Goal: Task Accomplishment & Management: Complete application form

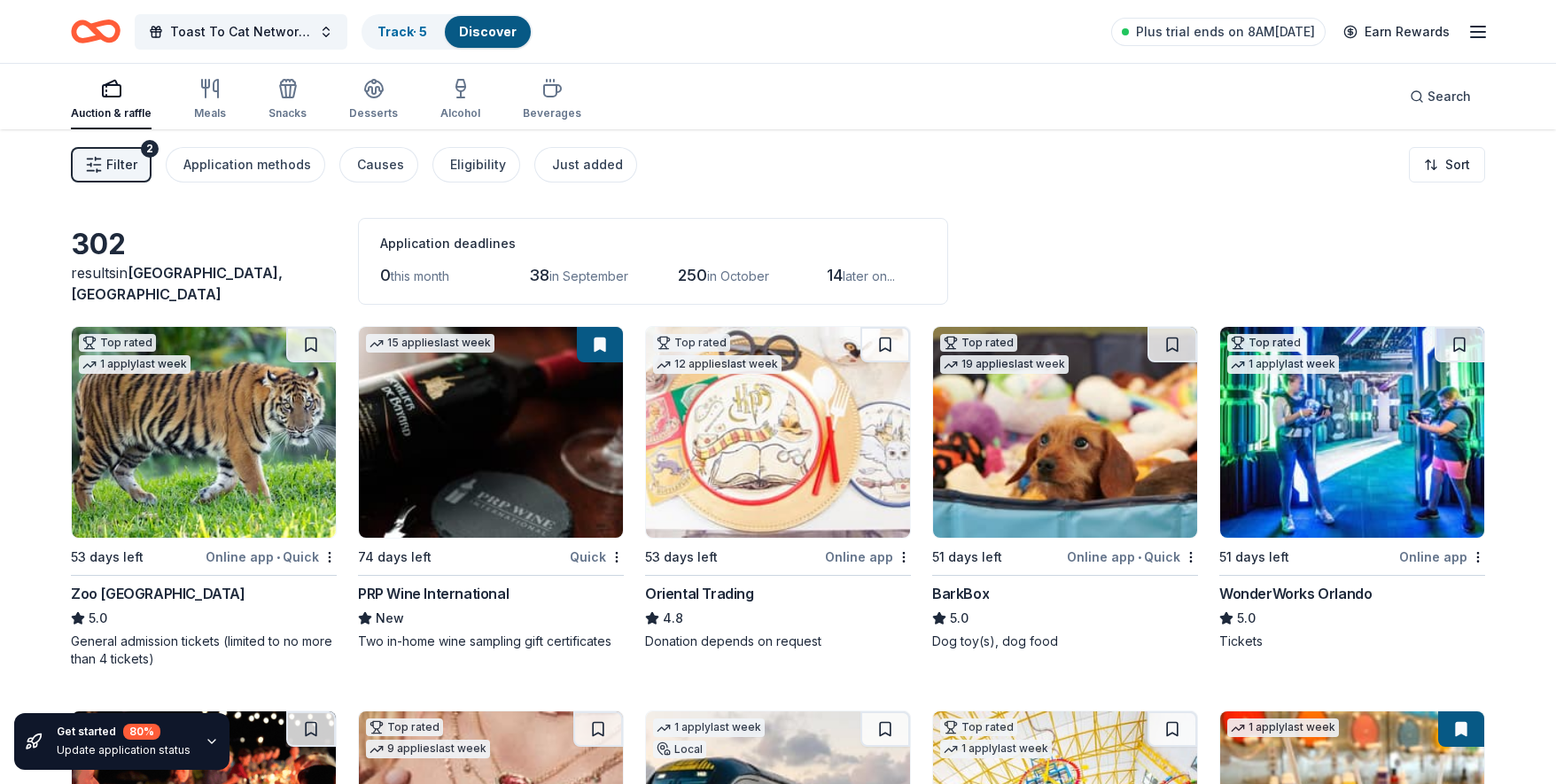
scroll to position [22027, 0]
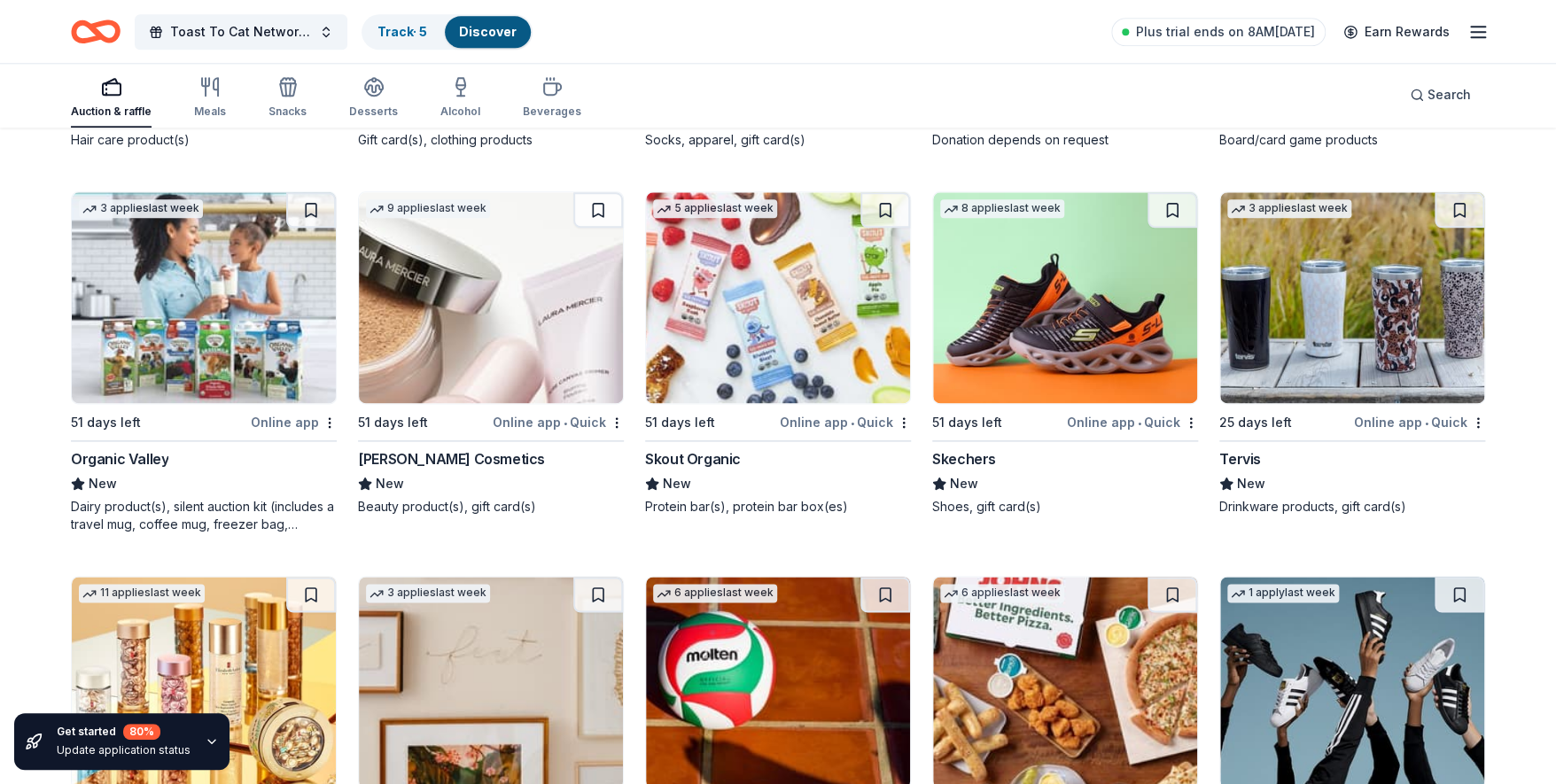
click at [1370, 281] on img at bounding box center [1352, 297] width 264 height 210
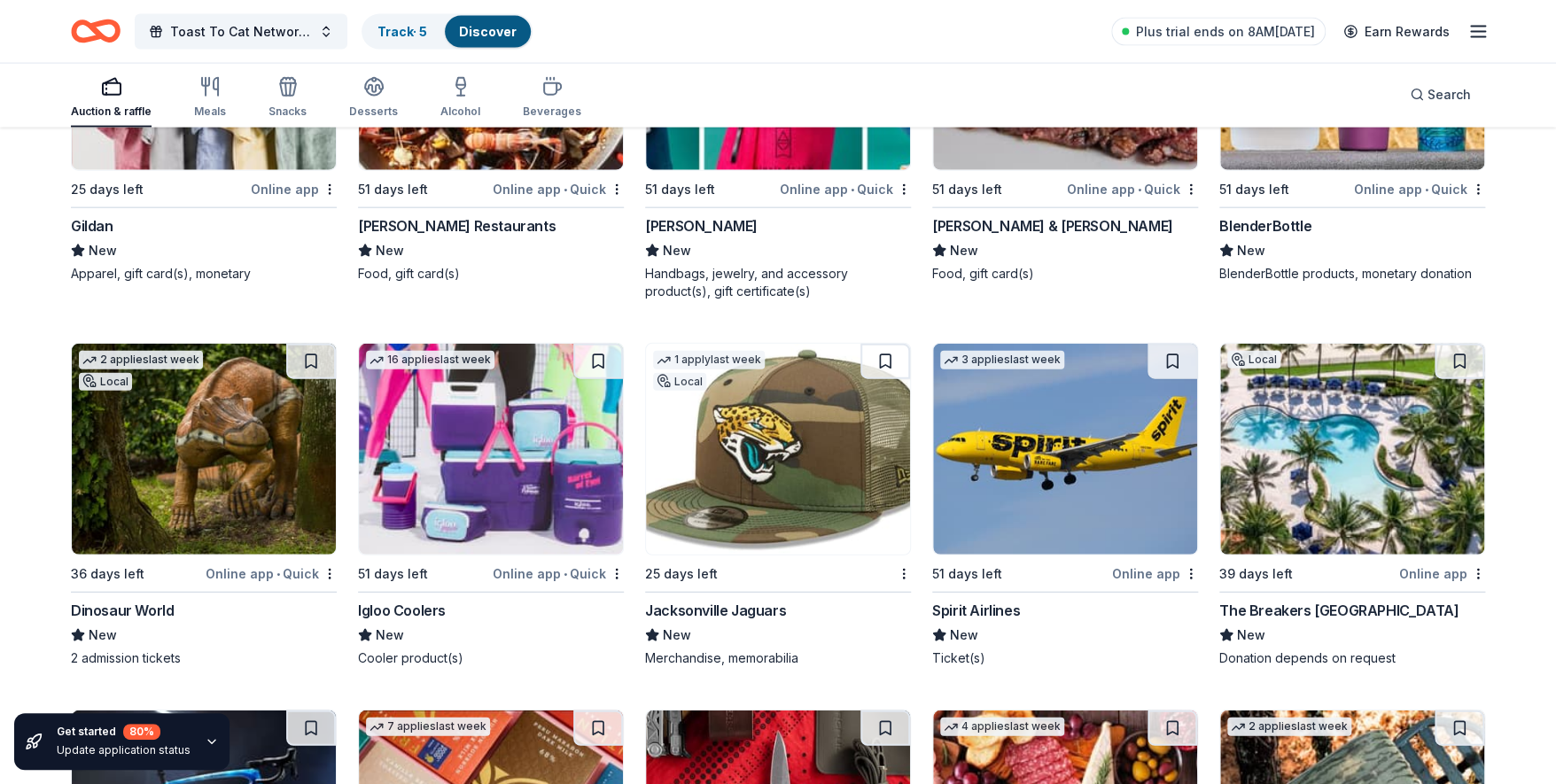
scroll to position [19683, 0]
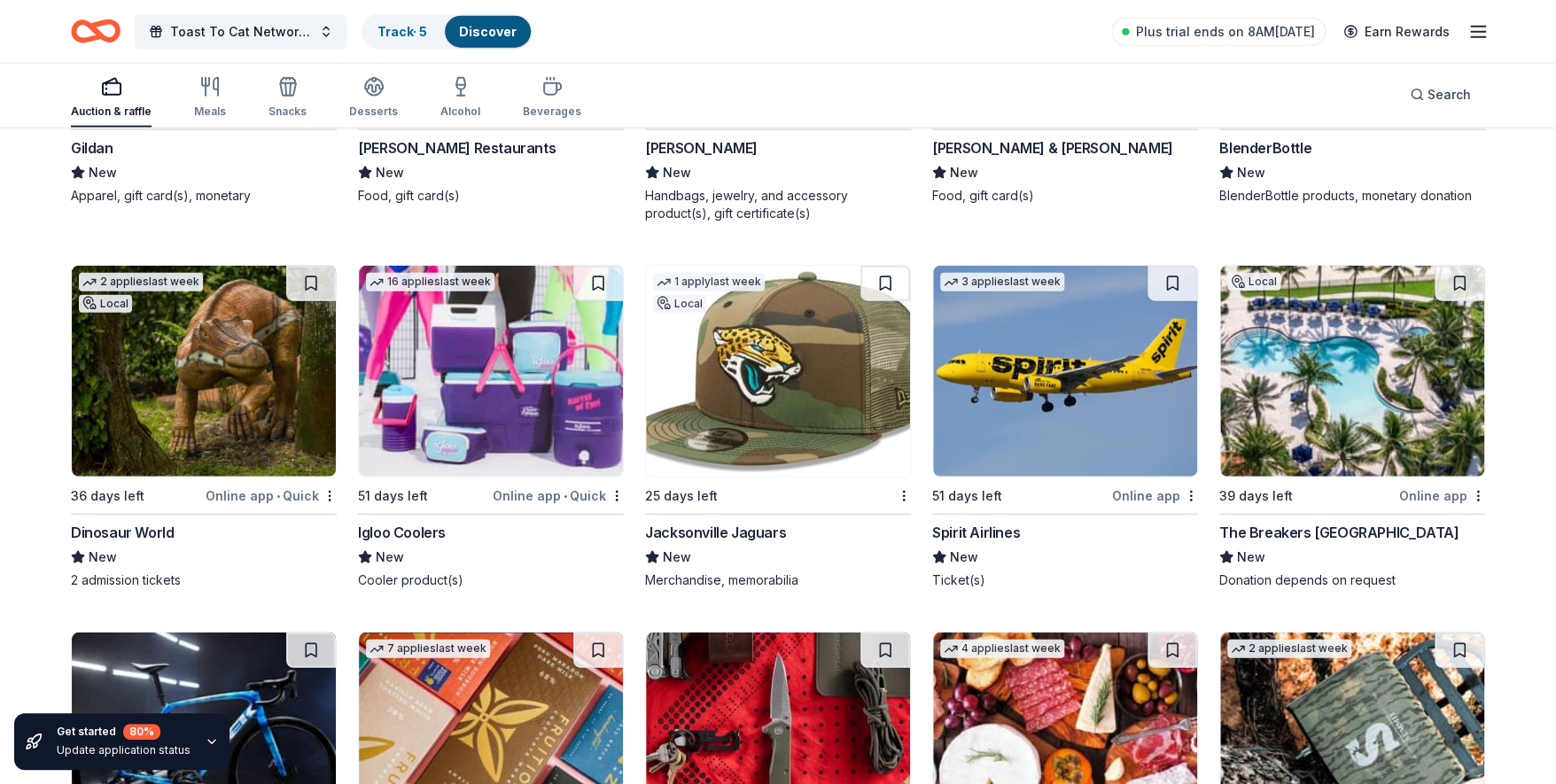
click at [474, 379] on img at bounding box center [490, 370] width 264 height 210
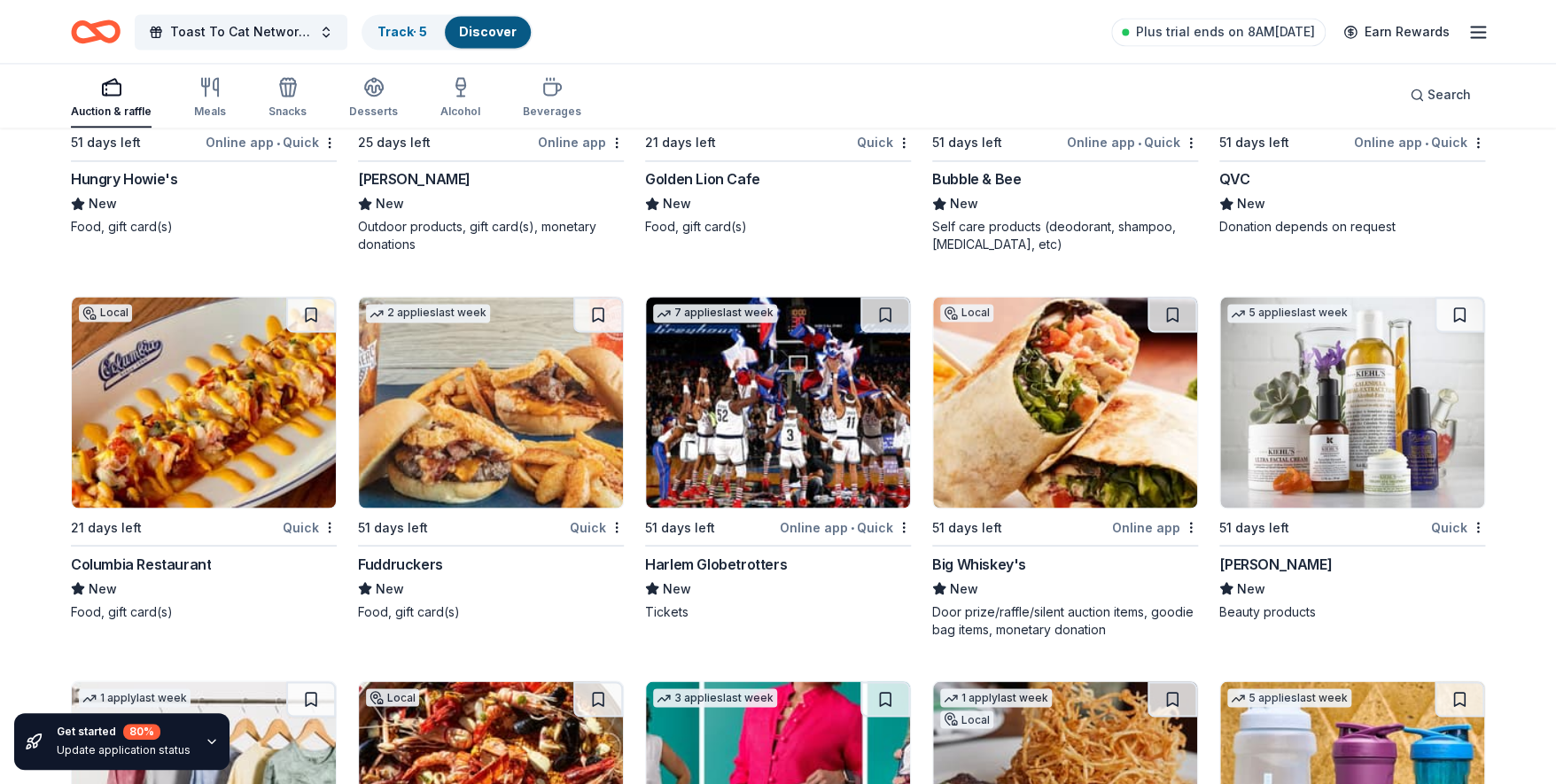
scroll to position [18600, 0]
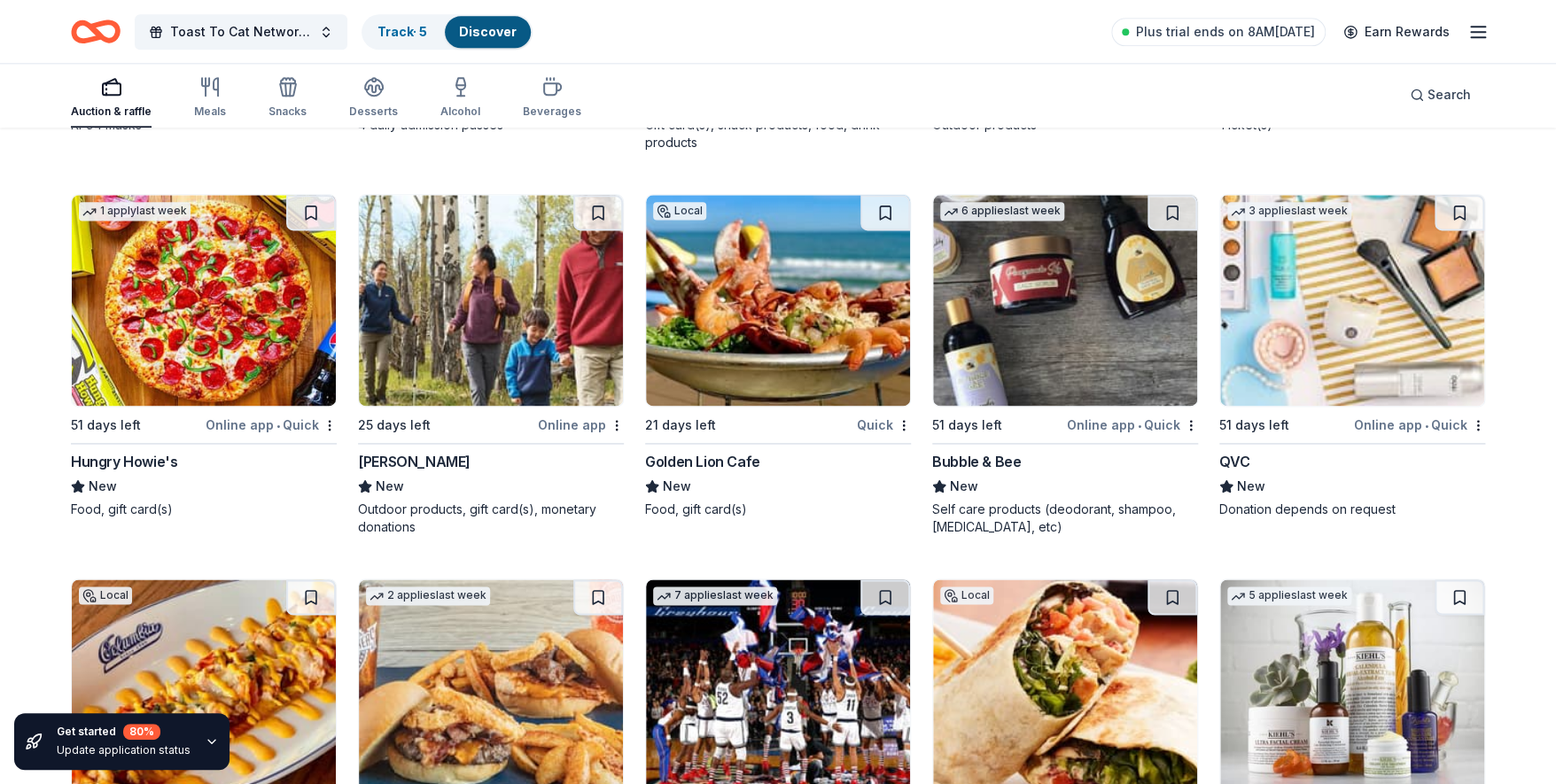
click at [520, 332] on img at bounding box center [490, 300] width 264 height 210
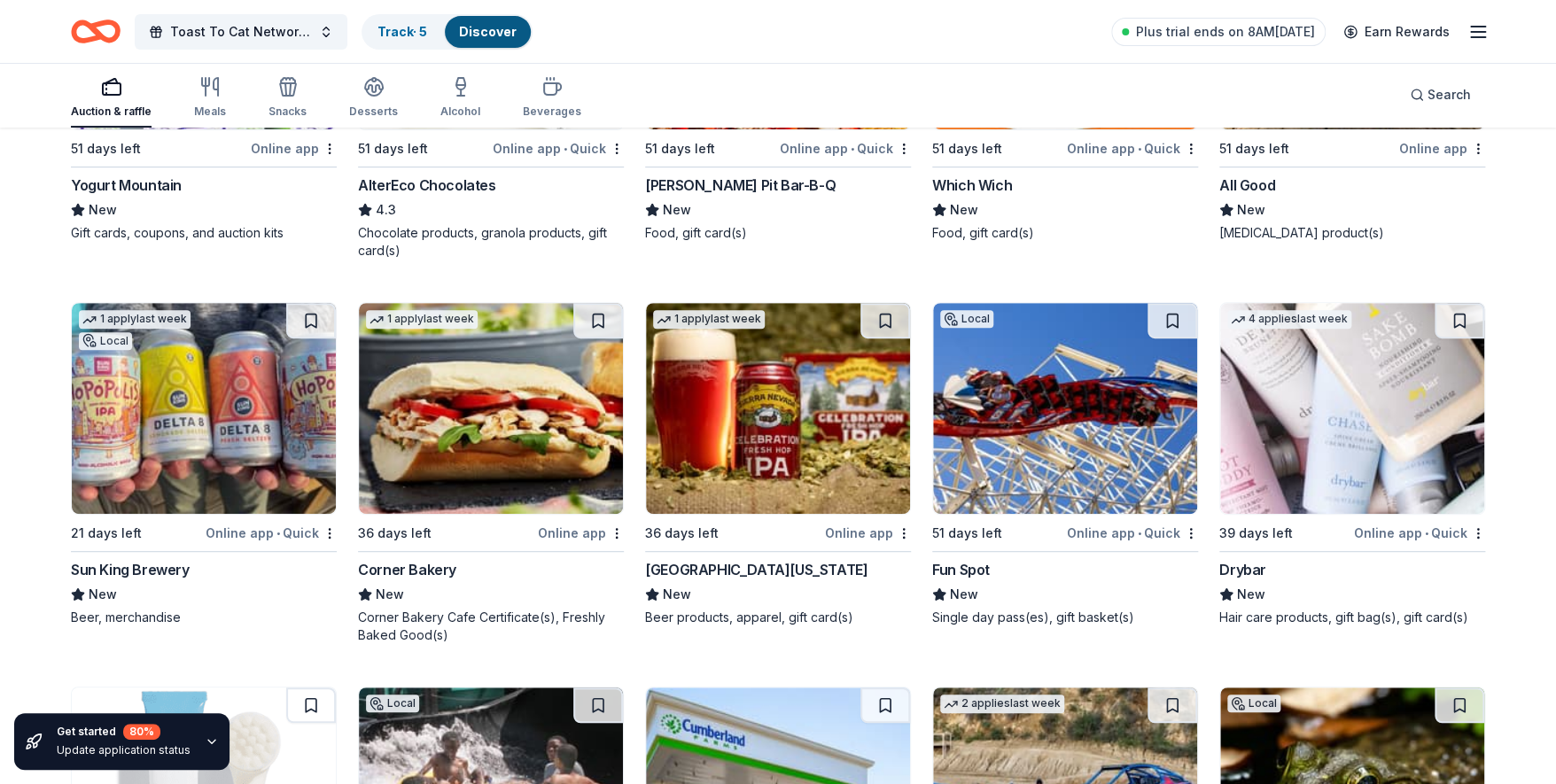
scroll to position [17697, 0]
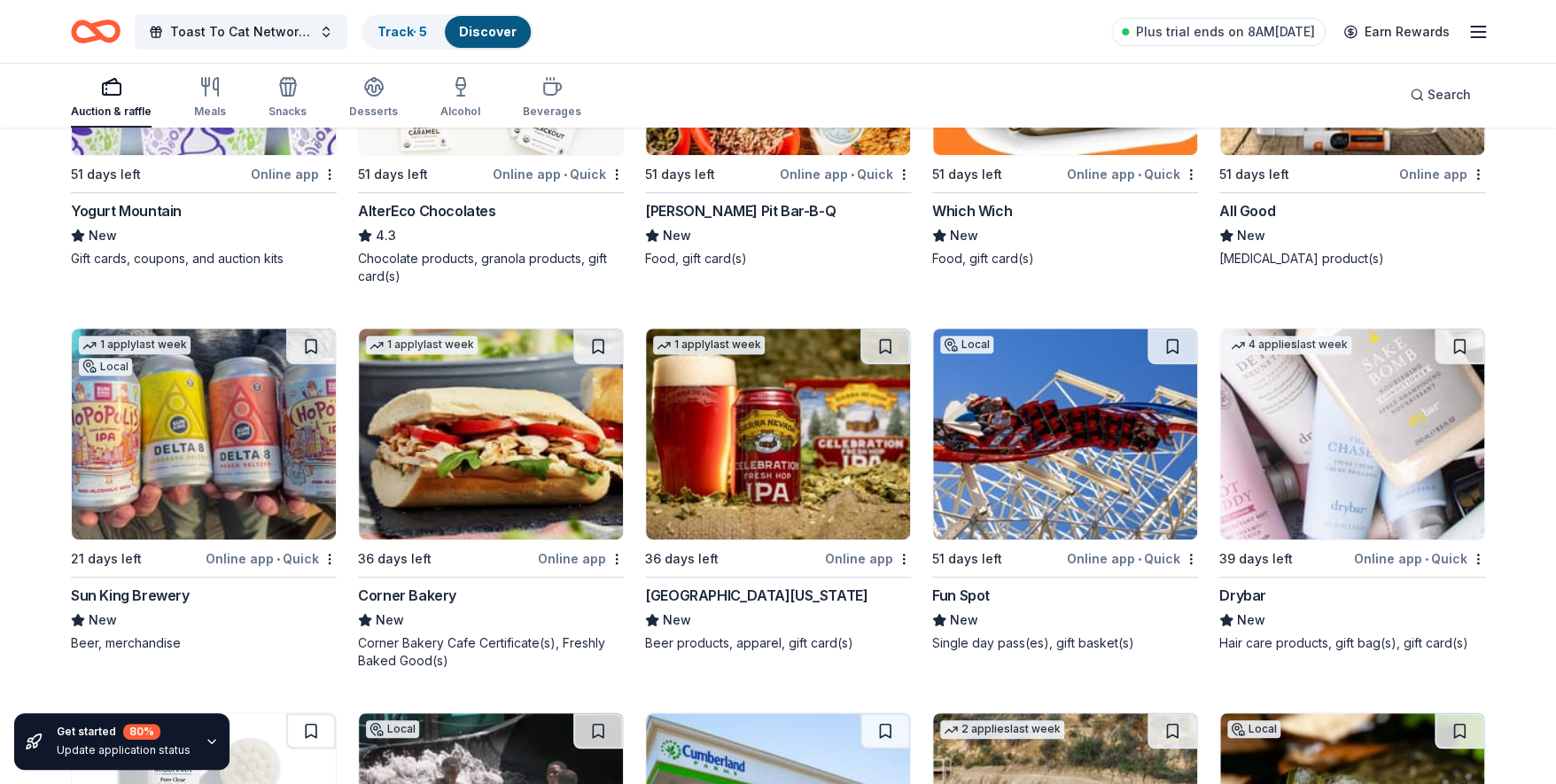
click at [466, 456] on img at bounding box center [490, 433] width 264 height 210
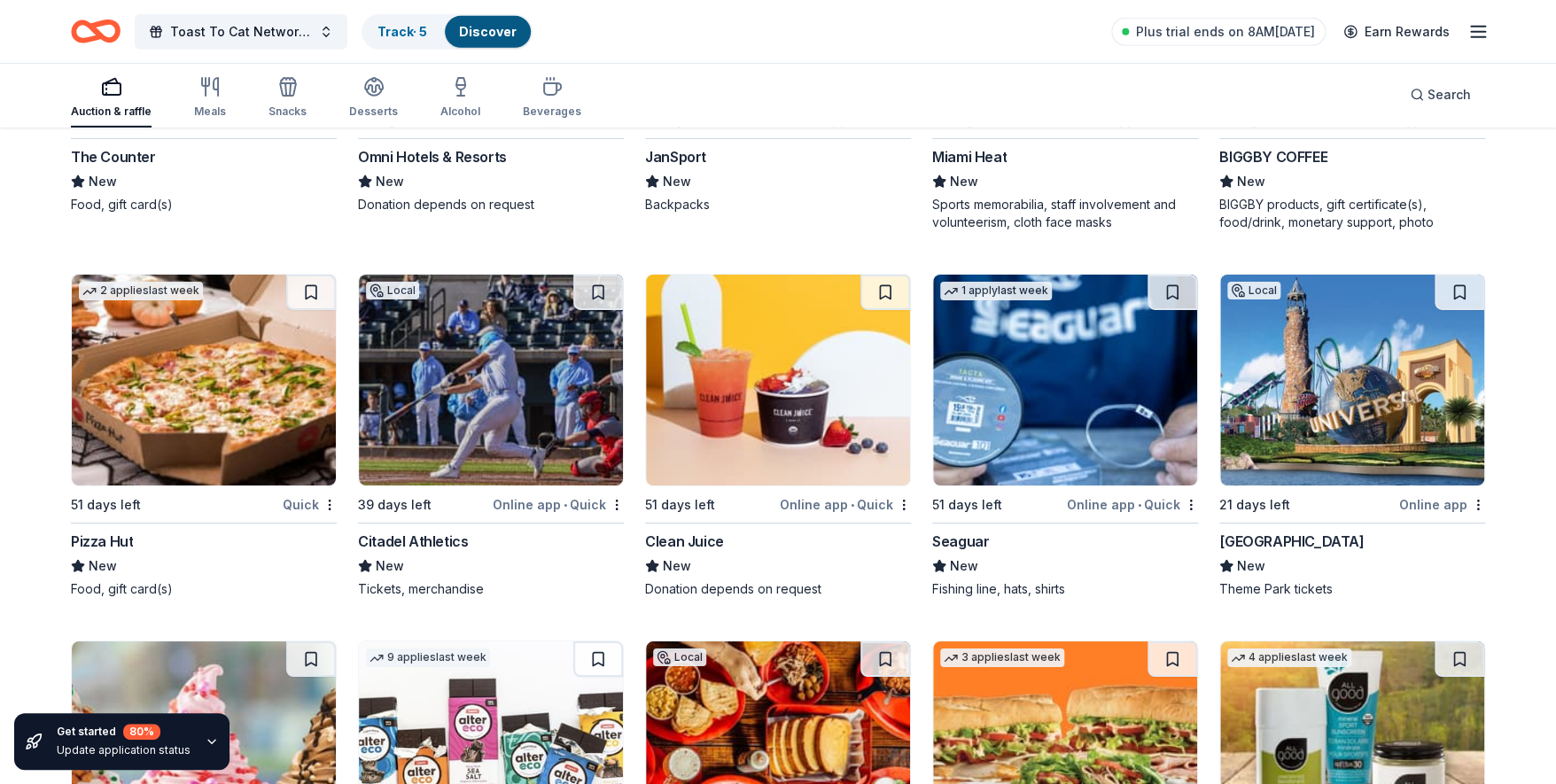
scroll to position [16615, 0]
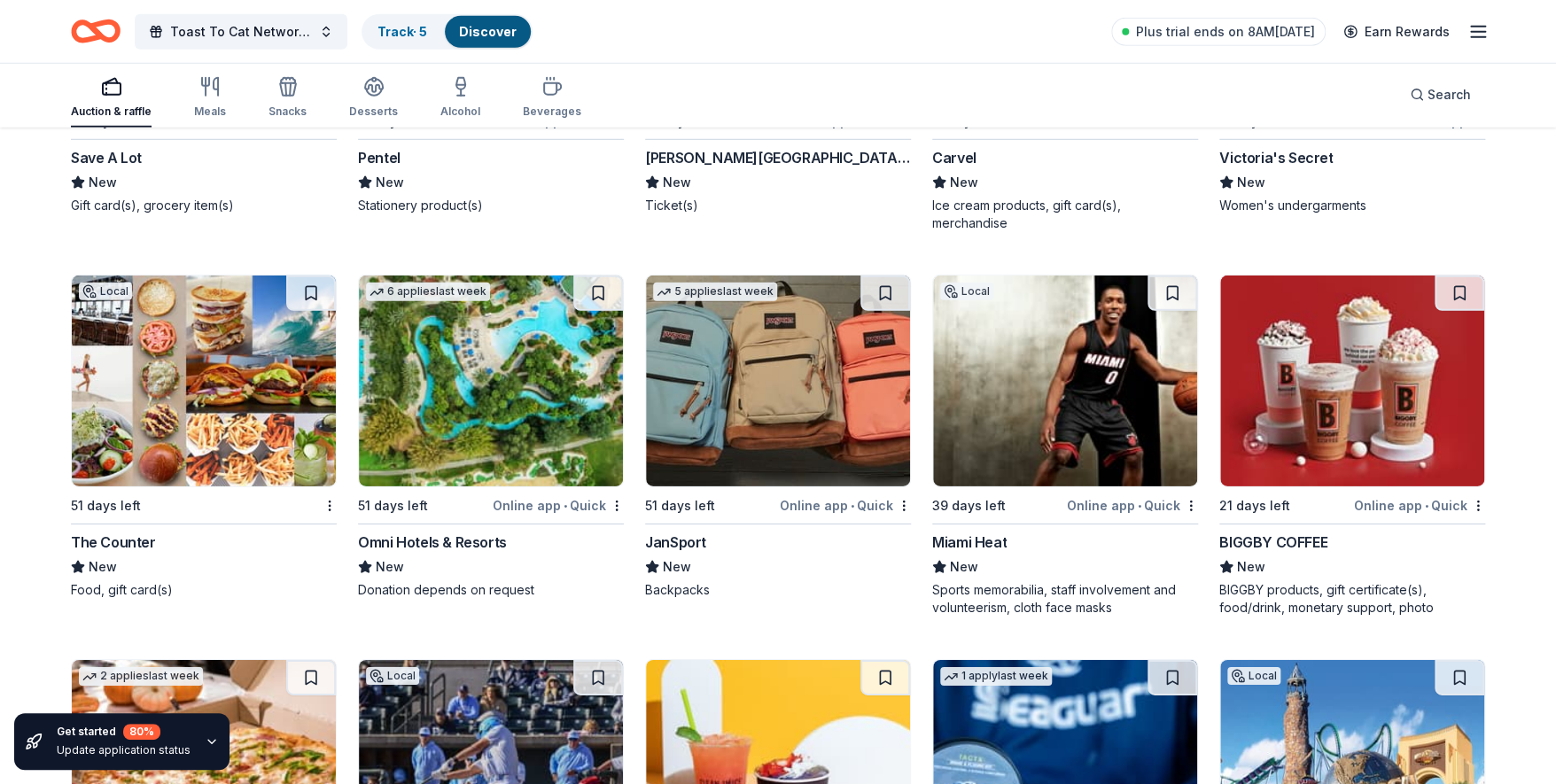
click at [442, 447] on img at bounding box center [490, 380] width 264 height 210
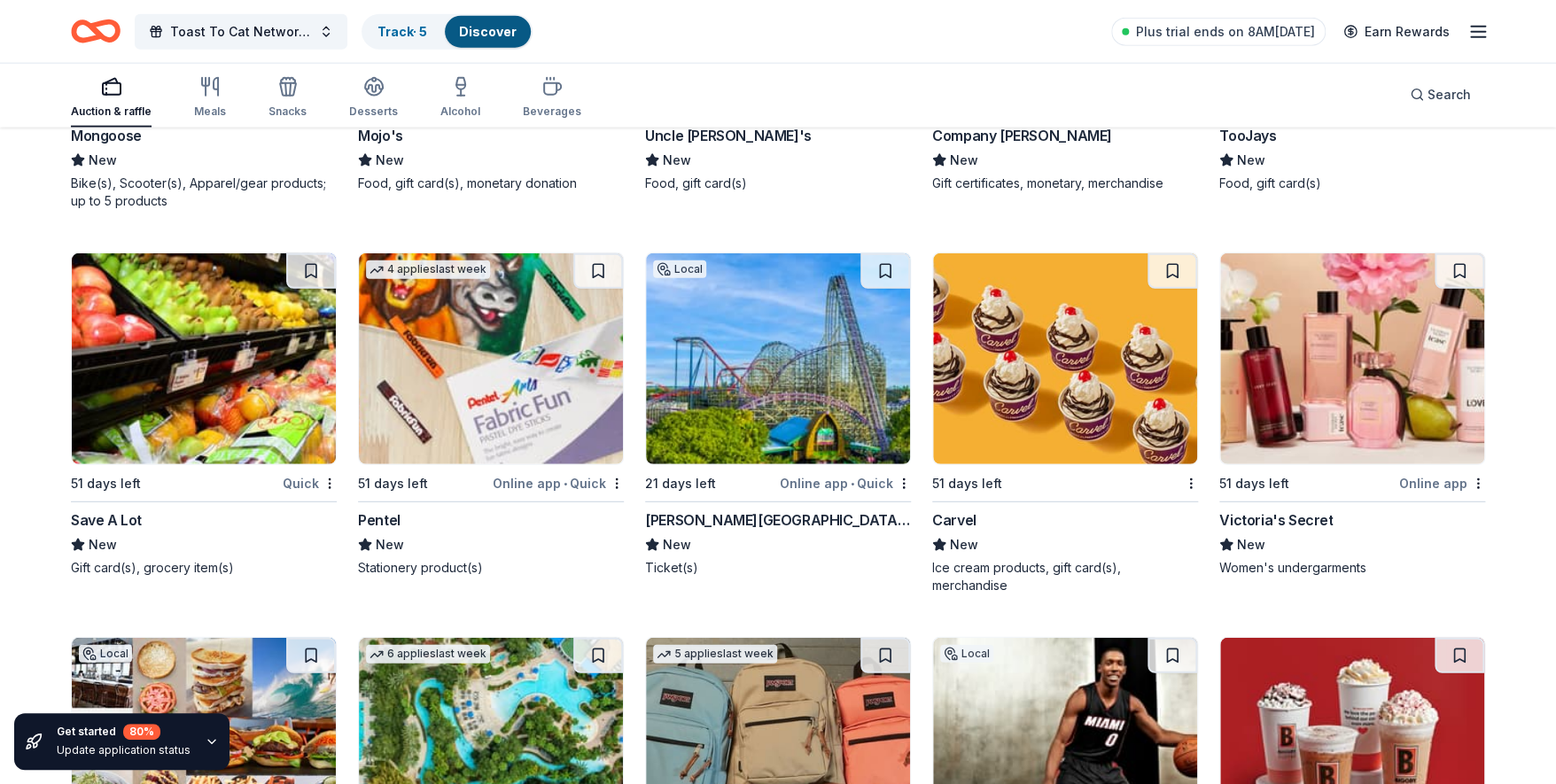
scroll to position [16227, 0]
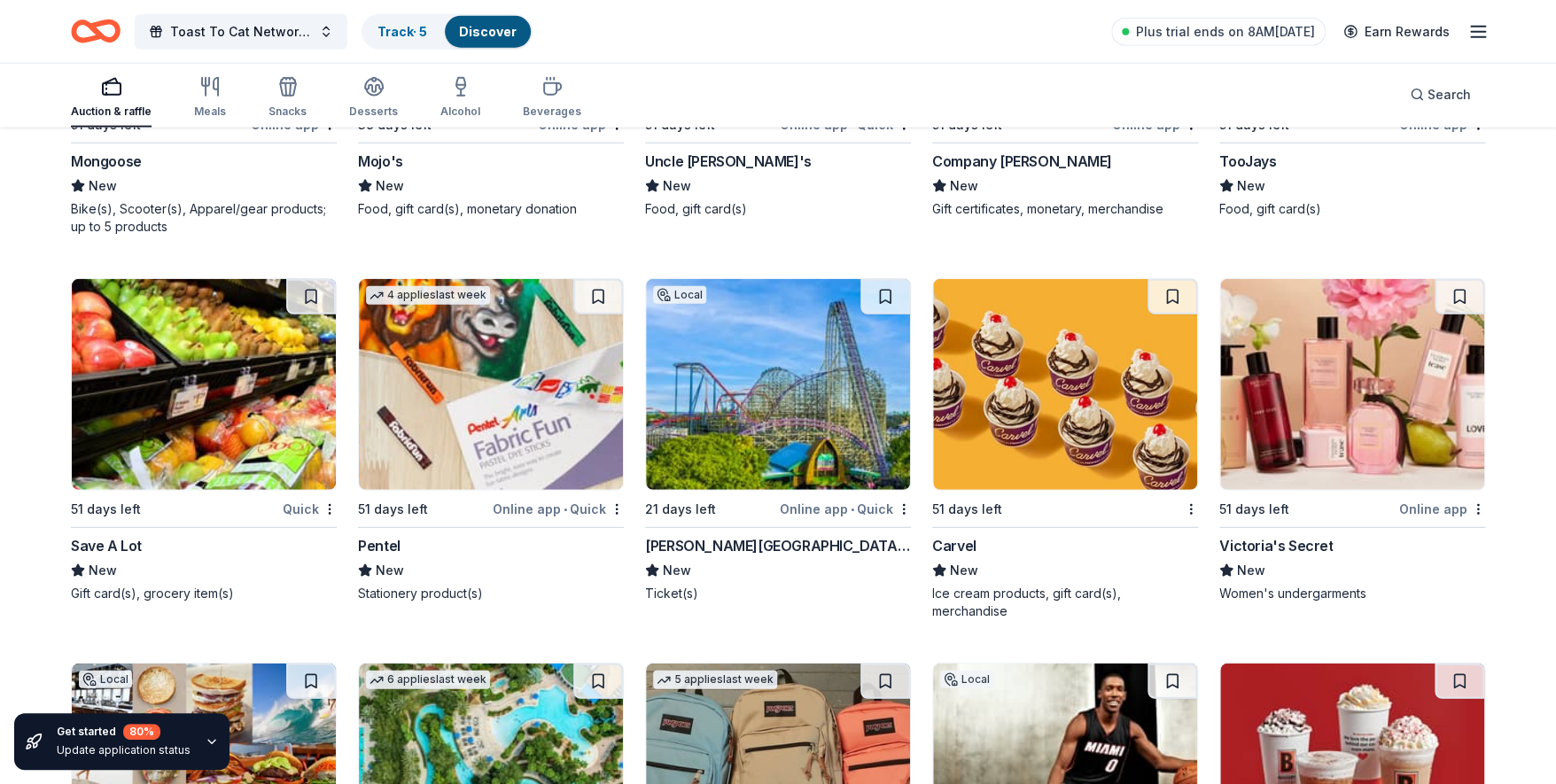
click at [1333, 382] on img at bounding box center [1352, 384] width 264 height 210
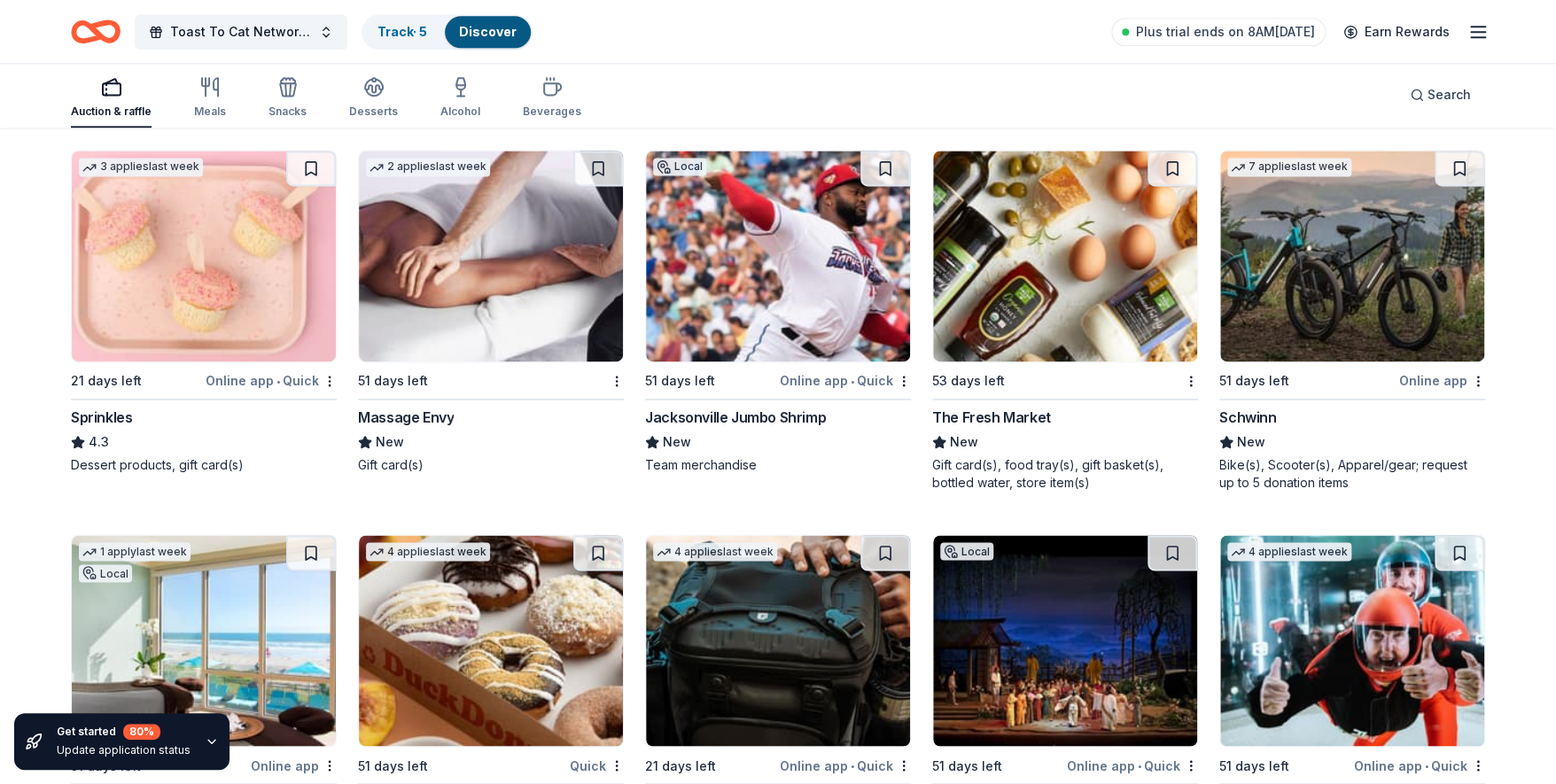
scroll to position [14937, 0]
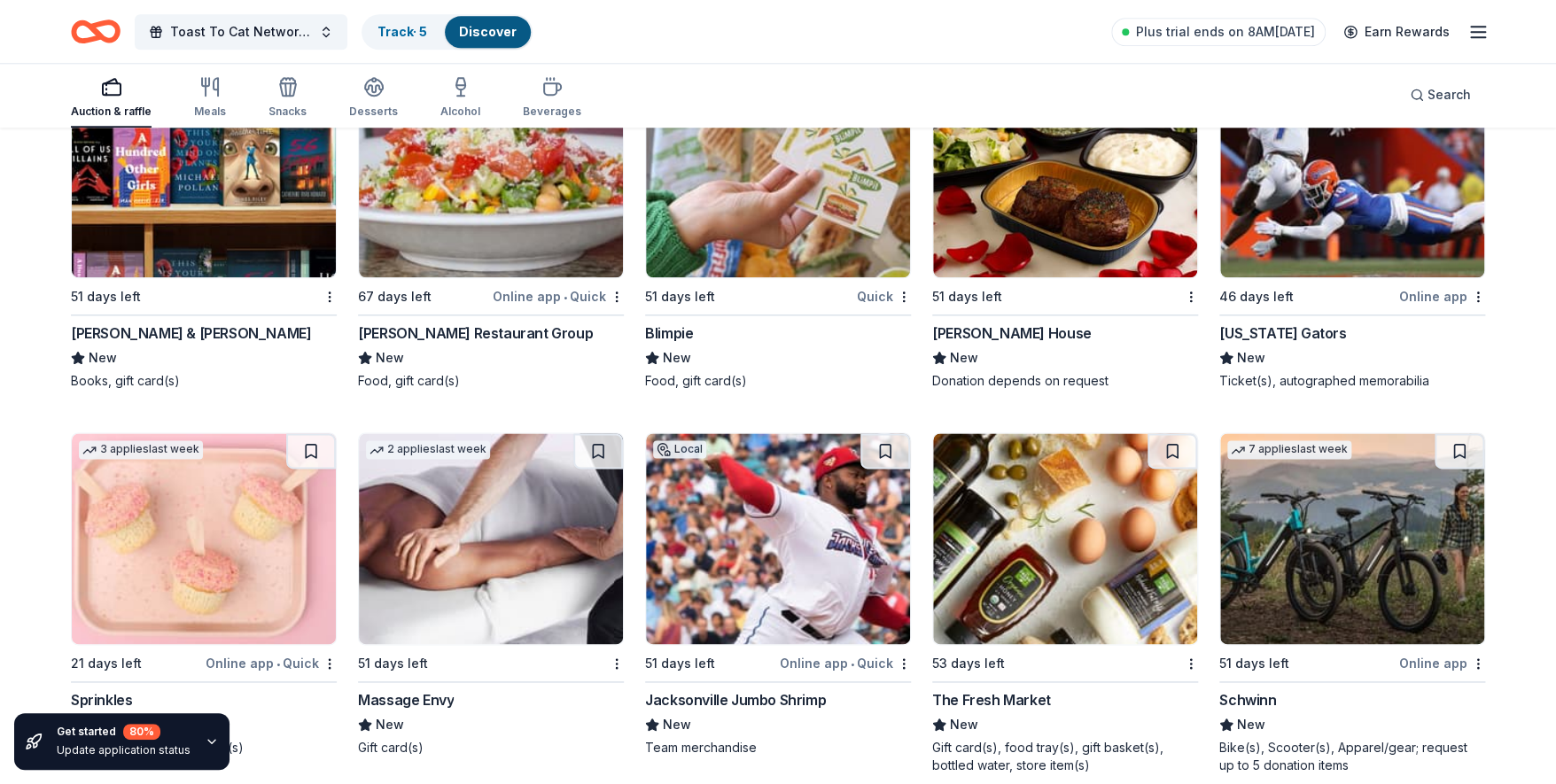
click at [482, 513] on img at bounding box center [490, 538] width 264 height 210
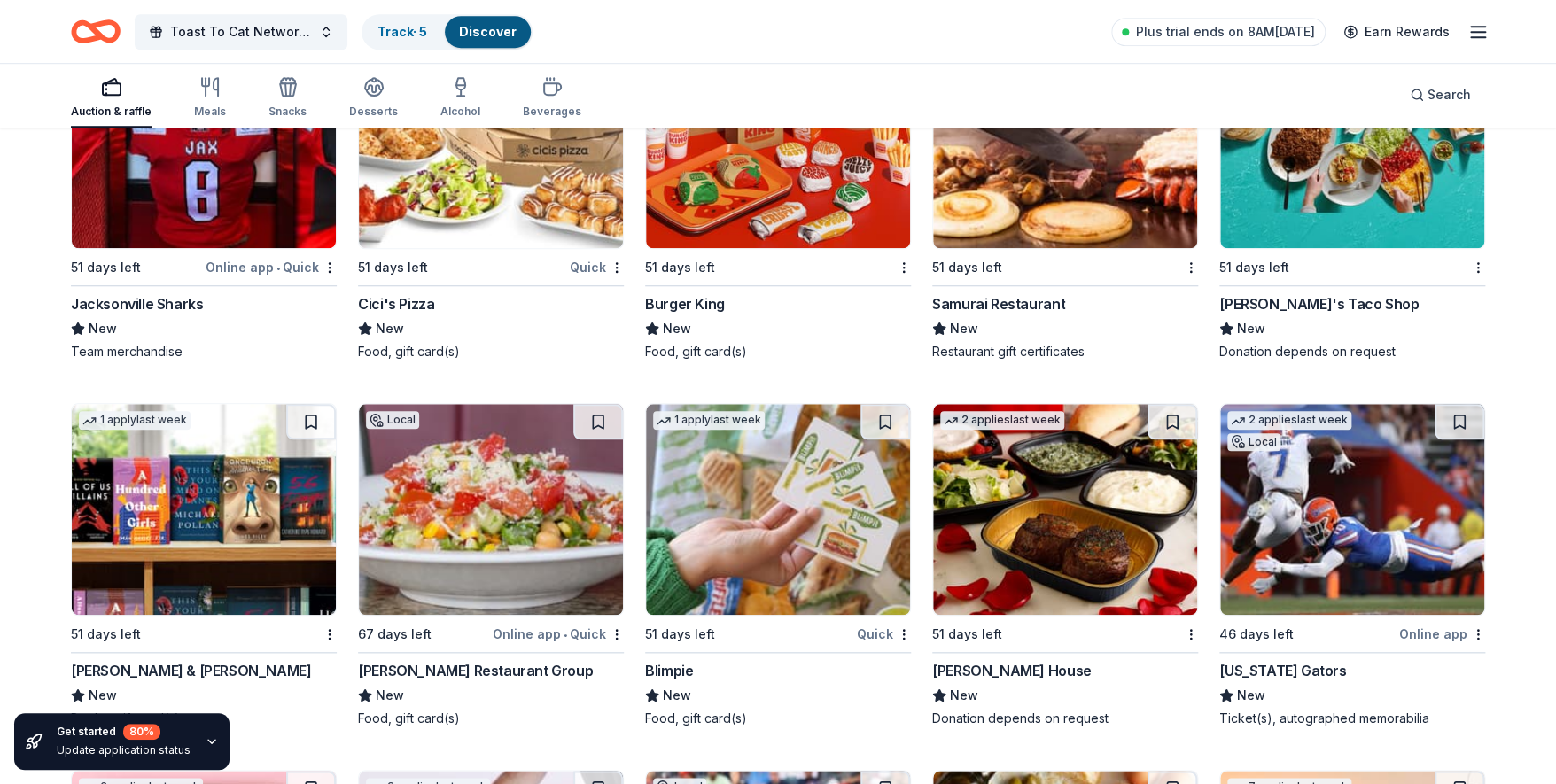
scroll to position [14419, 0]
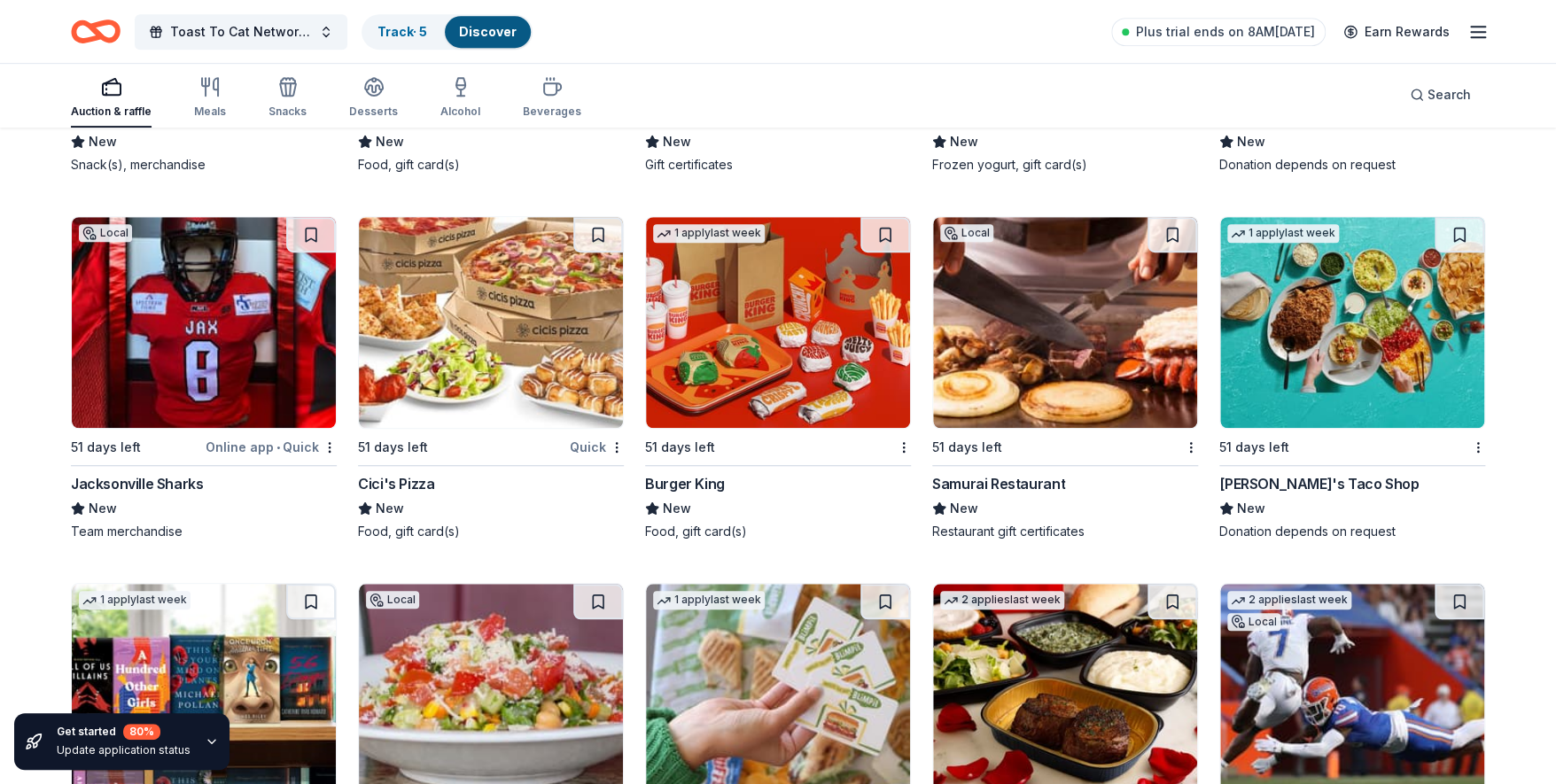
click at [1035, 333] on img at bounding box center [1065, 321] width 264 height 210
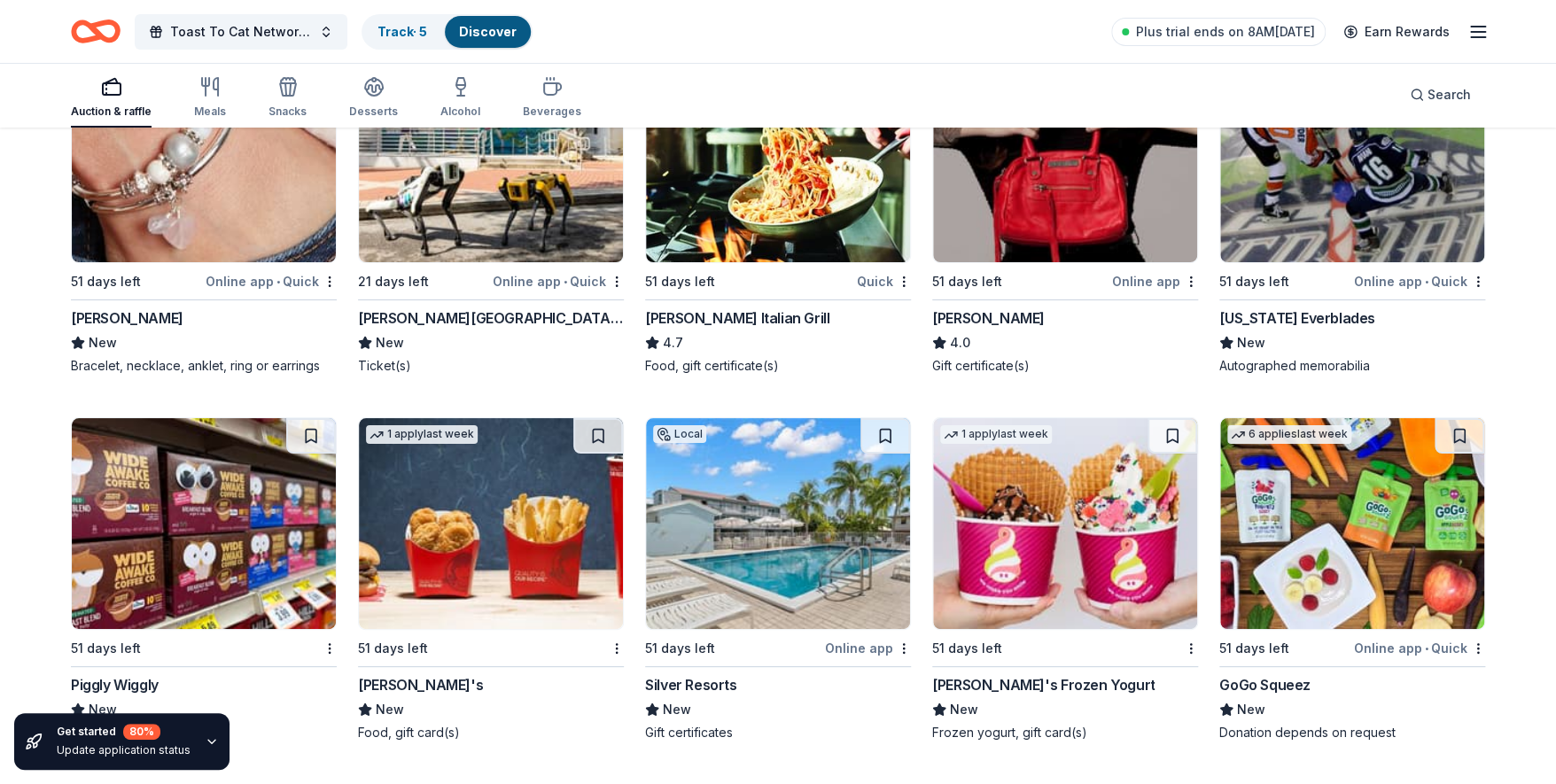
scroll to position [13954, 0]
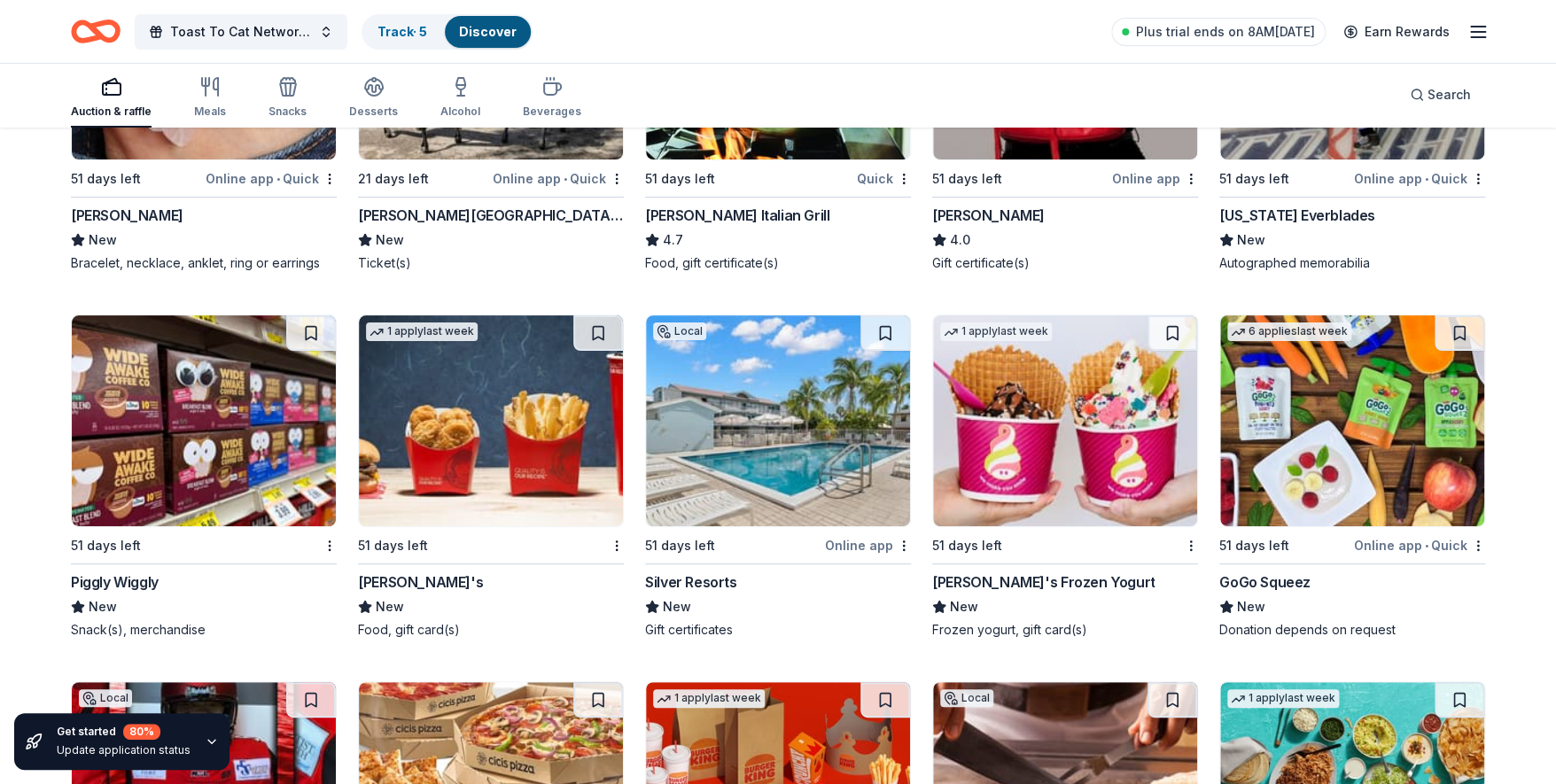
click at [433, 466] on img at bounding box center [490, 420] width 264 height 210
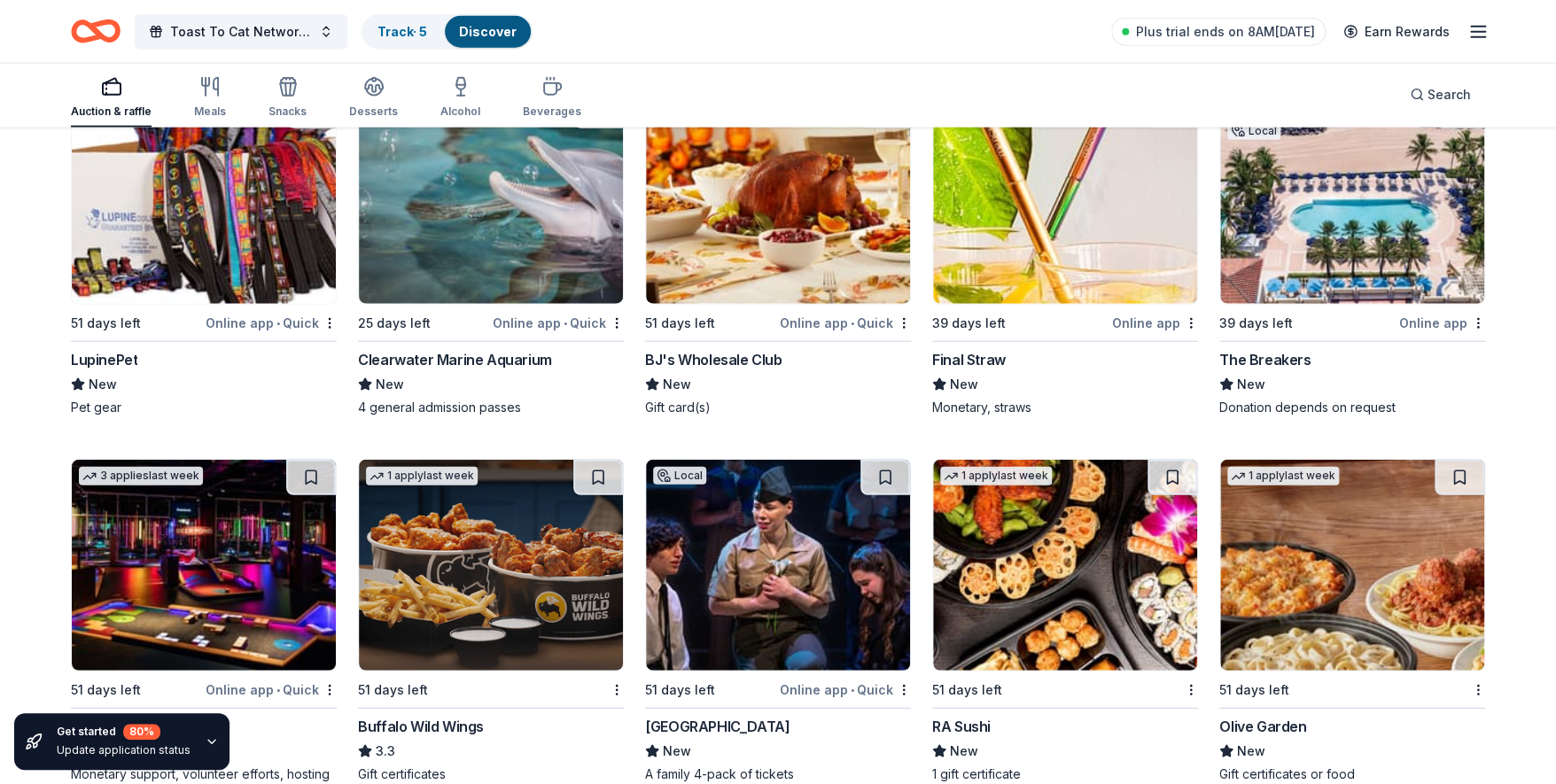
scroll to position [12820, 0]
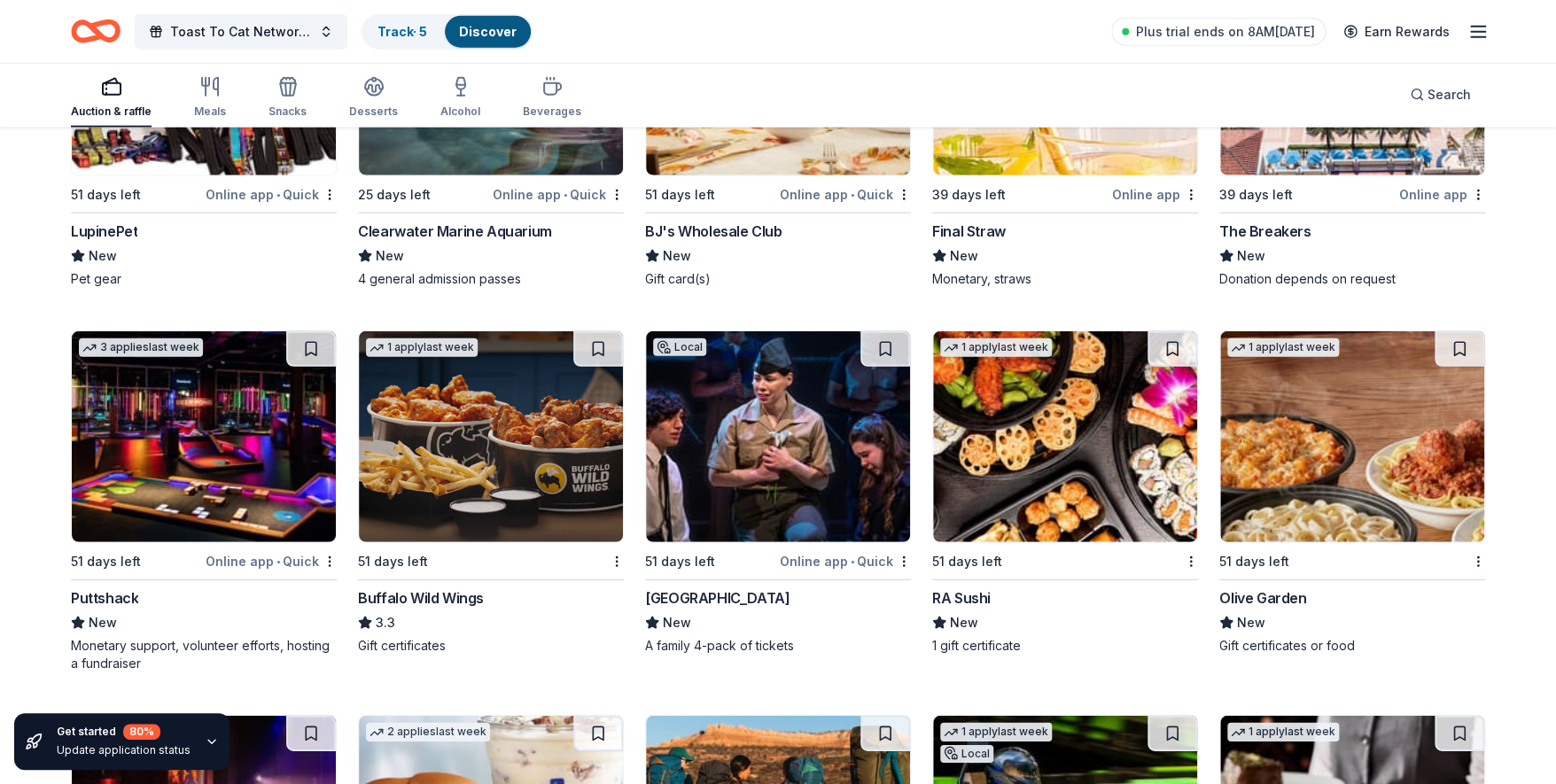
click at [1301, 148] on img at bounding box center [1352, 69] width 264 height 210
click at [703, 225] on div "BJ's Wholesale Club" at bounding box center [713, 231] width 137 height 21
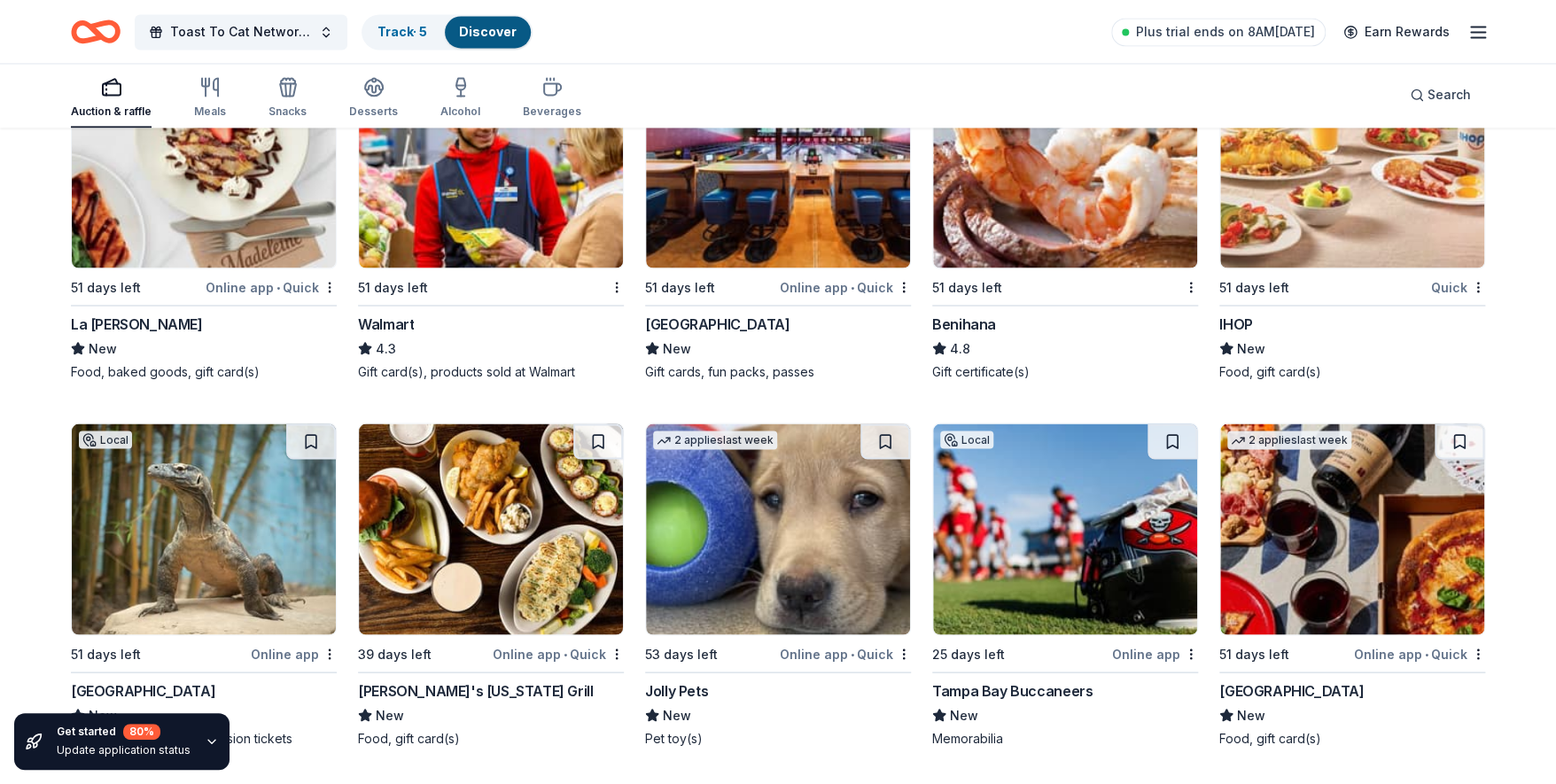
scroll to position [11738, 0]
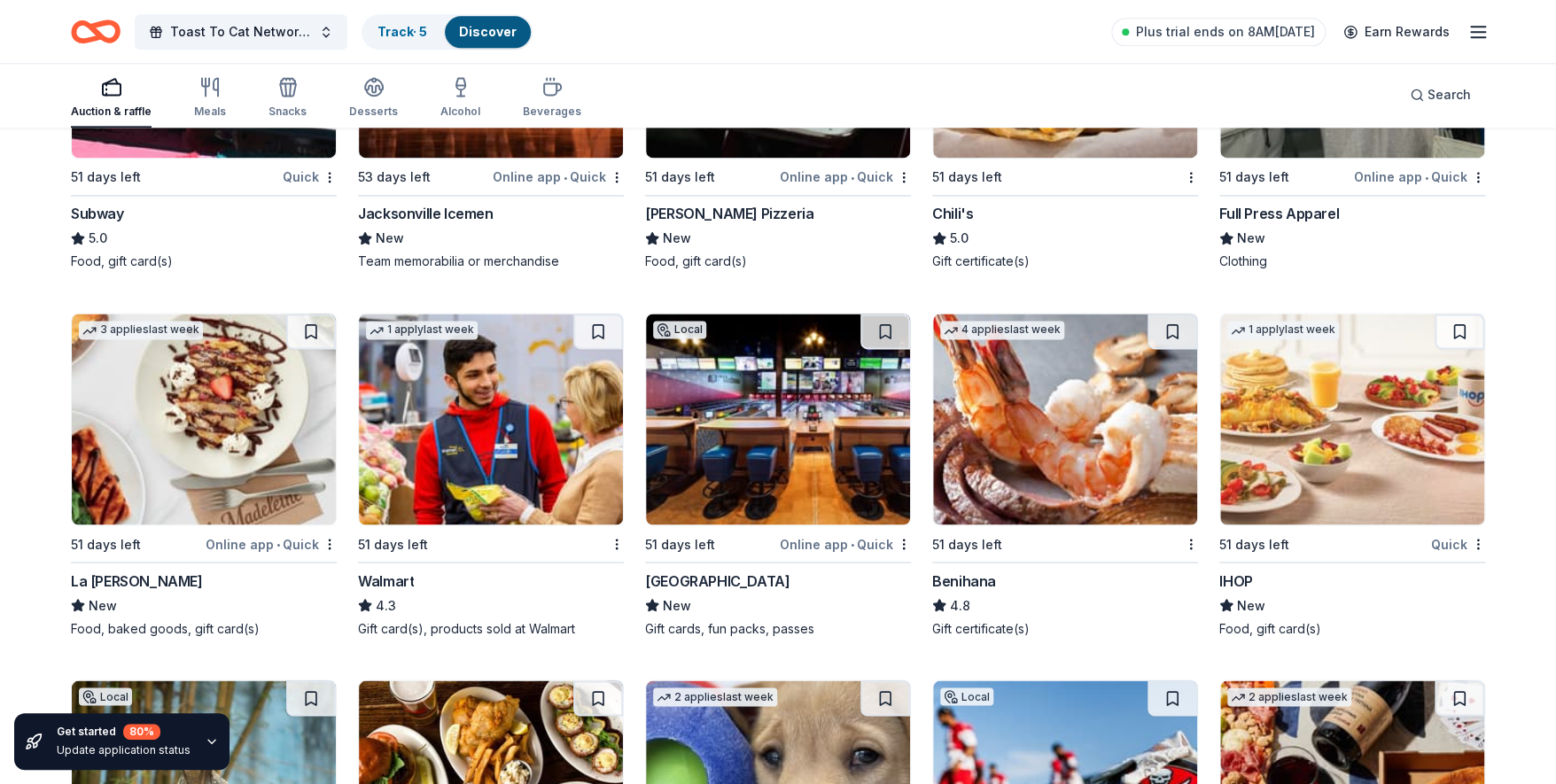
click at [523, 462] on img at bounding box center [490, 418] width 264 height 210
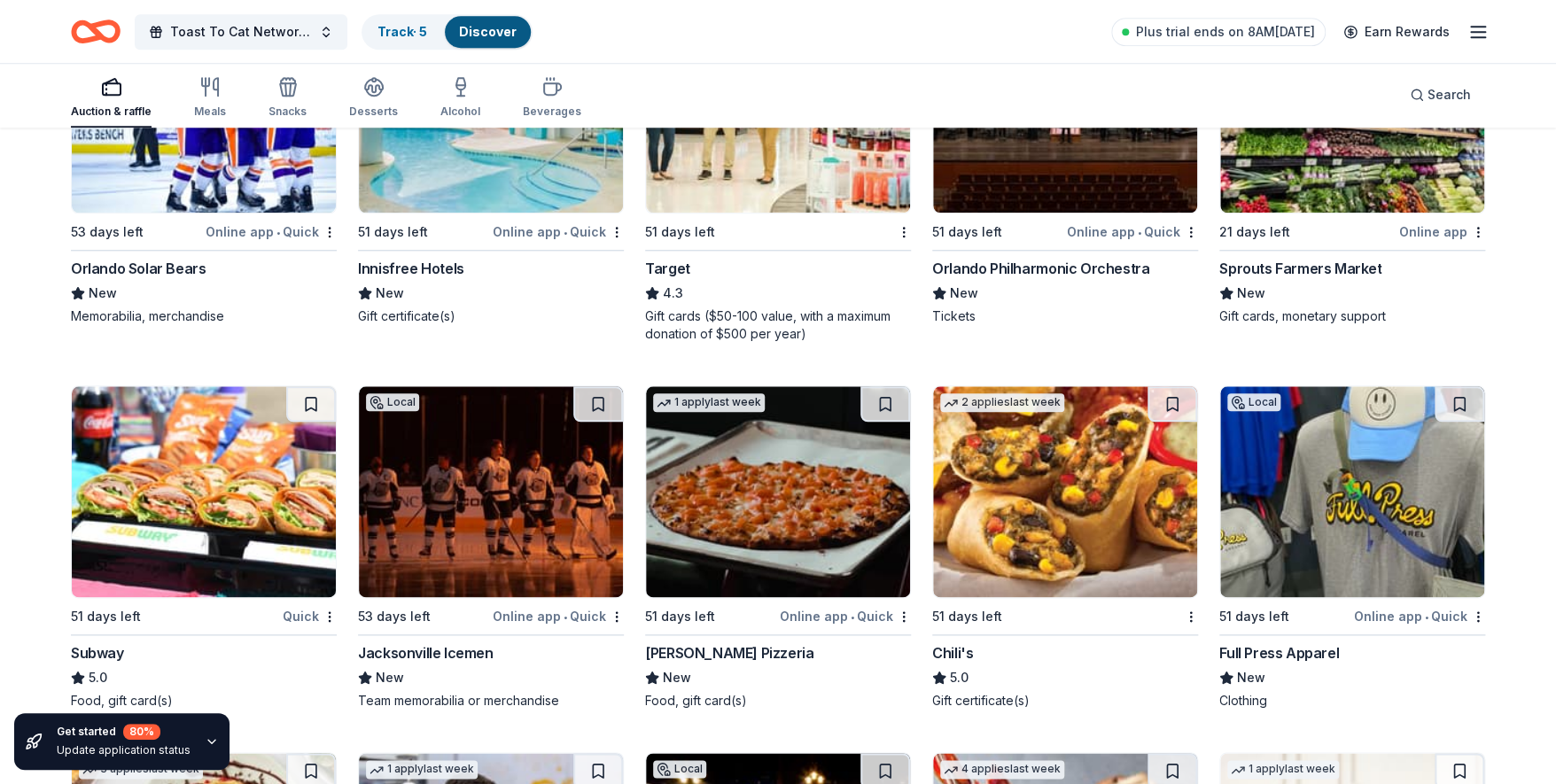
scroll to position [11016, 0]
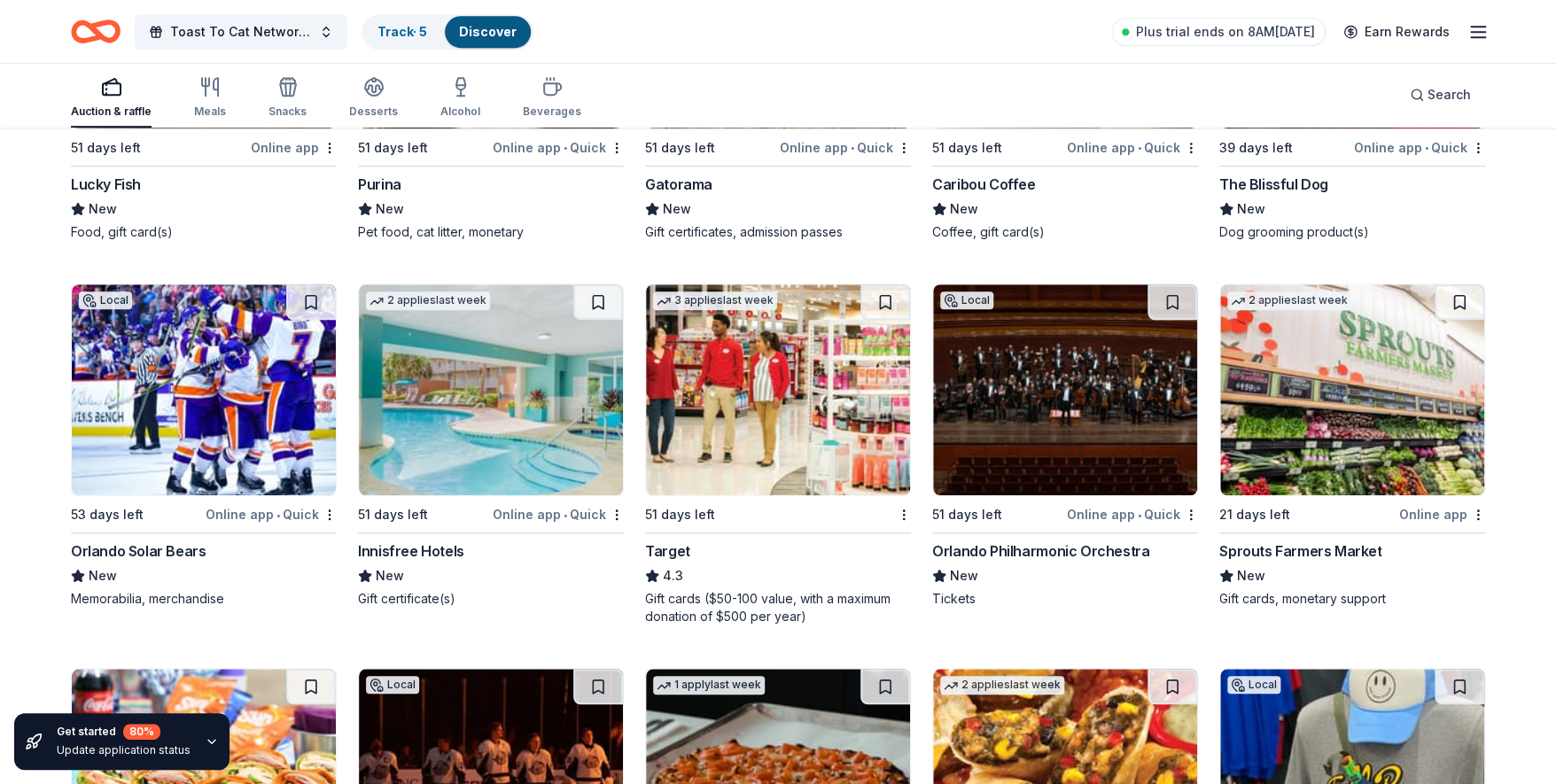
click at [1262, 533] on div "2 applies last week 21 days left Online app Sprouts Farmers Market New Gift car…" at bounding box center [1352, 445] width 266 height 324
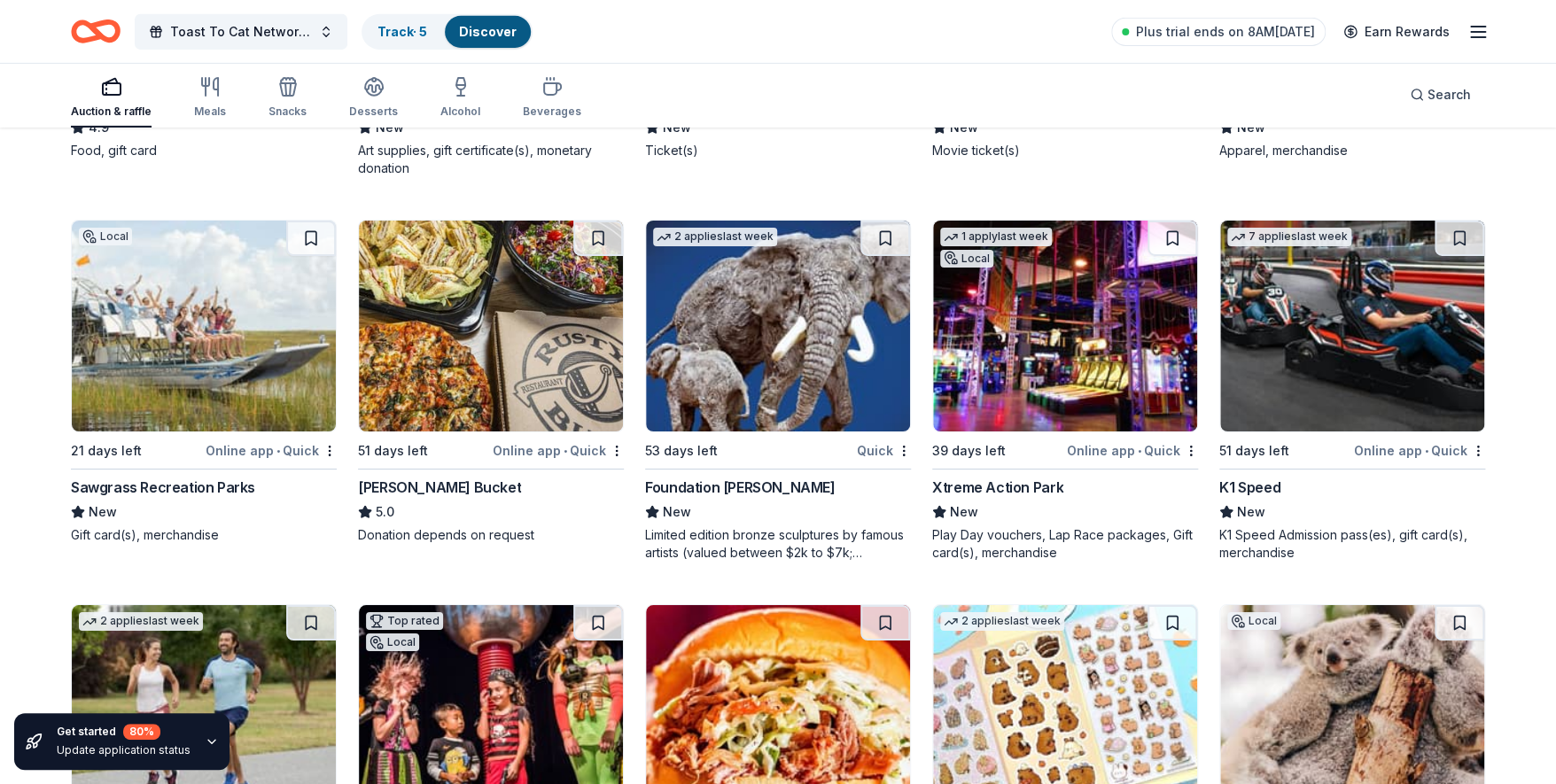
scroll to position [6690, 0]
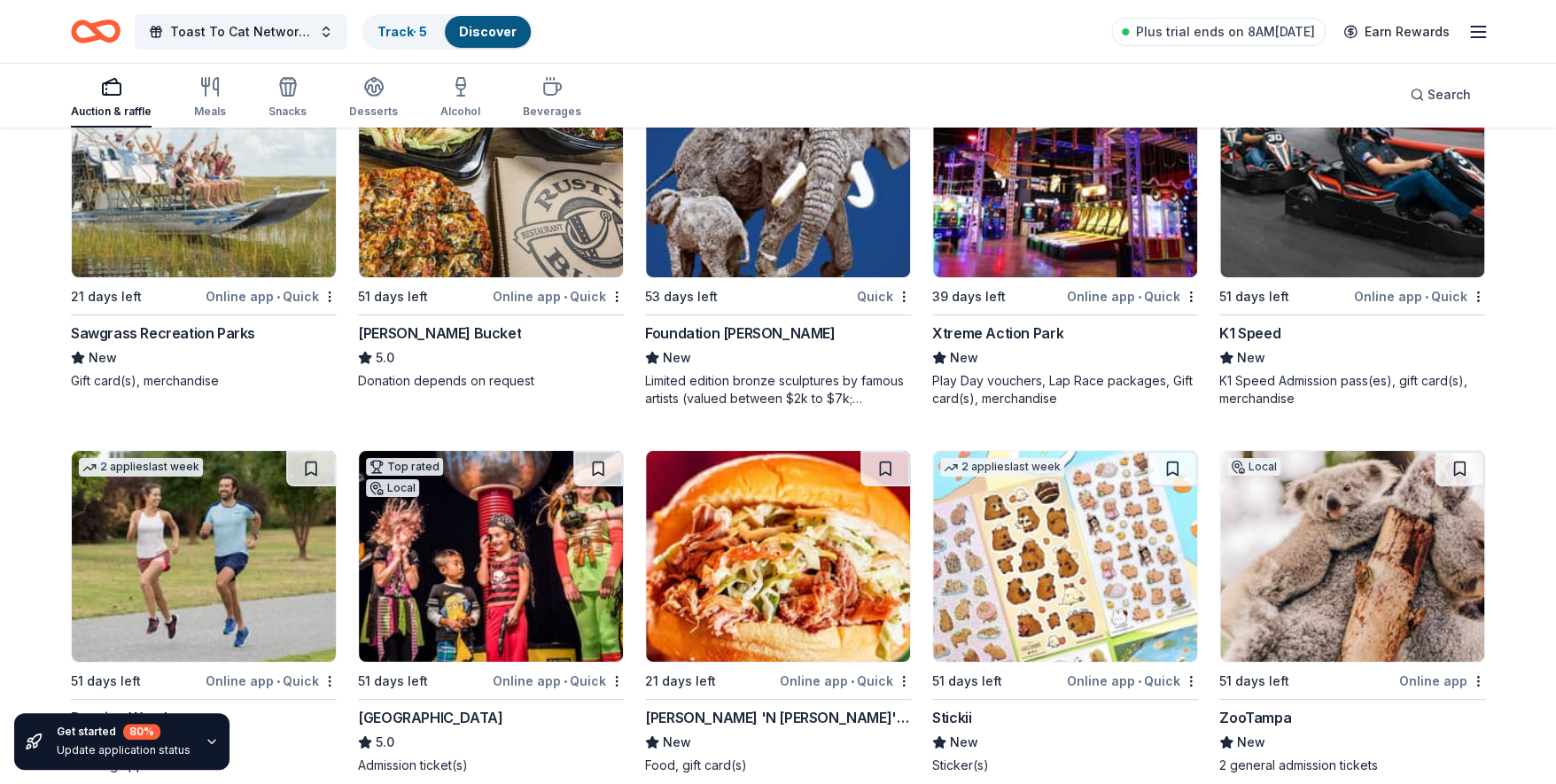
click at [1020, 322] on div "Xtreme Action Park" at bounding box center [998, 333] width 131 height 21
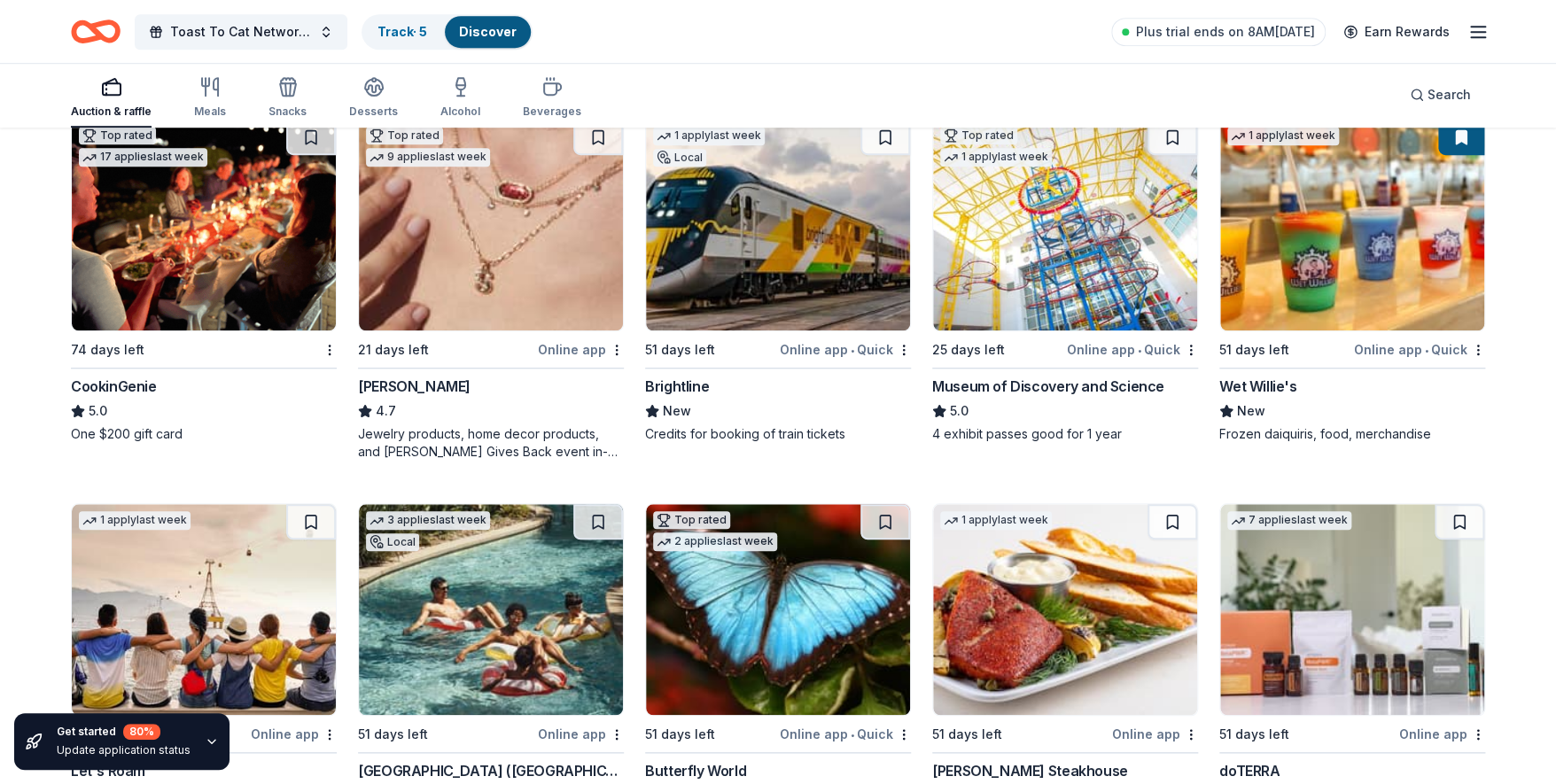
scroll to position [0, 0]
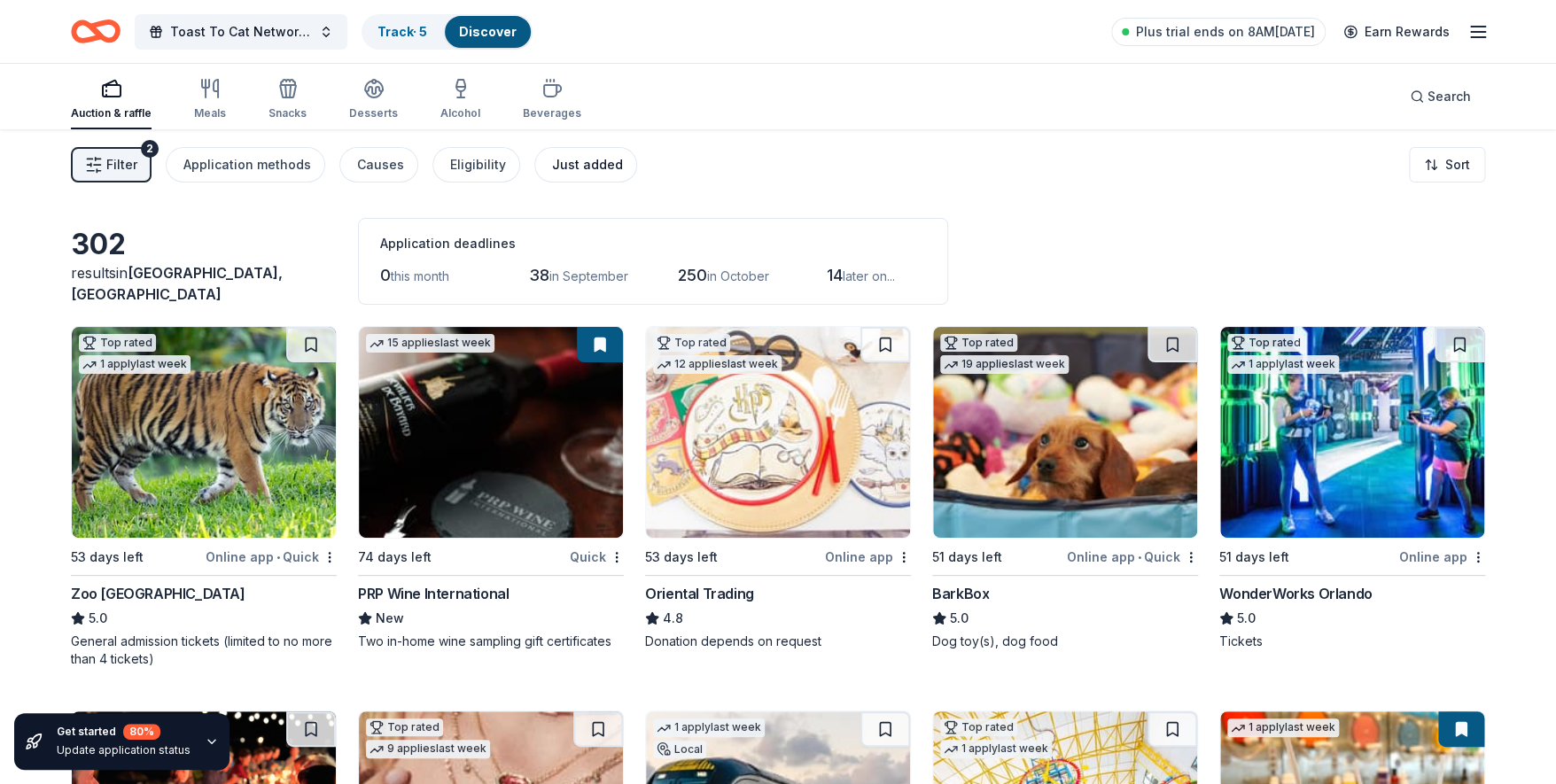
click at [575, 157] on div "Just added" at bounding box center [588, 165] width 71 height 21
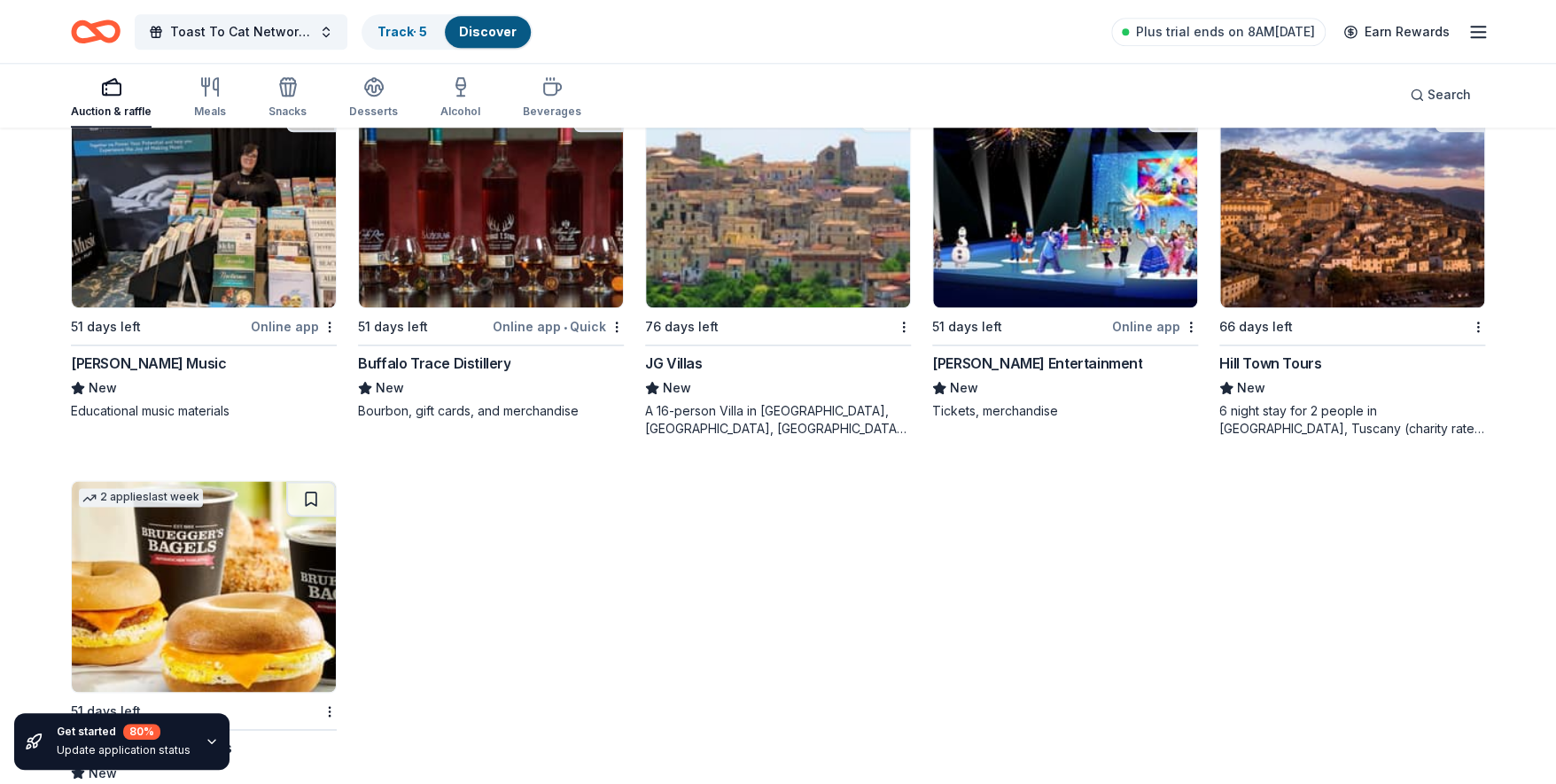
scroll to position [953, 0]
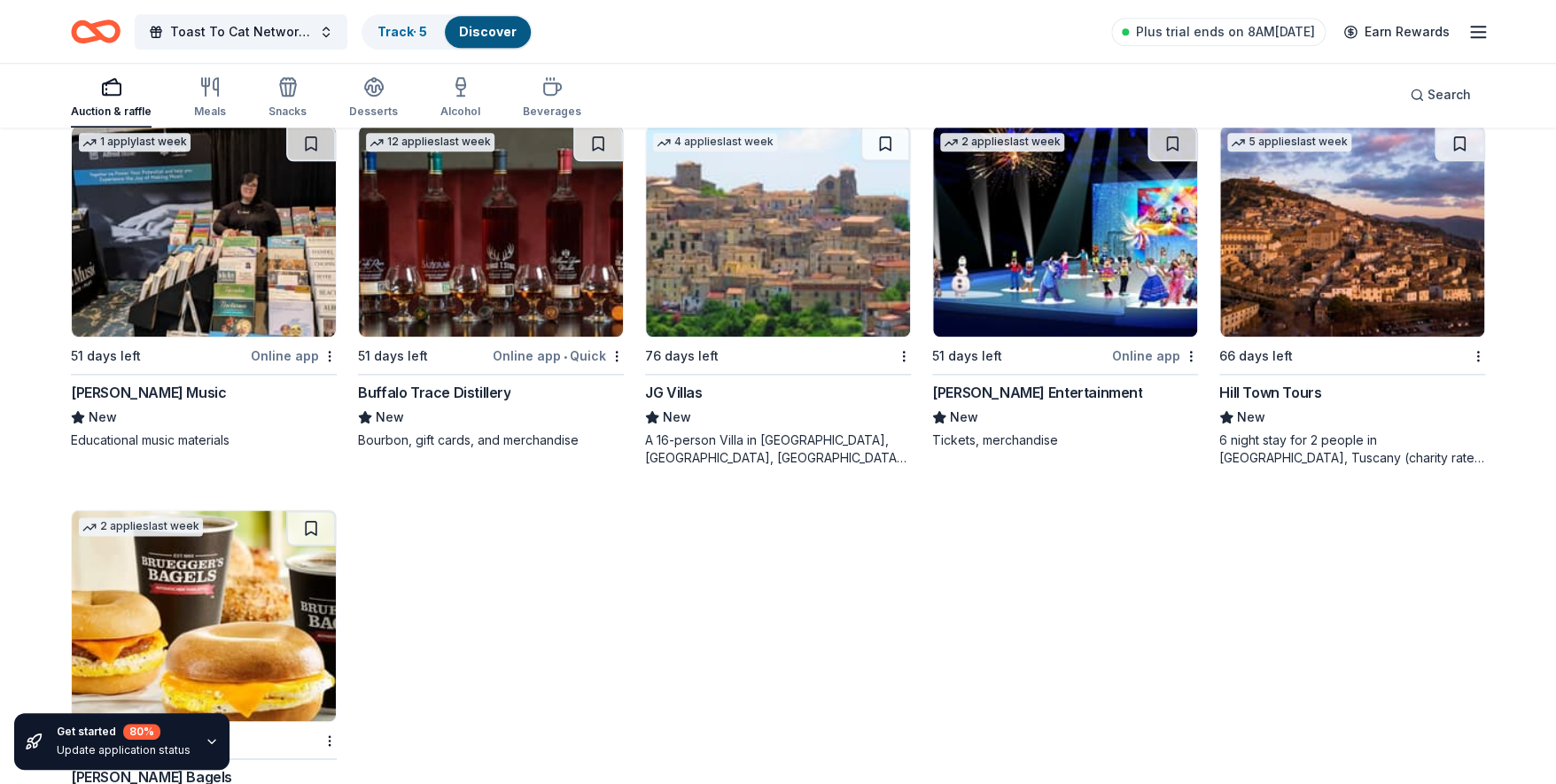
click at [969, 314] on img at bounding box center [1065, 231] width 264 height 210
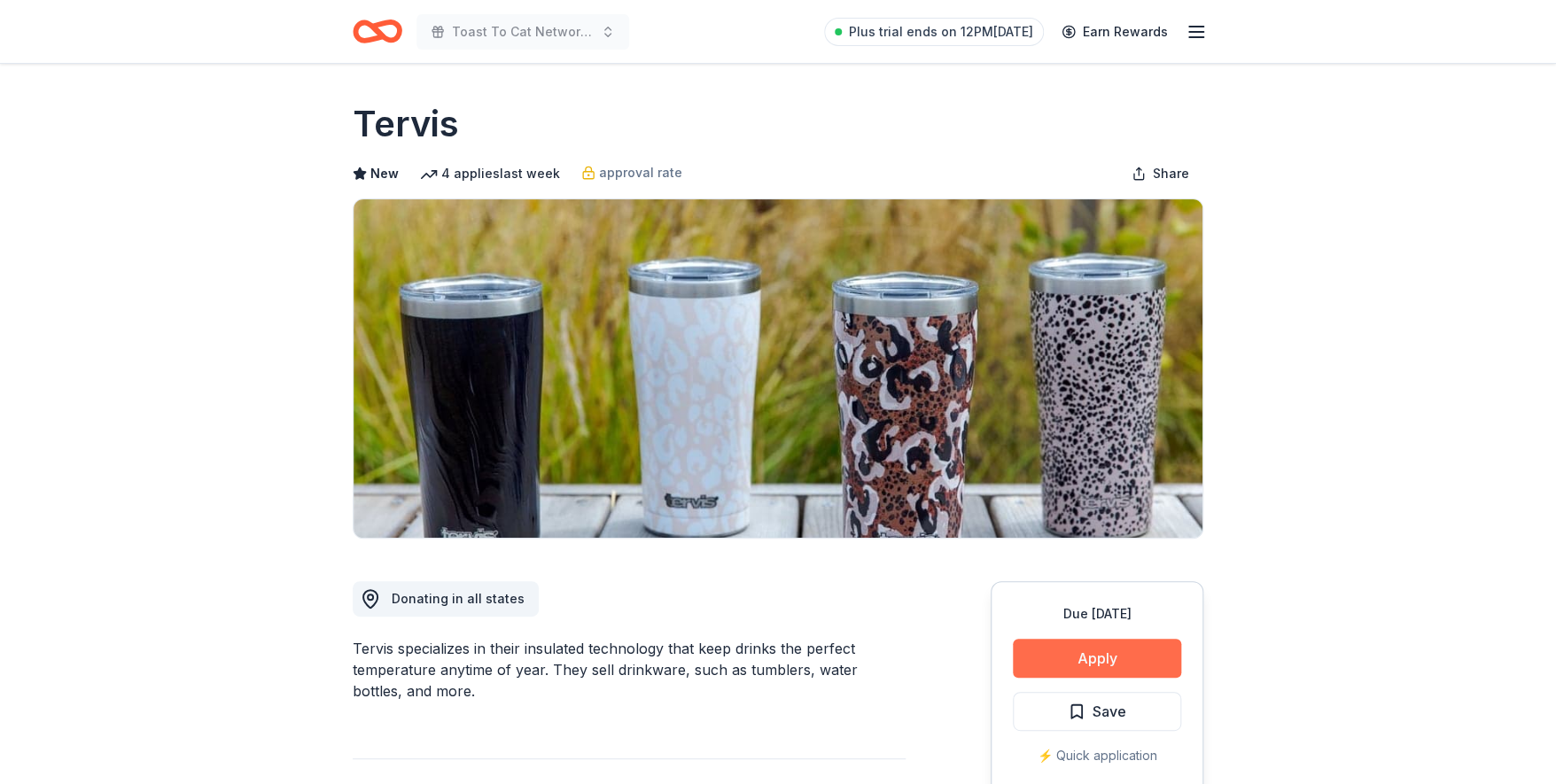
click at [1080, 655] on button "Apply" at bounding box center [1097, 658] width 169 height 39
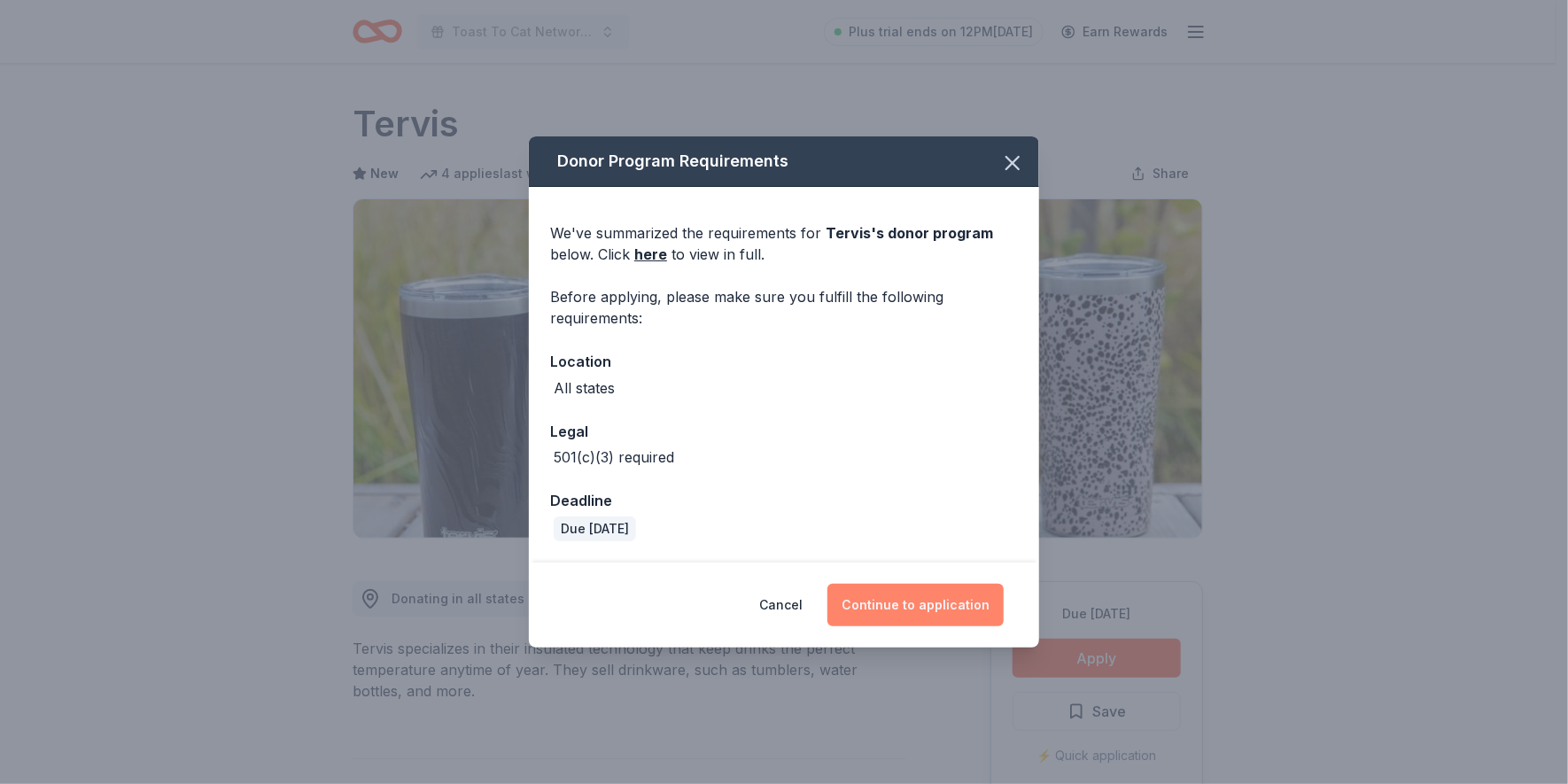
click at [946, 619] on button "Continue to application" at bounding box center [915, 606] width 177 height 43
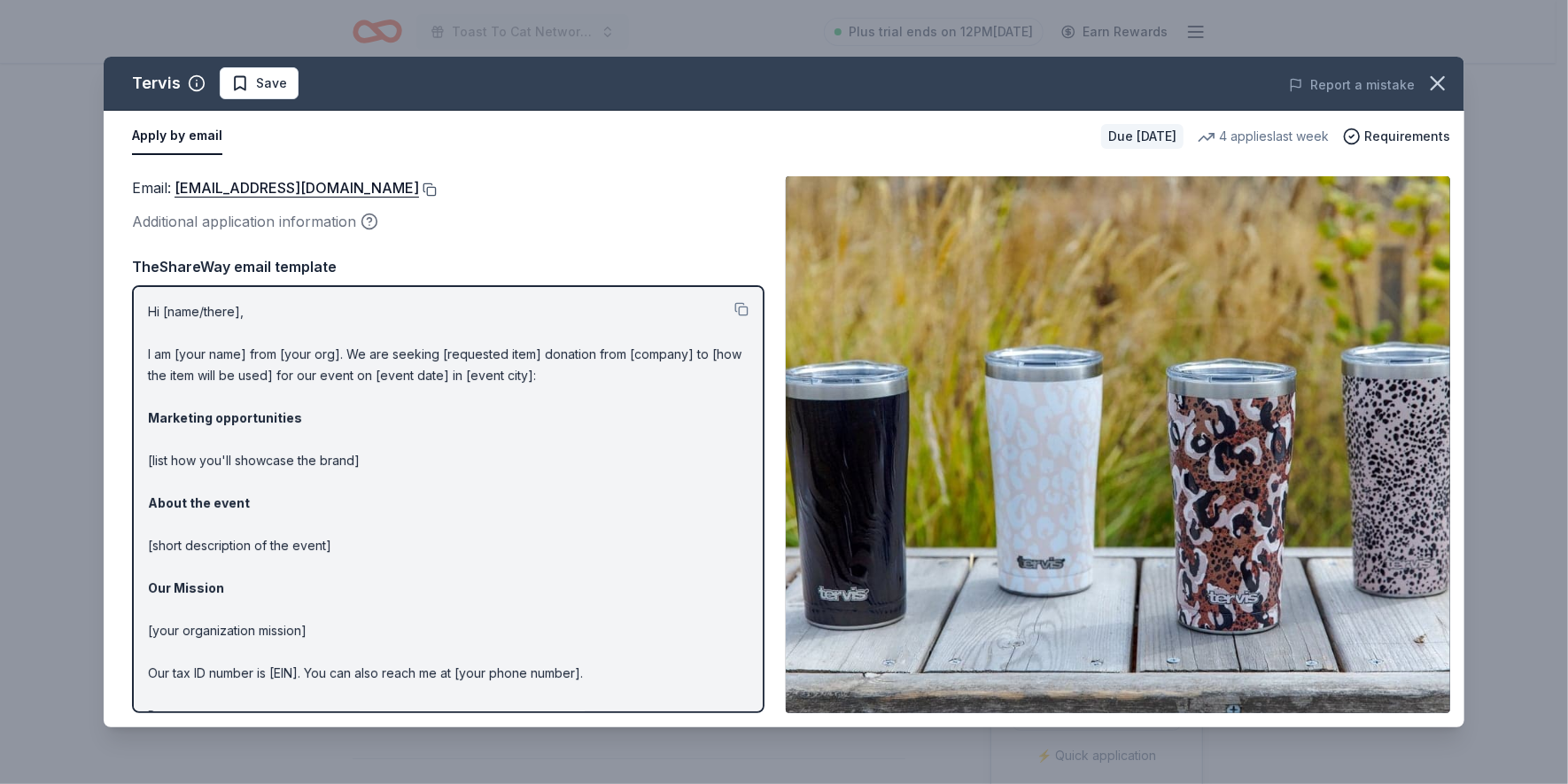
click at [419, 193] on button at bounding box center [428, 190] width 18 height 14
click at [1435, 79] on icon "button" at bounding box center [1437, 83] width 12 height 12
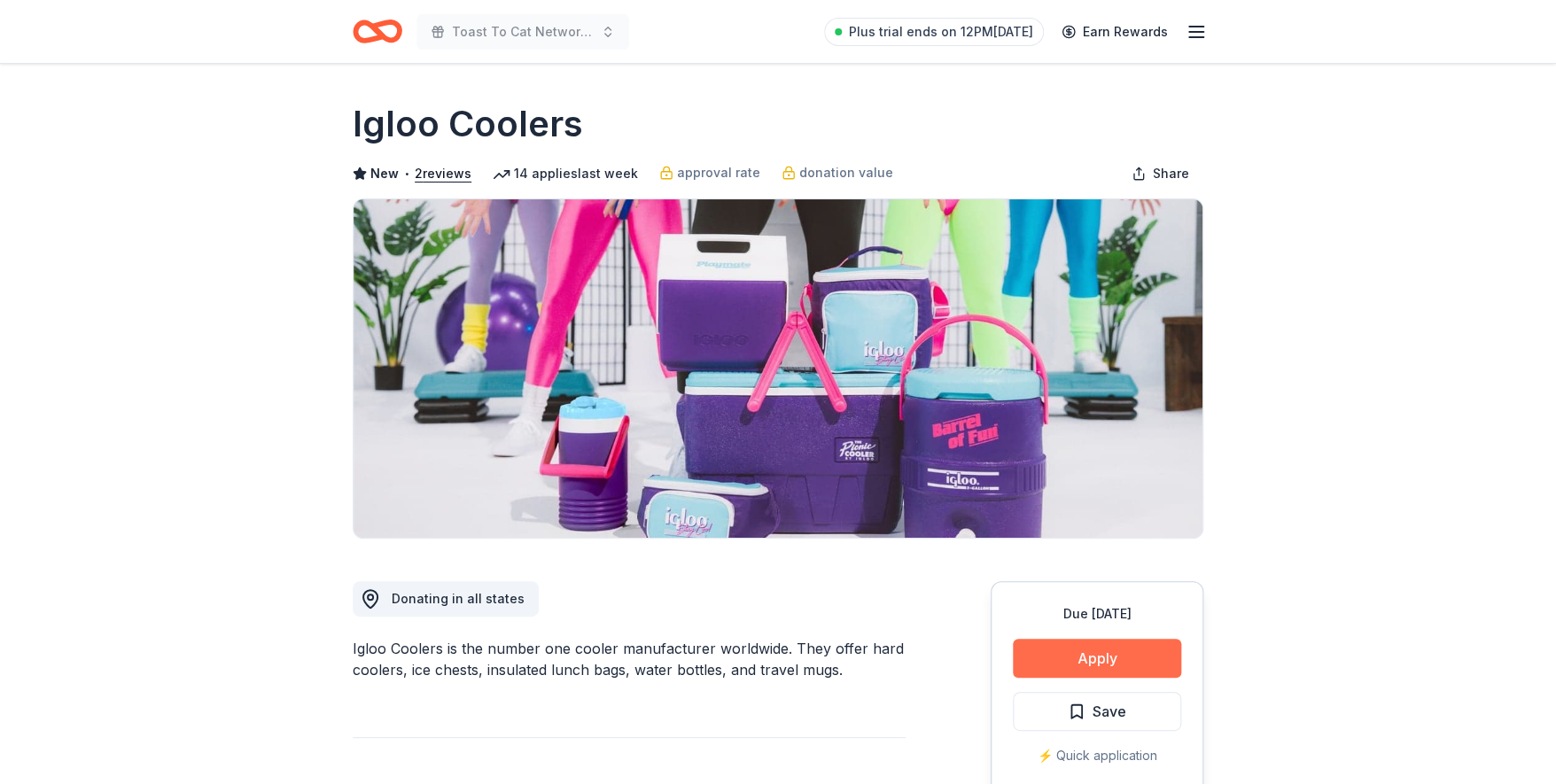
click at [1075, 661] on button "Apply" at bounding box center [1097, 658] width 169 height 39
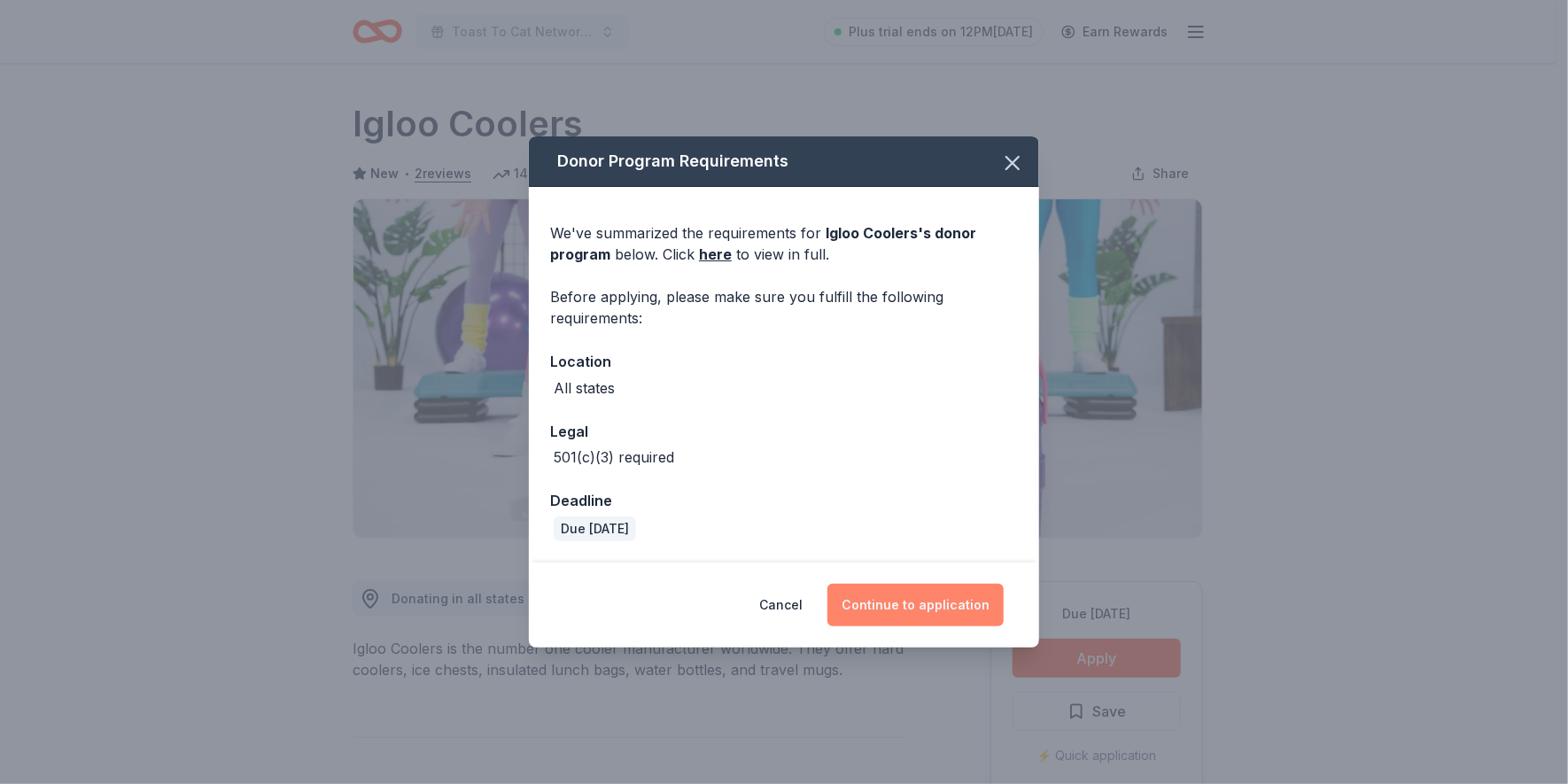
click at [913, 606] on button "Continue to application" at bounding box center [915, 606] width 177 height 43
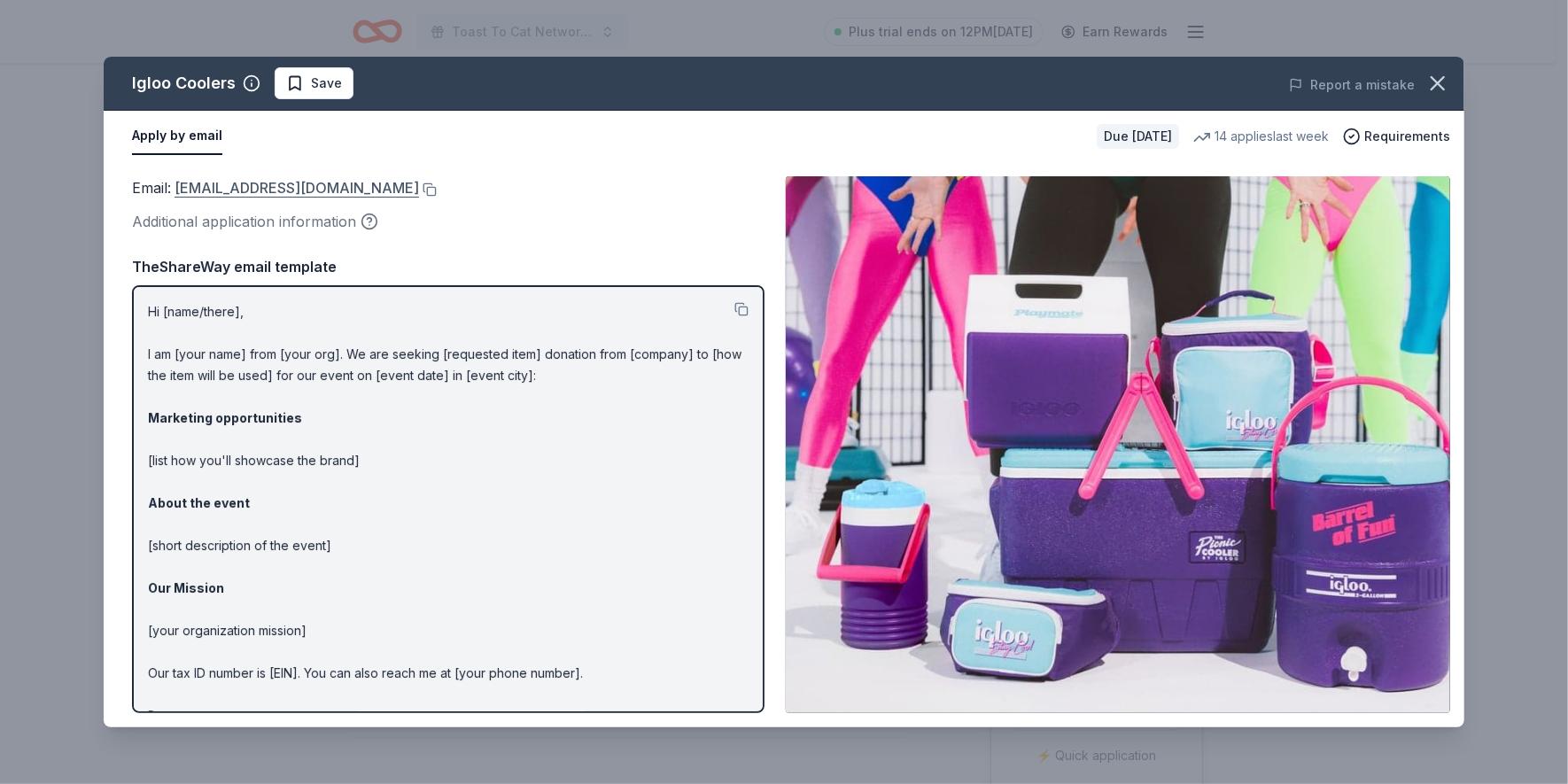
drag, startPoint x: 173, startPoint y: 187, endPoint x: 254, endPoint y: 189, distance: 81.0
click at [253, 189] on span "Email : donations@igloocorp.com" at bounding box center [275, 188] width 287 height 18
click at [419, 189] on button at bounding box center [428, 190] width 18 height 14
click at [1439, 78] on icon "button" at bounding box center [1437, 83] width 25 height 25
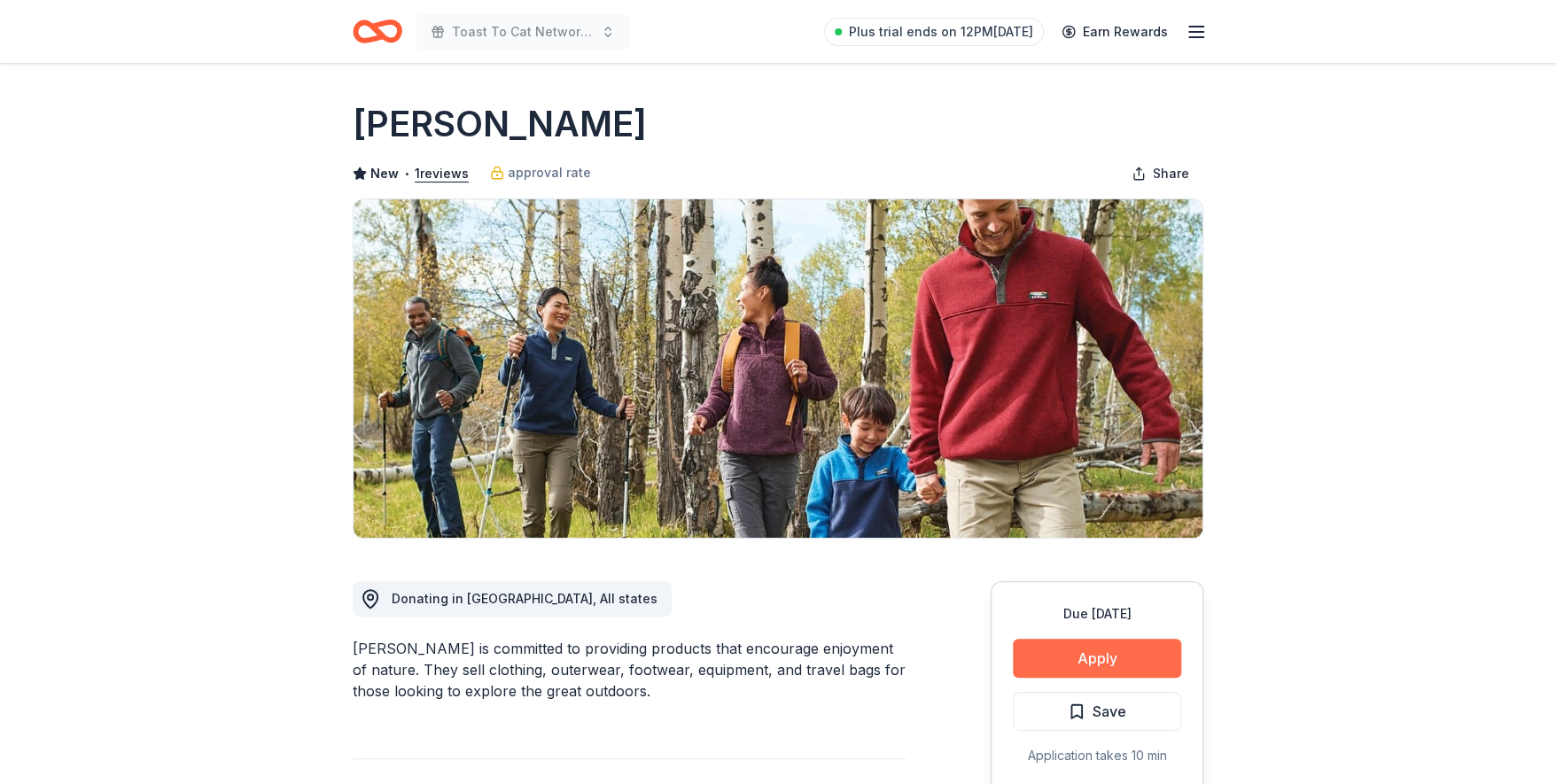
click at [1105, 658] on button "Apply" at bounding box center [1097, 658] width 169 height 39
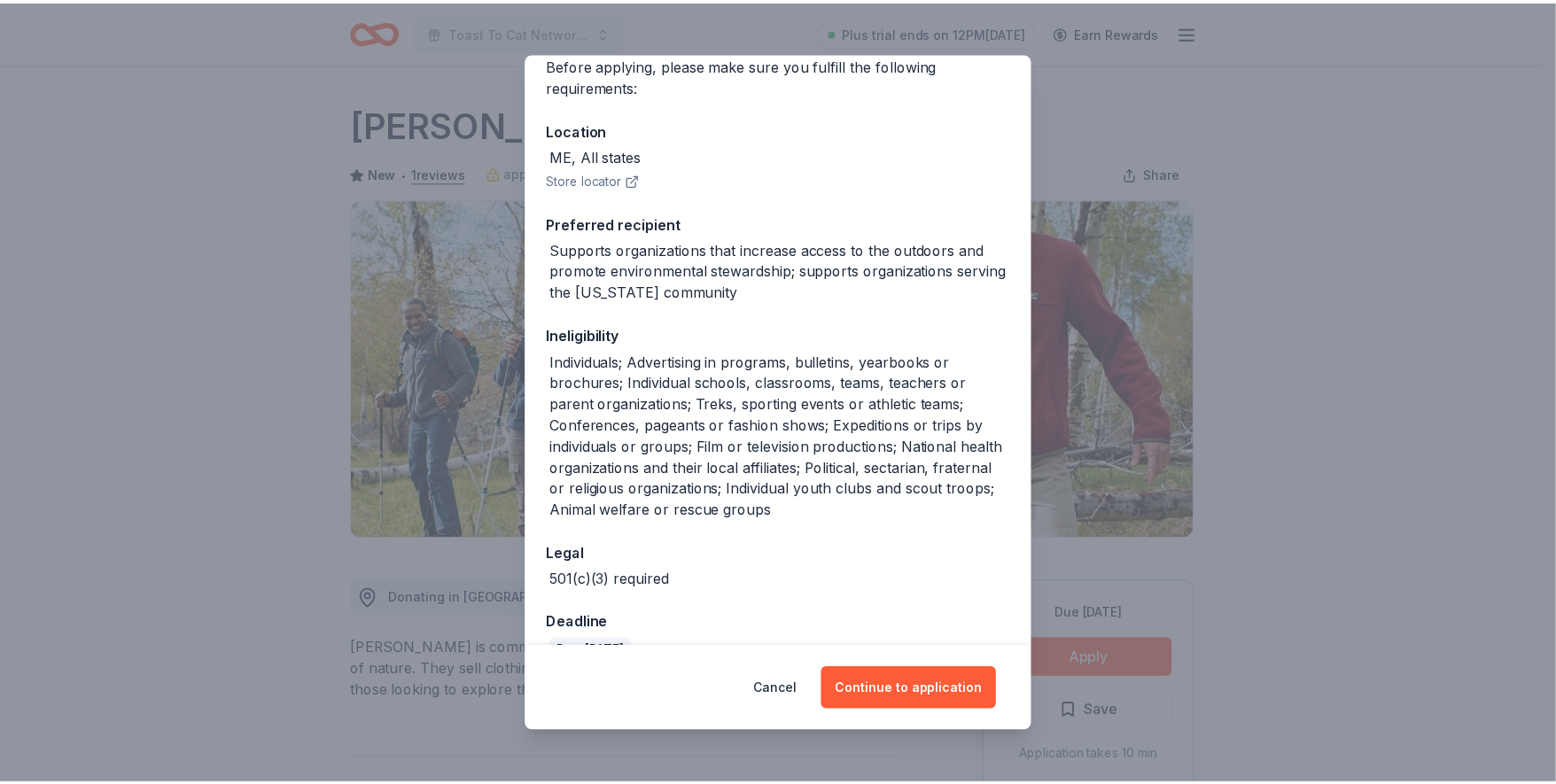
scroll to position [157, 0]
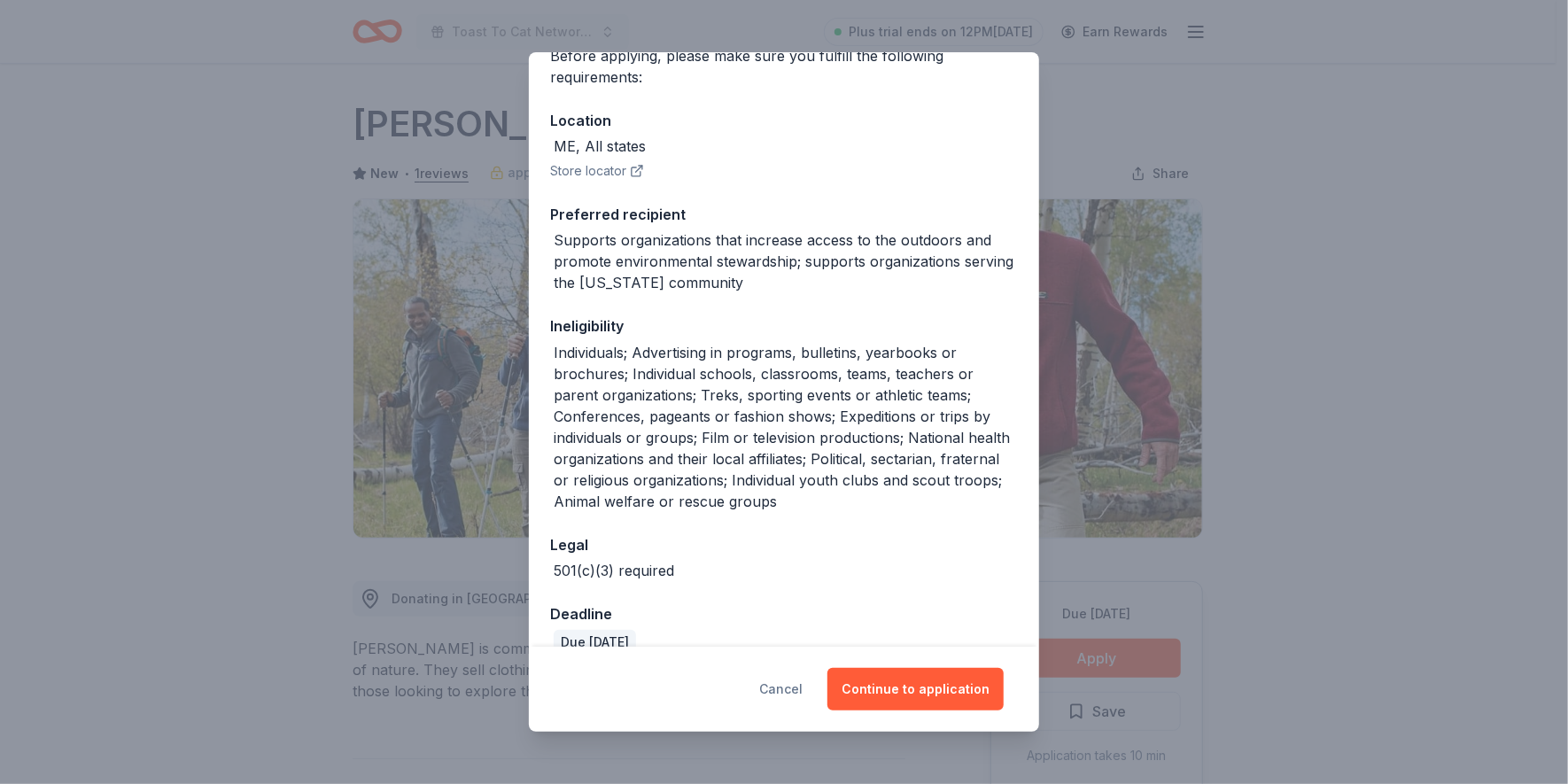
click at [801, 682] on button "Cancel" at bounding box center [780, 689] width 44 height 43
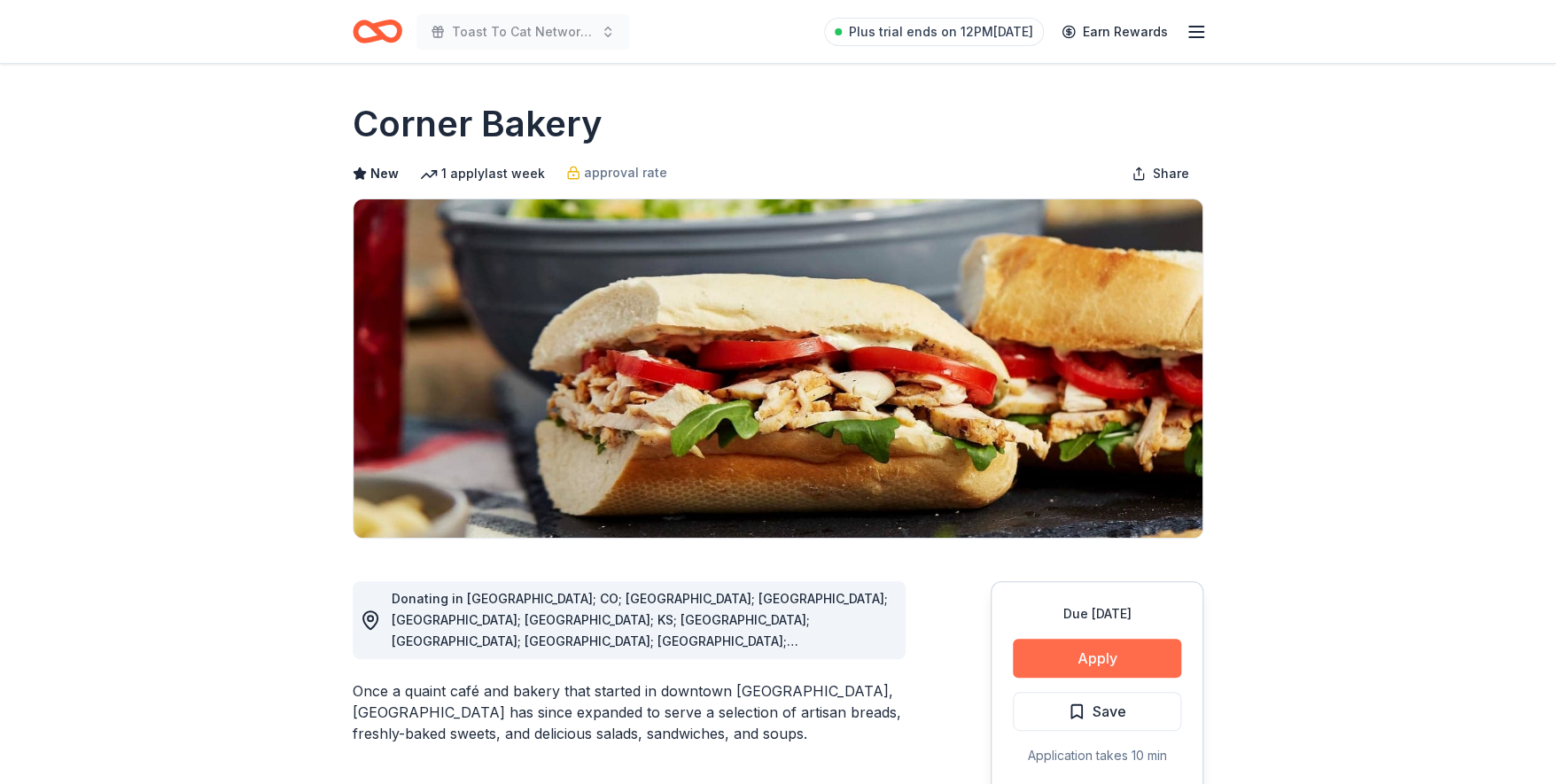
click at [1082, 660] on button "Apply" at bounding box center [1097, 658] width 169 height 39
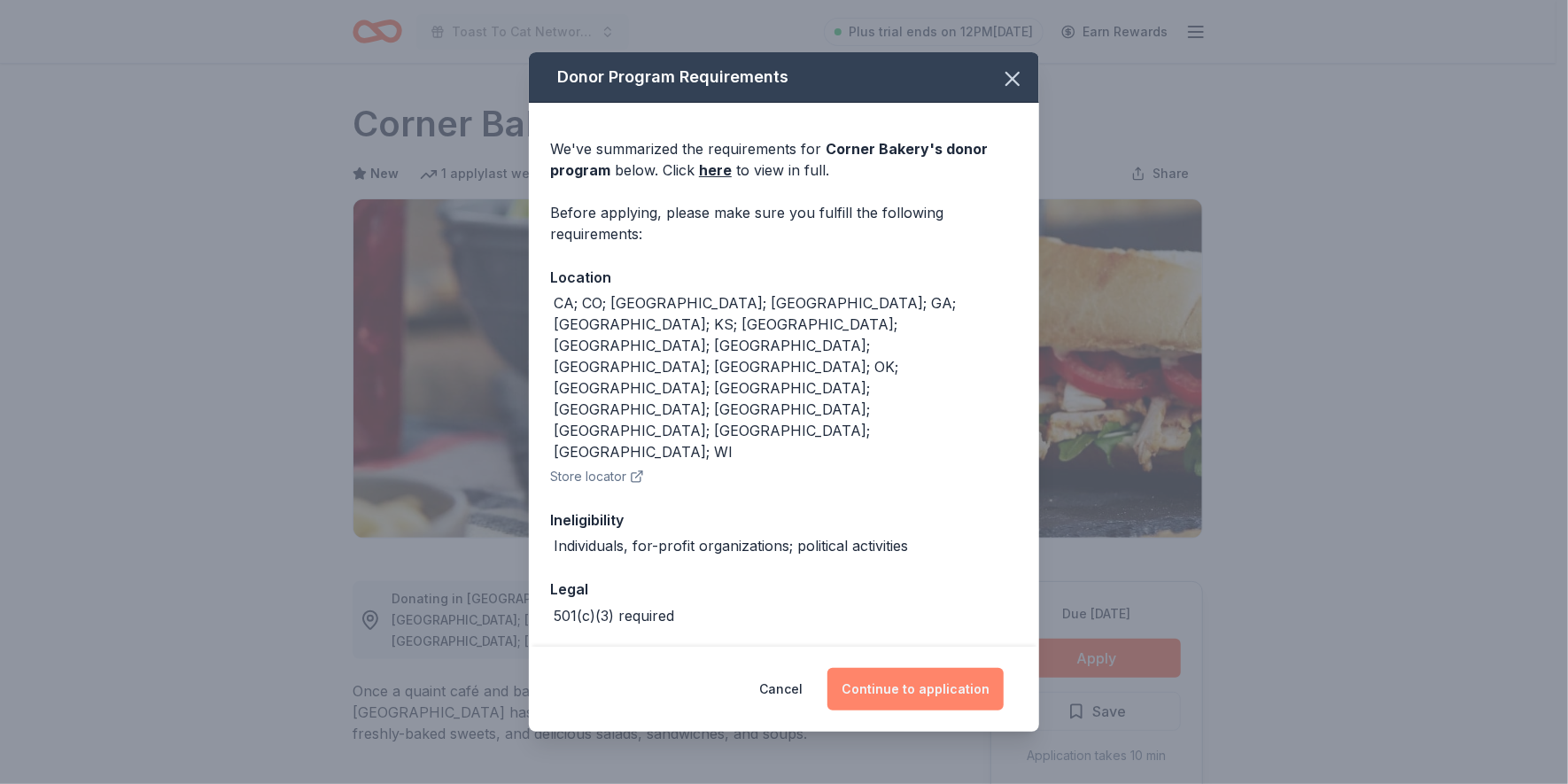
click at [905, 675] on button "Continue to application" at bounding box center [915, 689] width 177 height 43
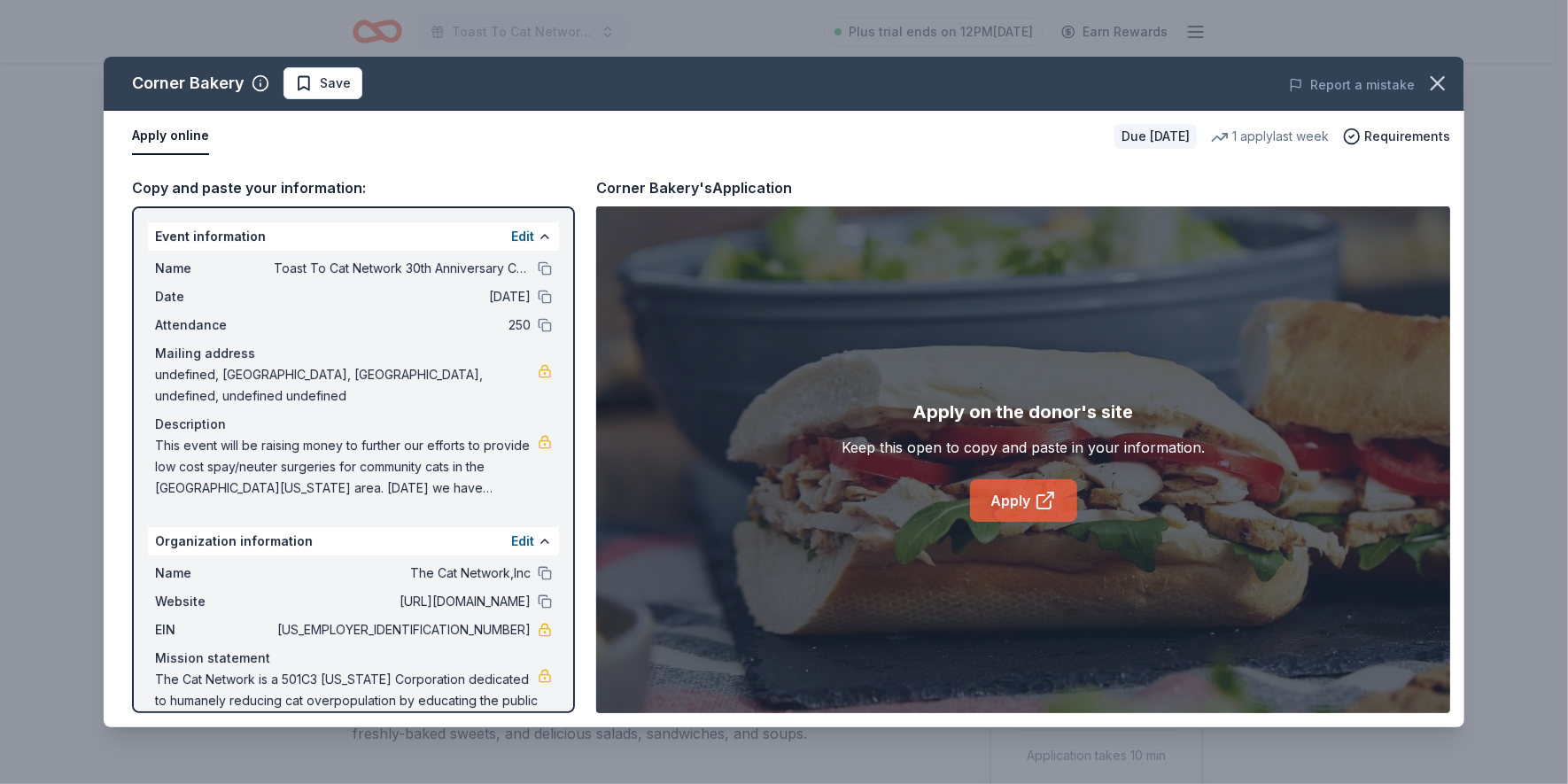
click at [1010, 500] on link "Apply" at bounding box center [1024, 501] width 107 height 43
click at [1440, 80] on icon "button" at bounding box center [1437, 83] width 12 height 12
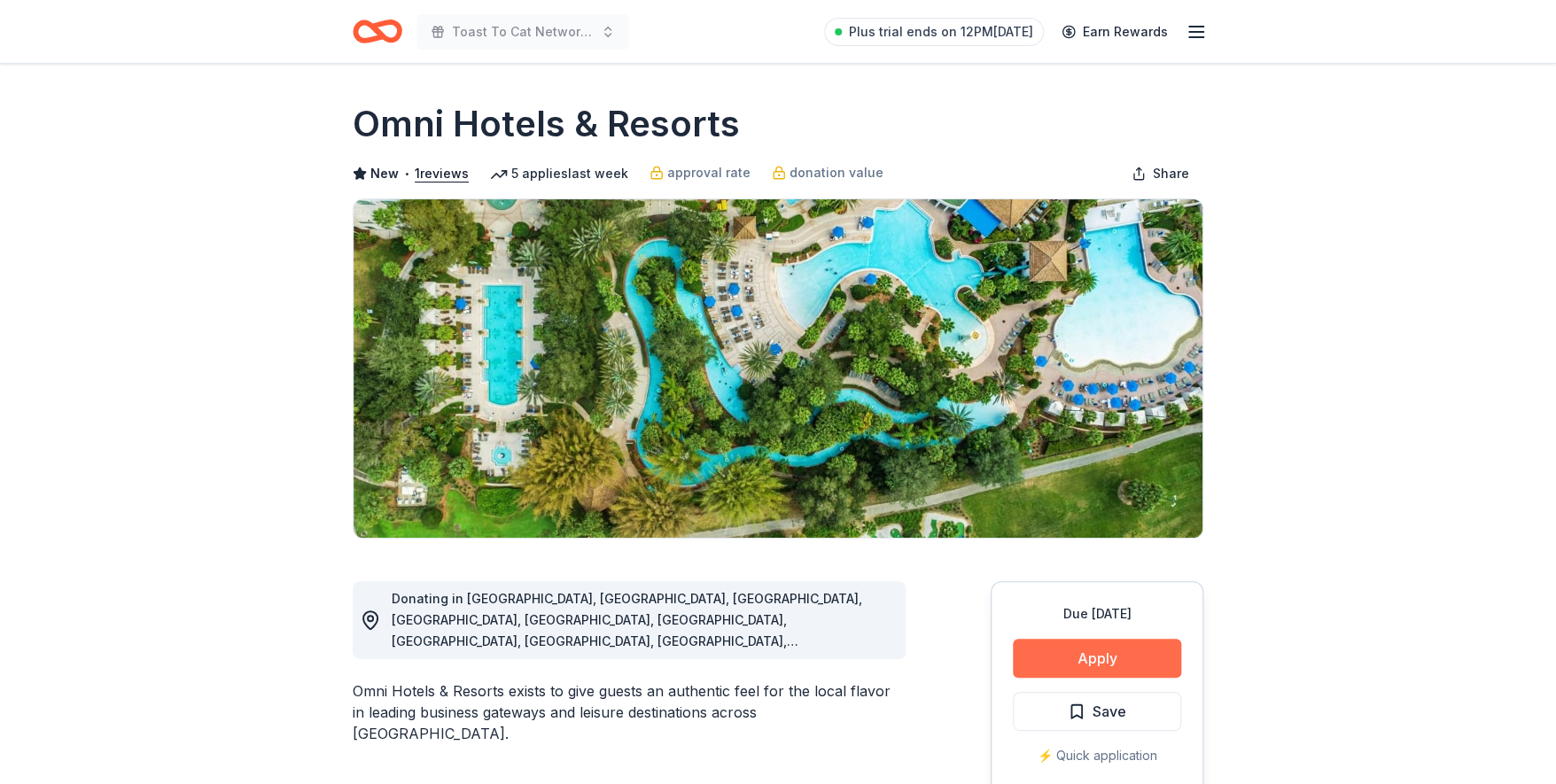
click at [1092, 658] on button "Apply" at bounding box center [1097, 658] width 169 height 39
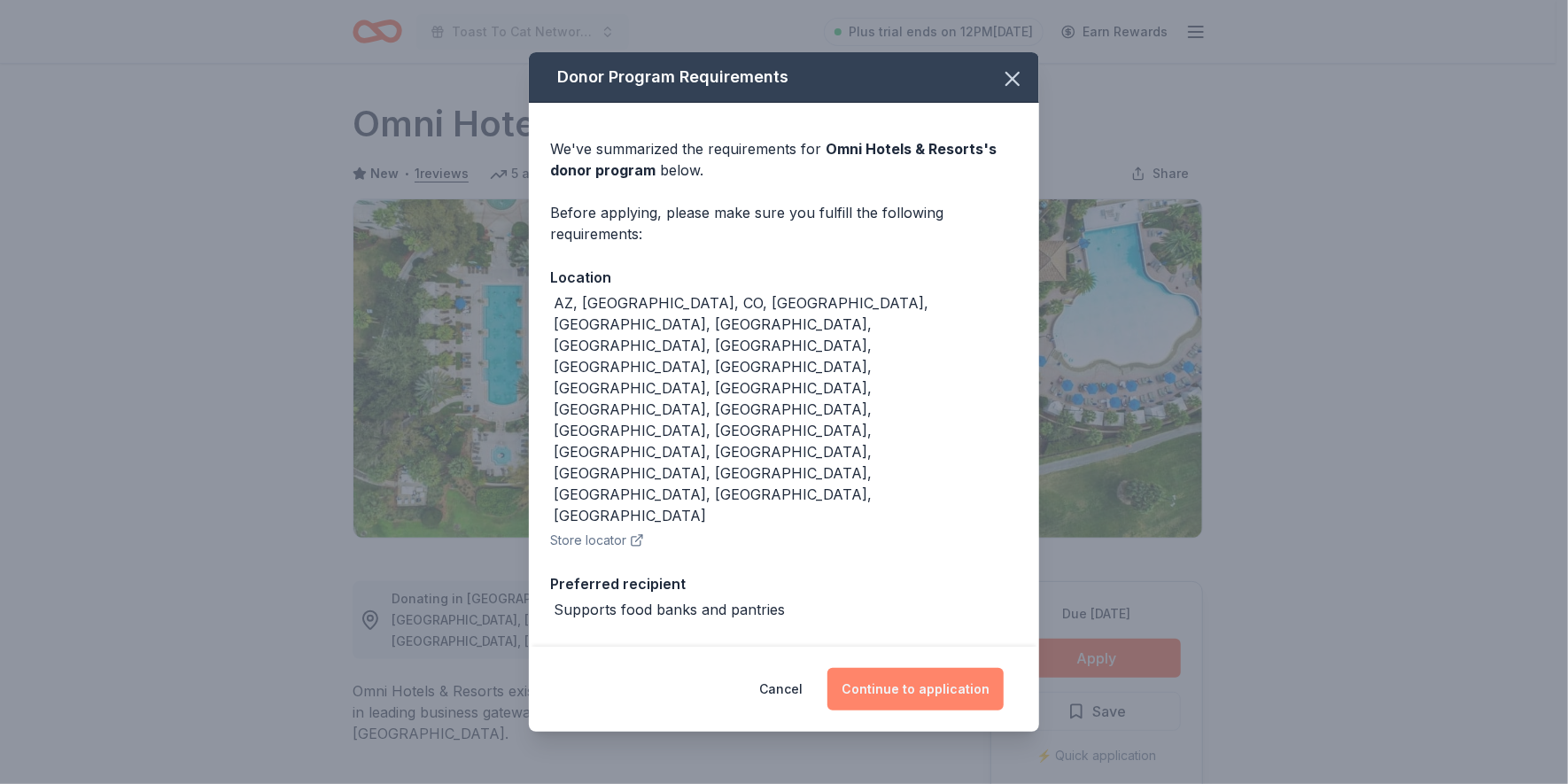
click at [898, 668] on button "Continue to application" at bounding box center [915, 689] width 177 height 43
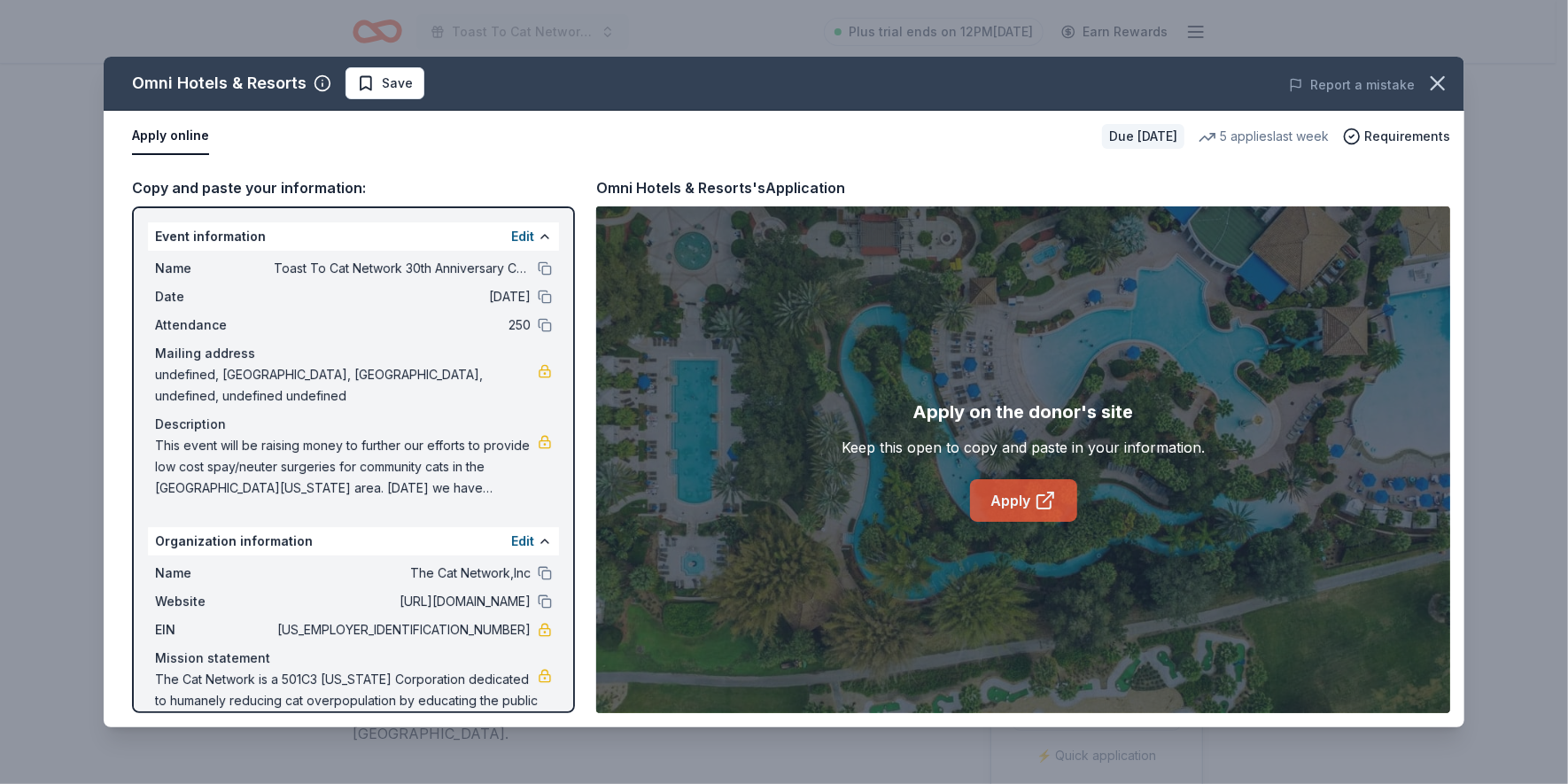
click at [1019, 502] on link "Apply" at bounding box center [1024, 501] width 107 height 43
click at [1016, 505] on link "Apply" at bounding box center [1024, 501] width 107 height 43
click at [1427, 73] on icon "button" at bounding box center [1437, 83] width 25 height 25
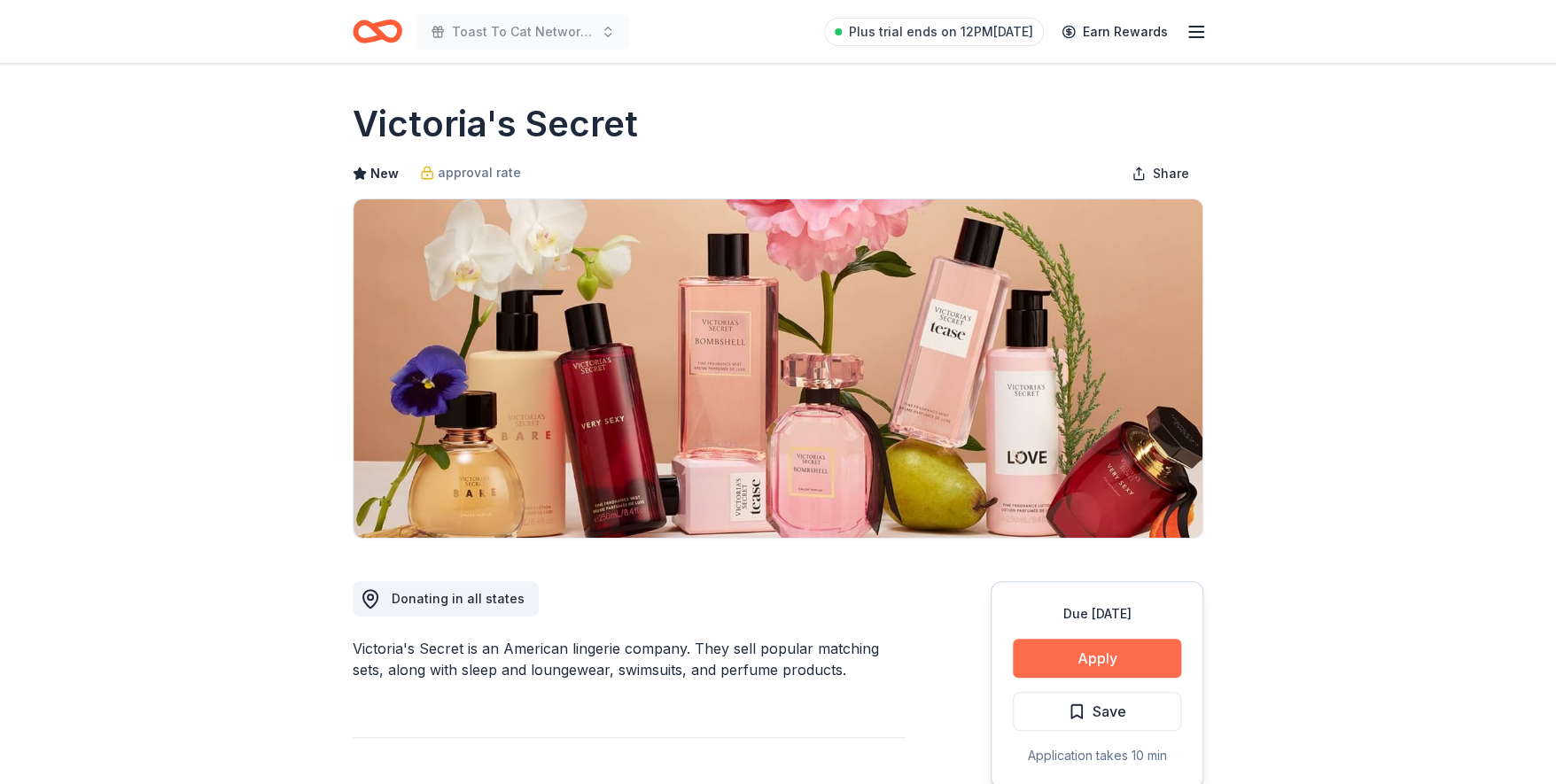
click at [1086, 646] on button "Apply" at bounding box center [1097, 658] width 169 height 39
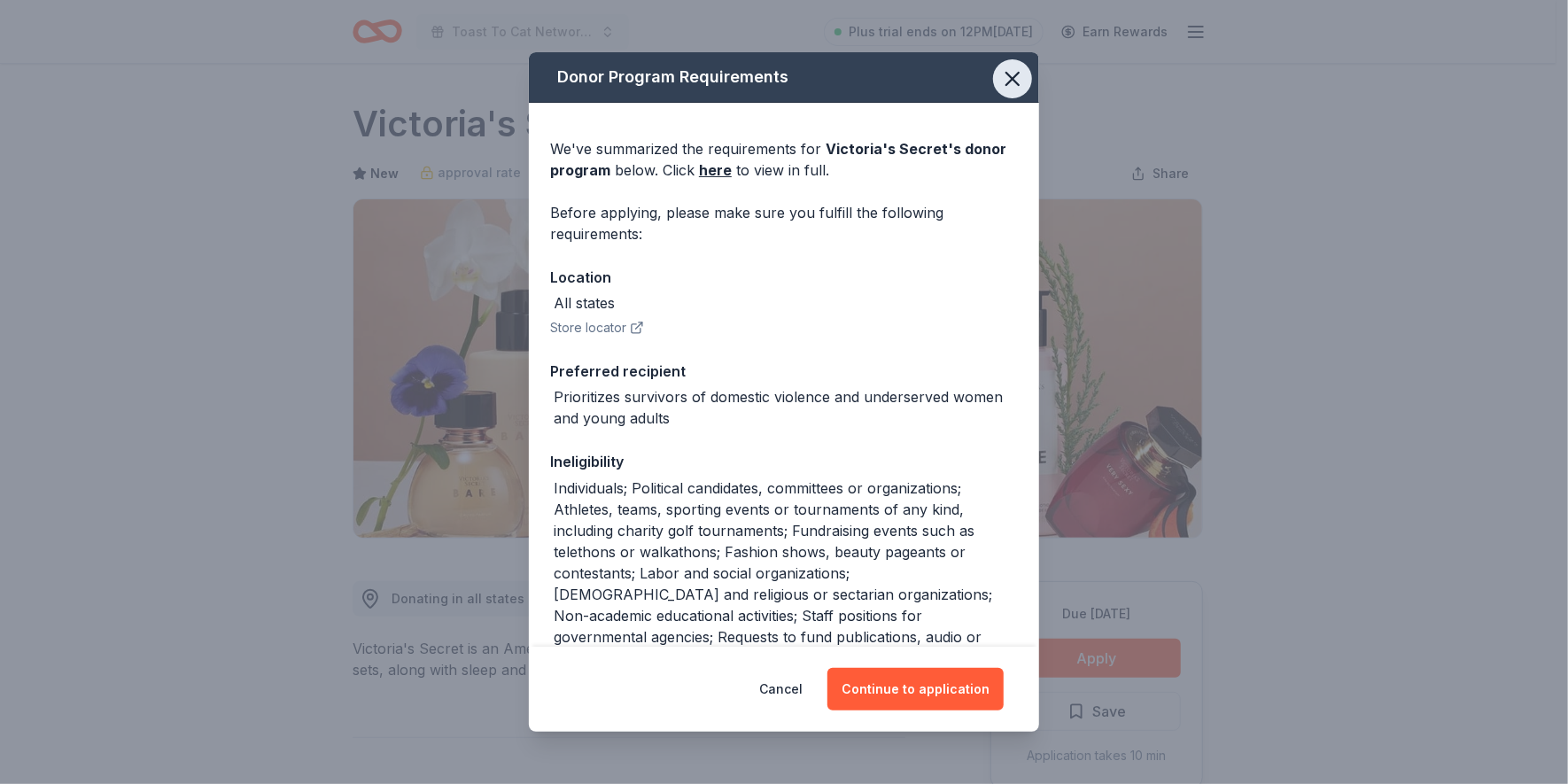
click at [1001, 69] on icon "button" at bounding box center [1013, 79] width 25 height 25
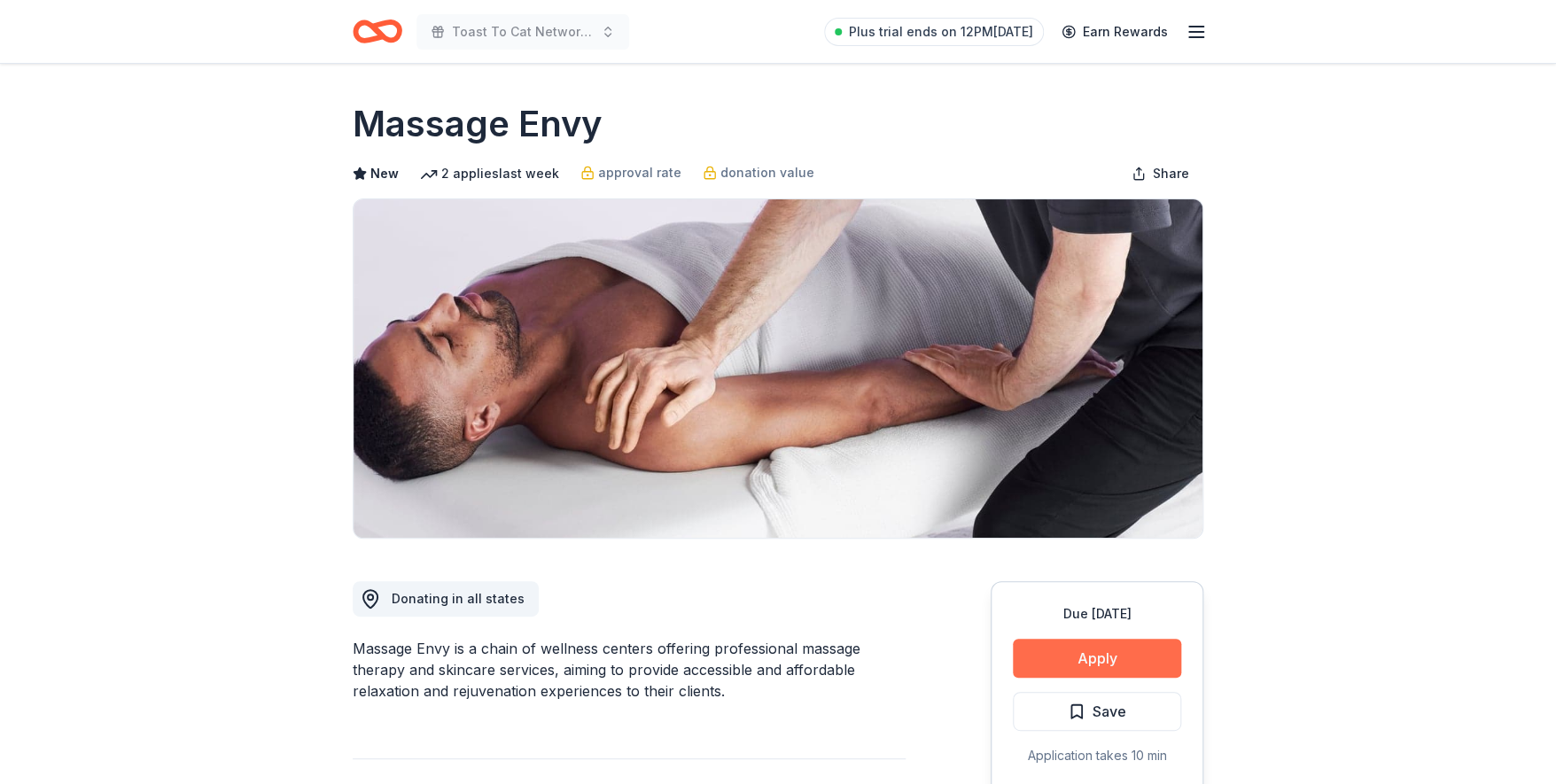
click at [1060, 650] on button "Apply" at bounding box center [1097, 658] width 169 height 39
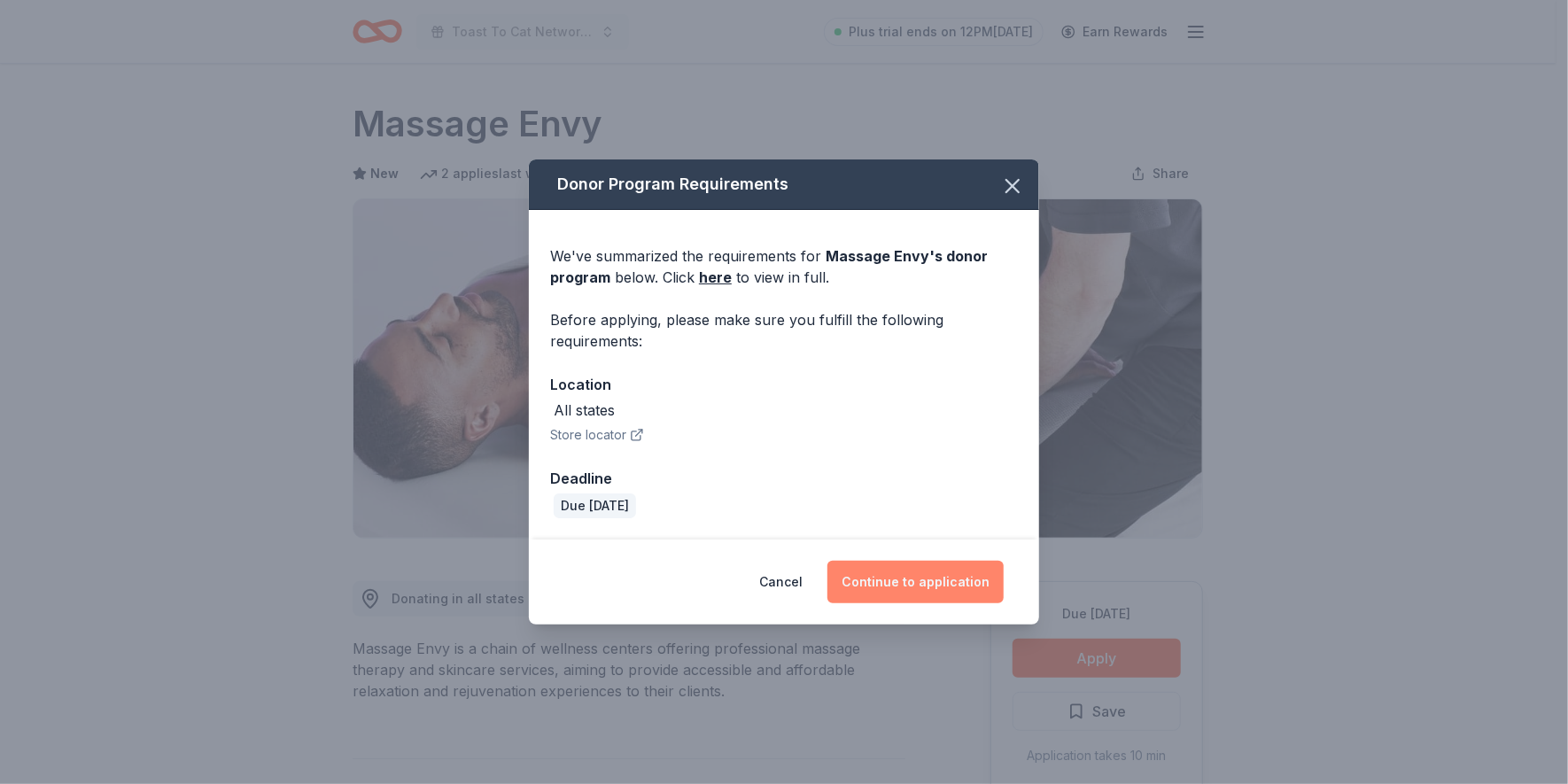
click at [929, 584] on button "Continue to application" at bounding box center [915, 582] width 177 height 43
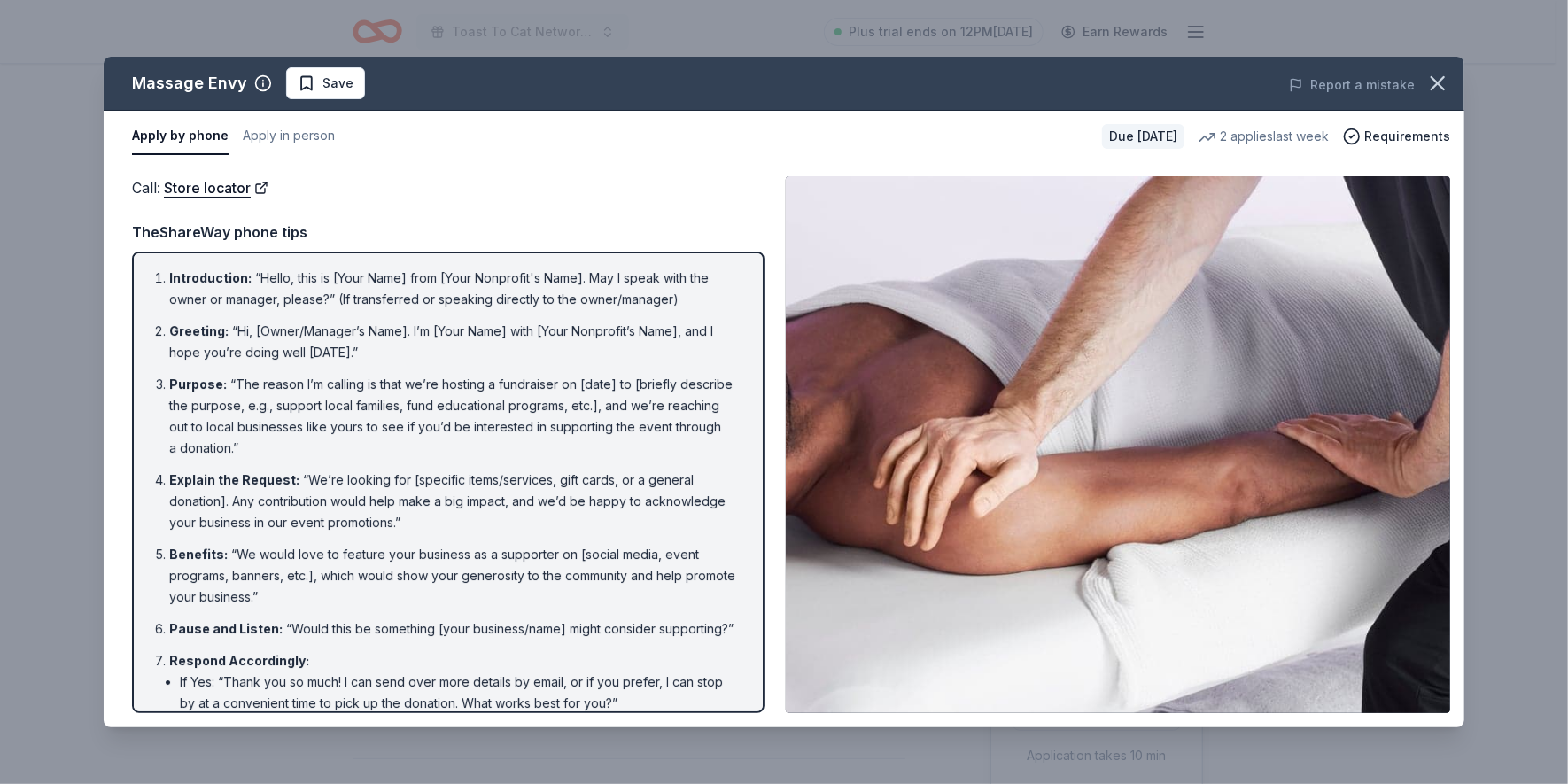
click at [182, 131] on button "Apply by phone" at bounding box center [180, 137] width 97 height 37
click at [277, 136] on button "Apply in person" at bounding box center [289, 137] width 92 height 37
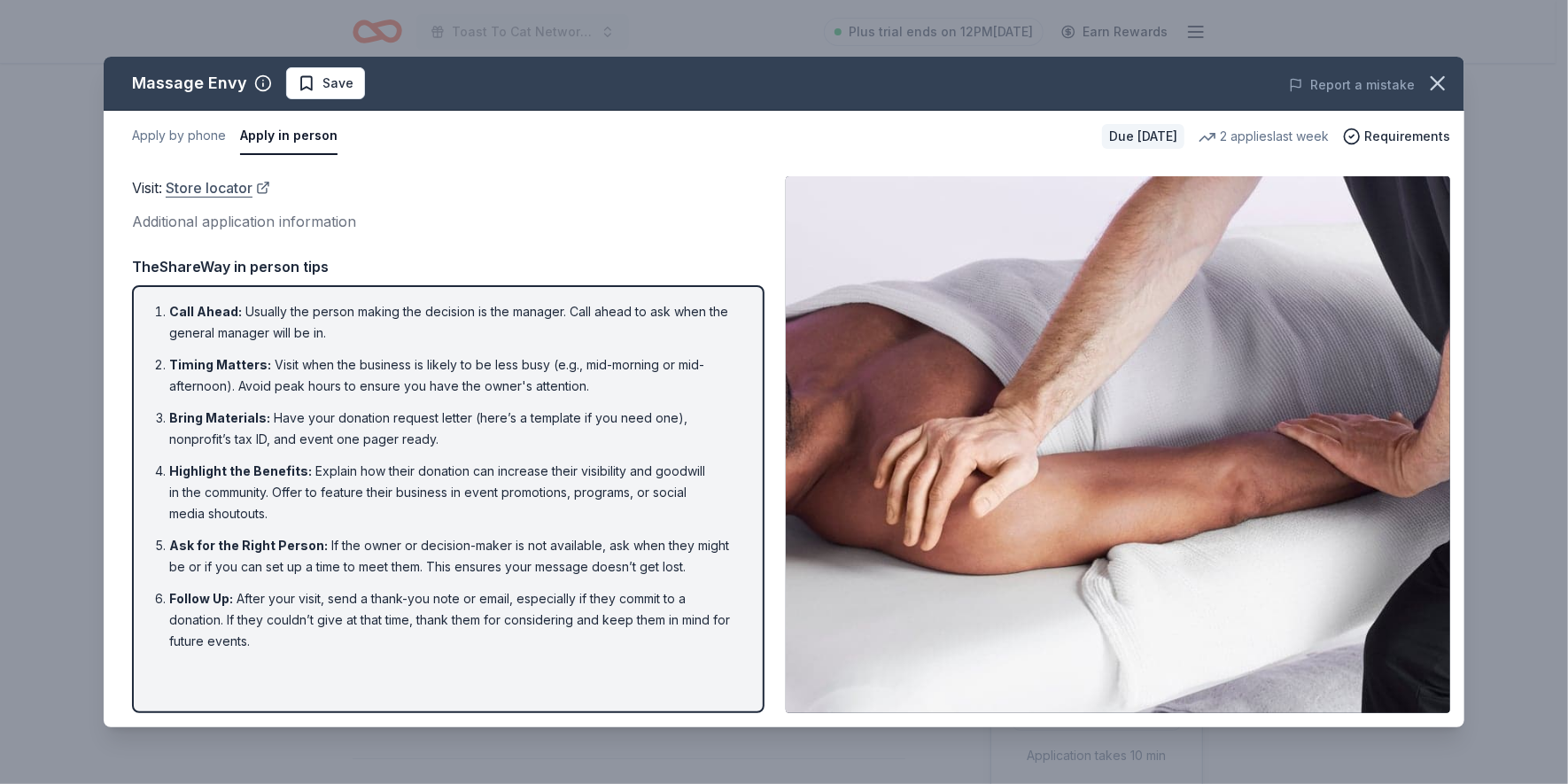
click at [193, 188] on link "Store locator" at bounding box center [218, 188] width 105 height 23
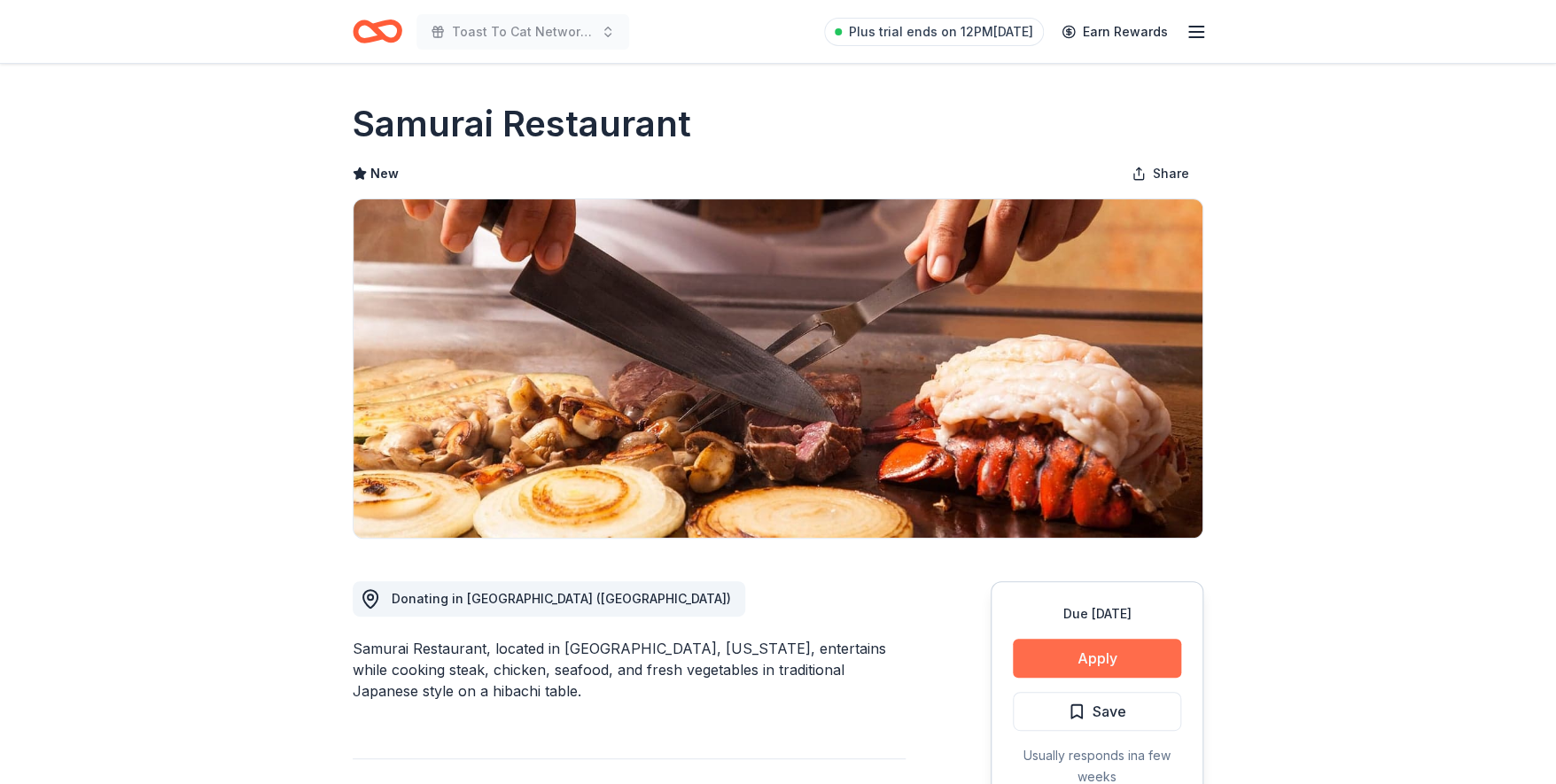
click at [1078, 659] on button "Apply" at bounding box center [1097, 658] width 169 height 39
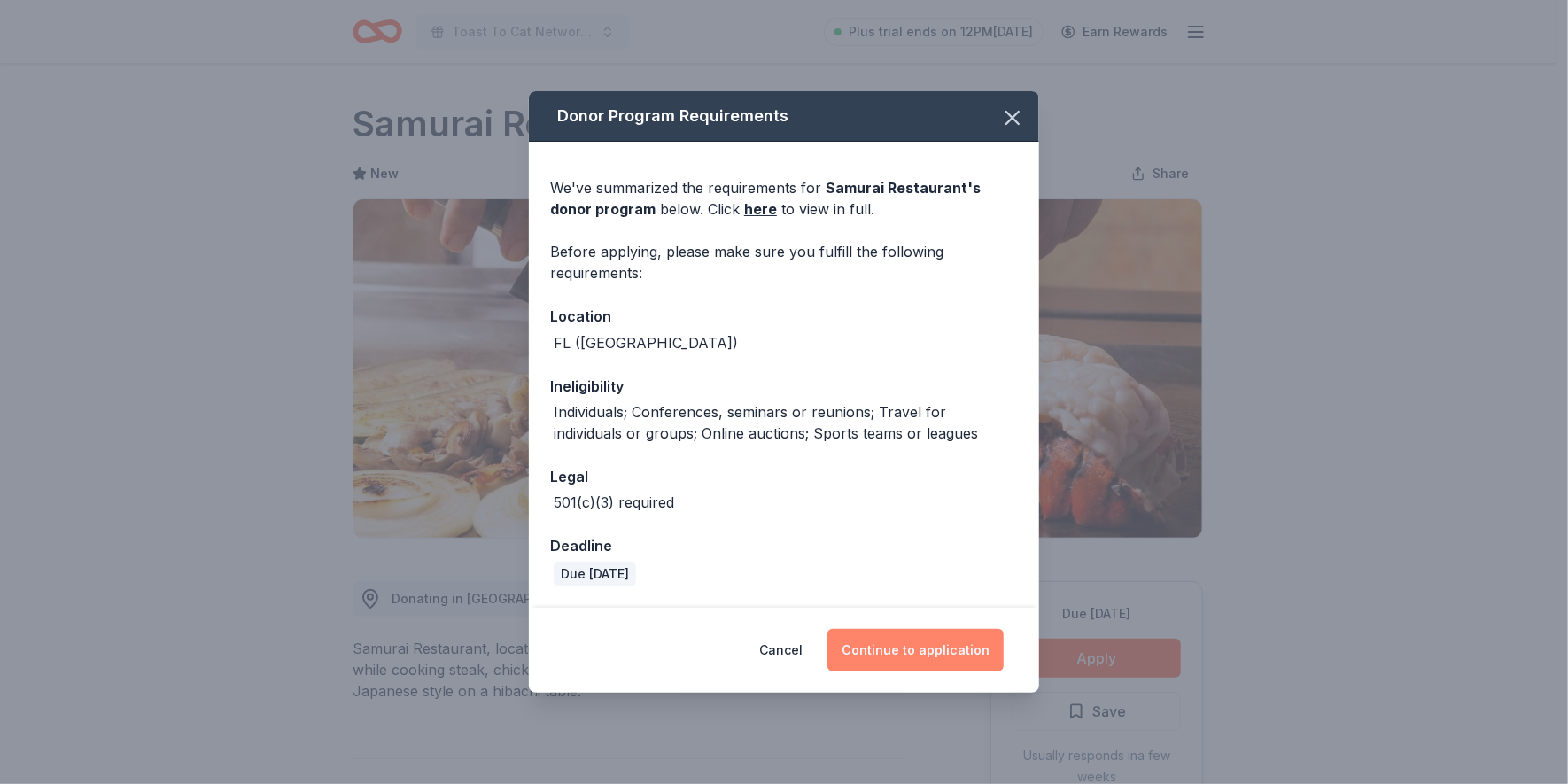
click at [899, 651] on button "Continue to application" at bounding box center [915, 650] width 177 height 43
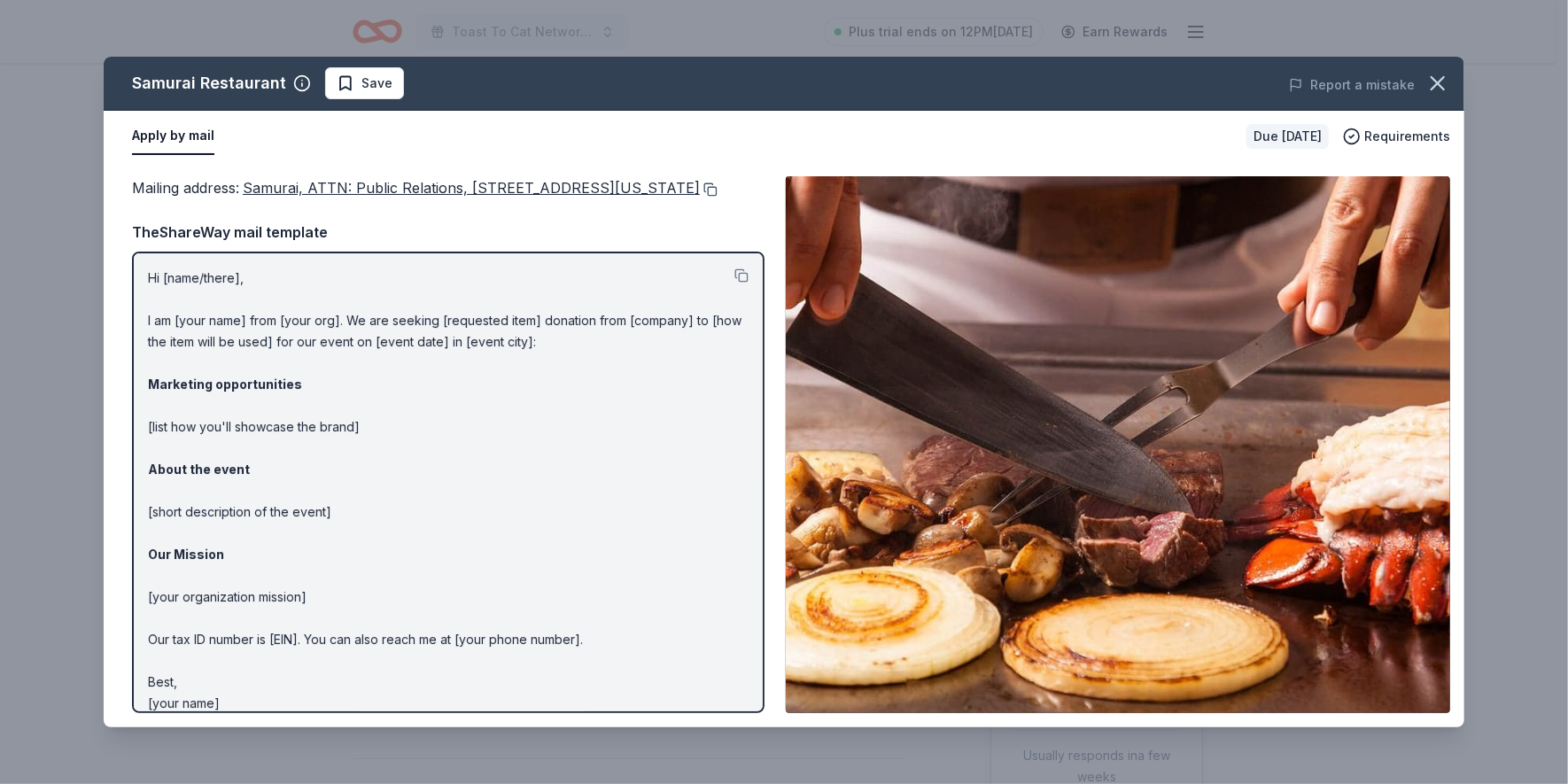
click at [700, 197] on button at bounding box center [709, 190] width 18 height 14
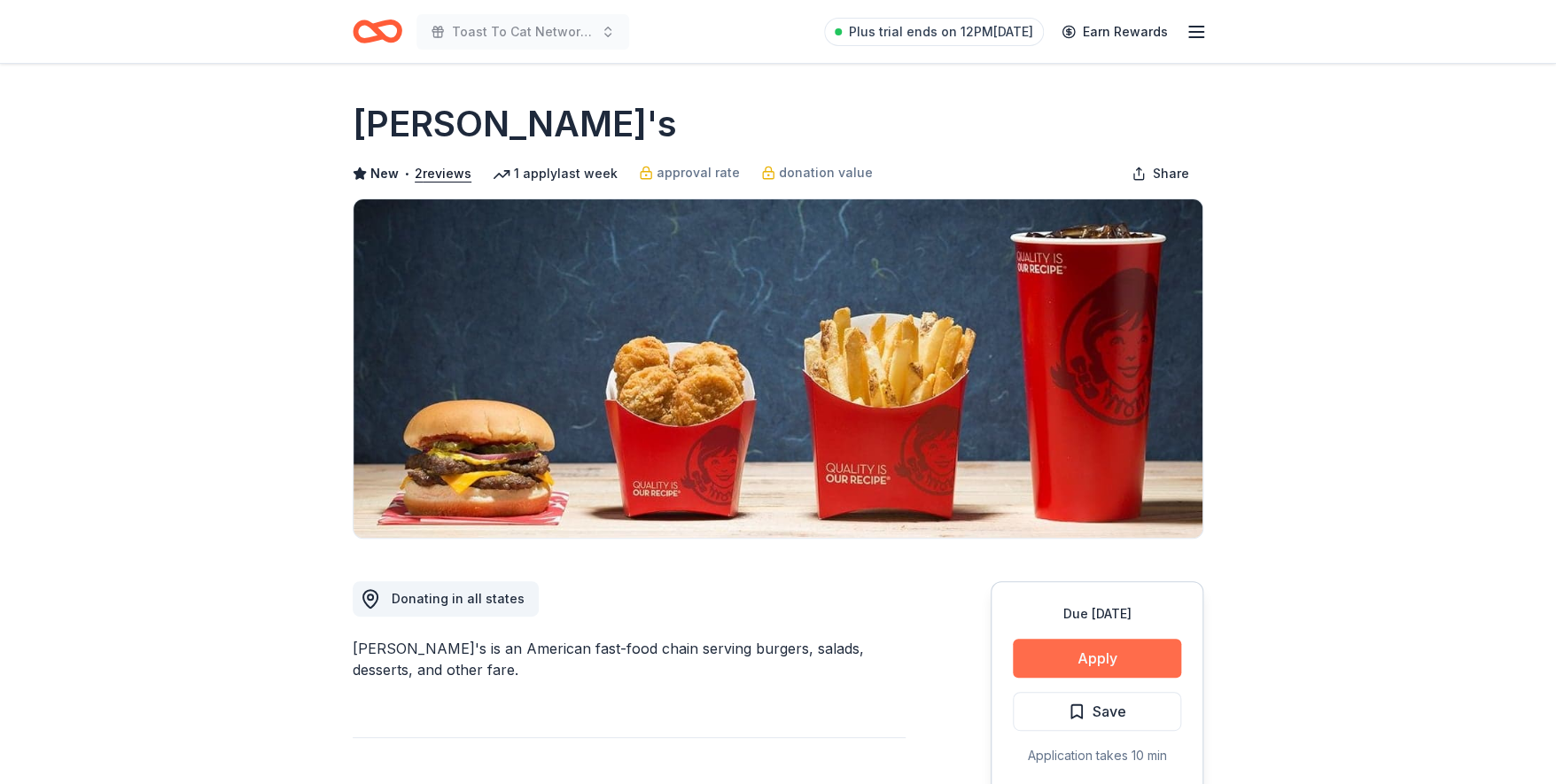
click at [1073, 658] on button "Apply" at bounding box center [1097, 658] width 169 height 39
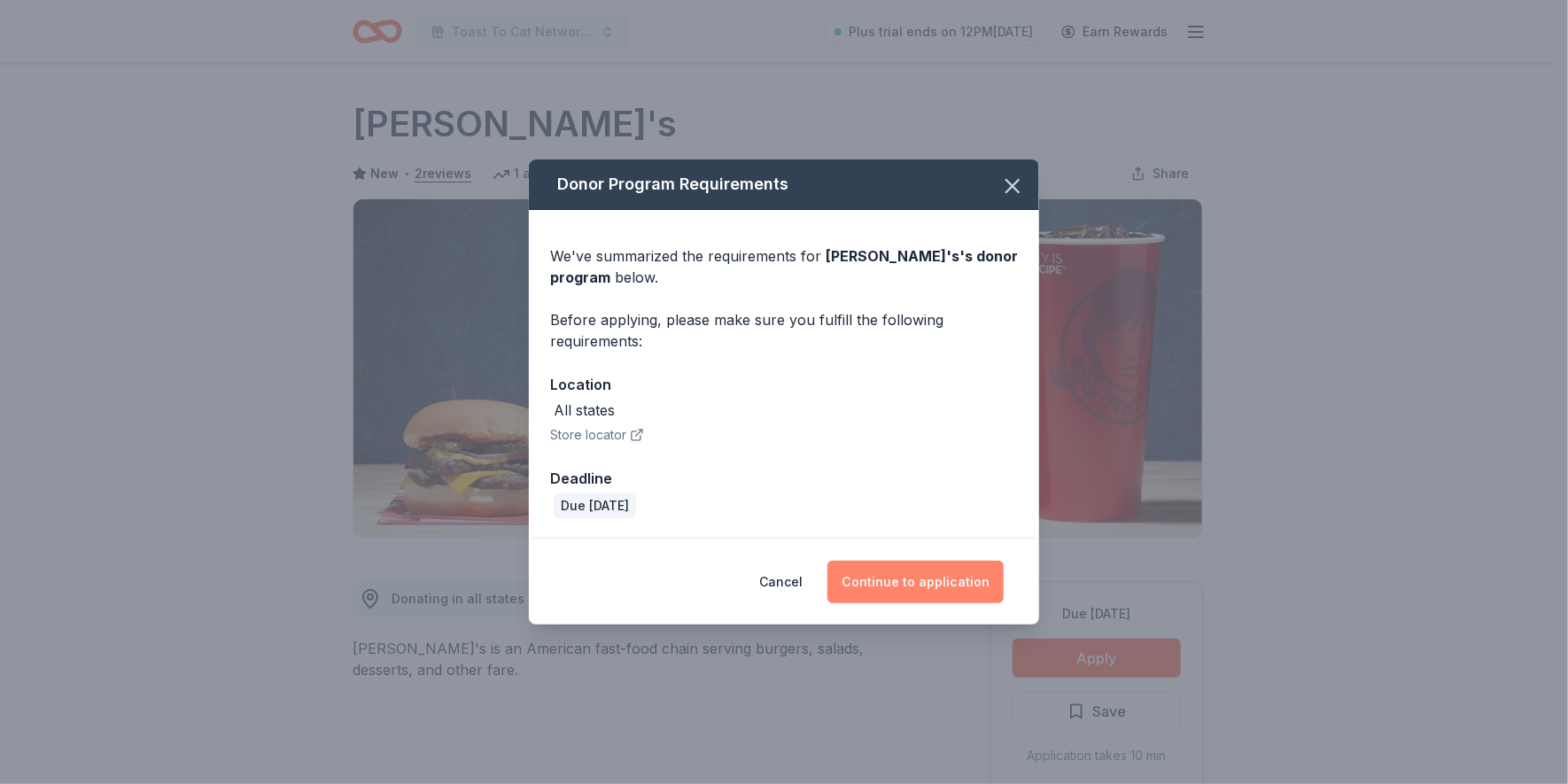
click at [899, 574] on button "Continue to application" at bounding box center [915, 582] width 177 height 43
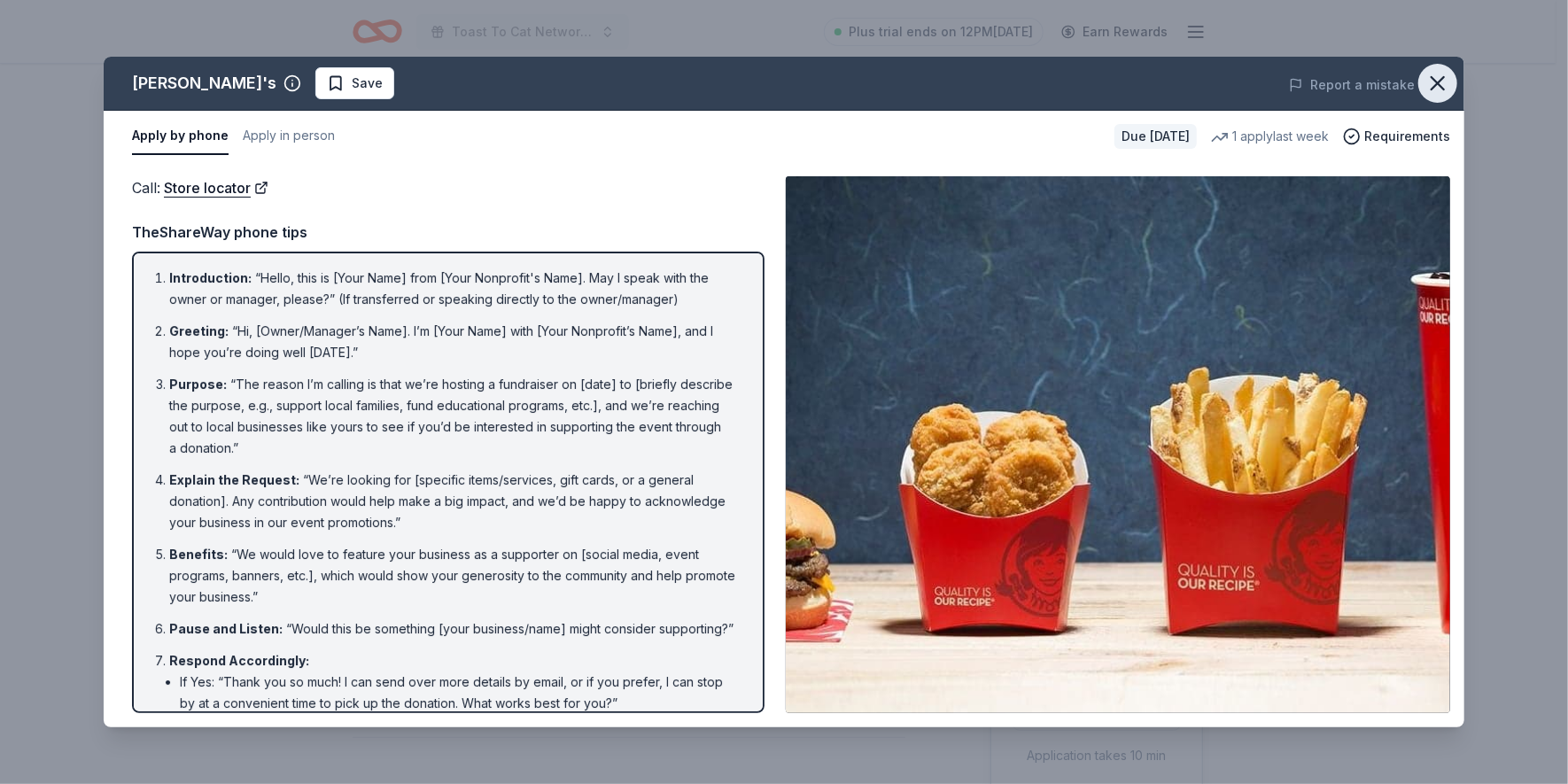
click at [1435, 83] on icon "button" at bounding box center [1437, 83] width 25 height 25
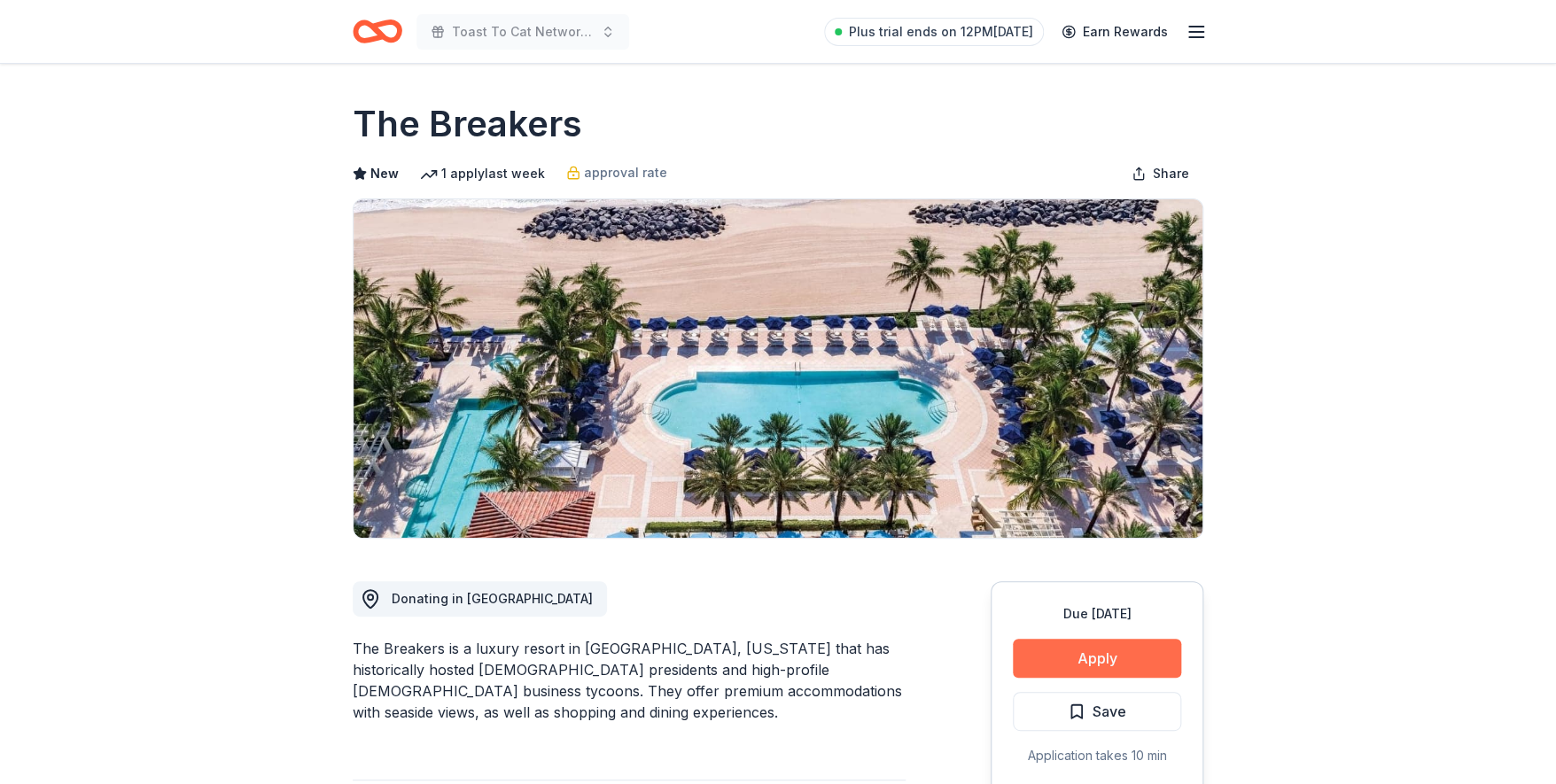
click at [1093, 660] on button "Apply" at bounding box center [1097, 658] width 169 height 39
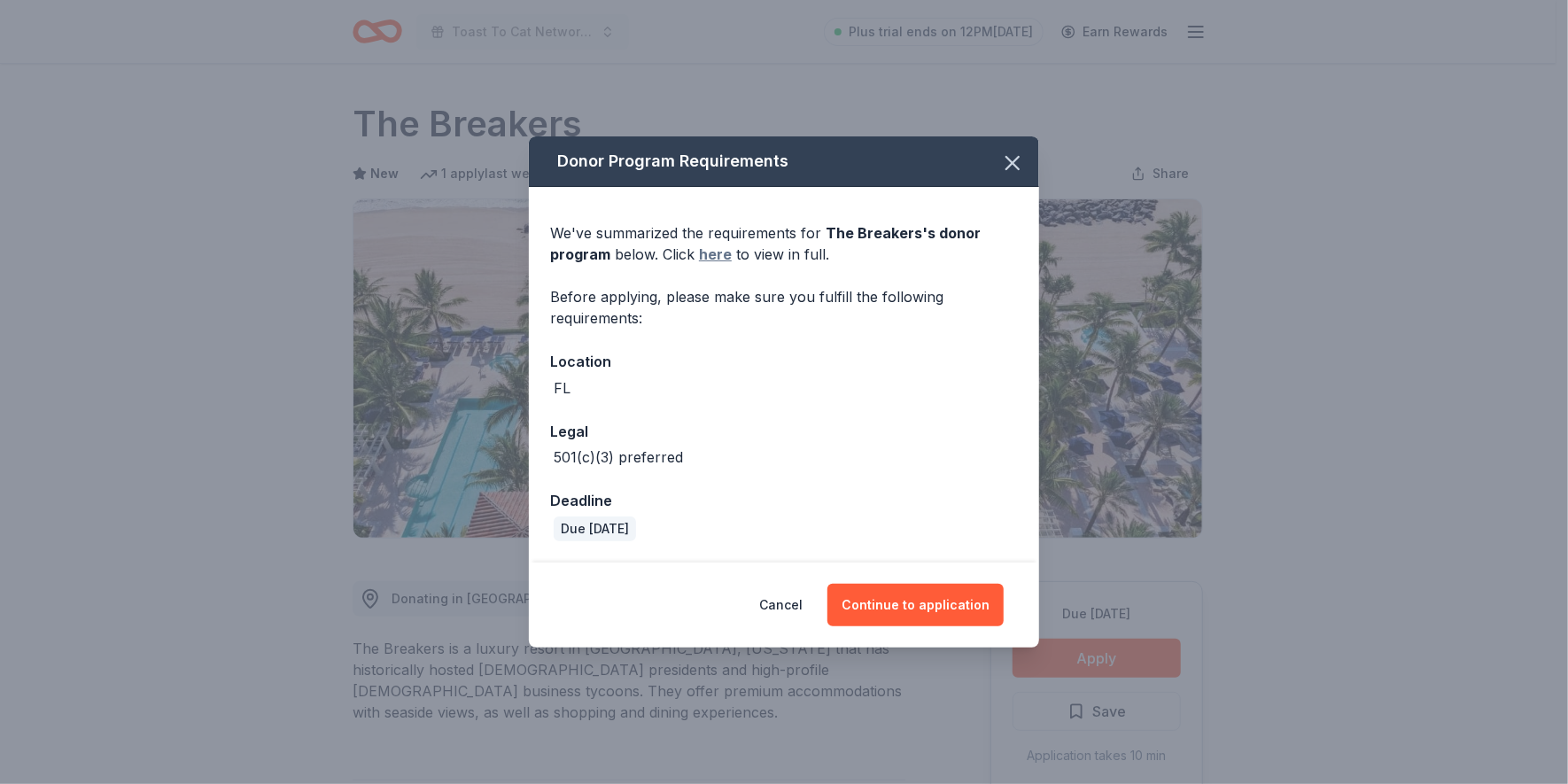
click at [712, 251] on link "here" at bounding box center [715, 254] width 33 height 21
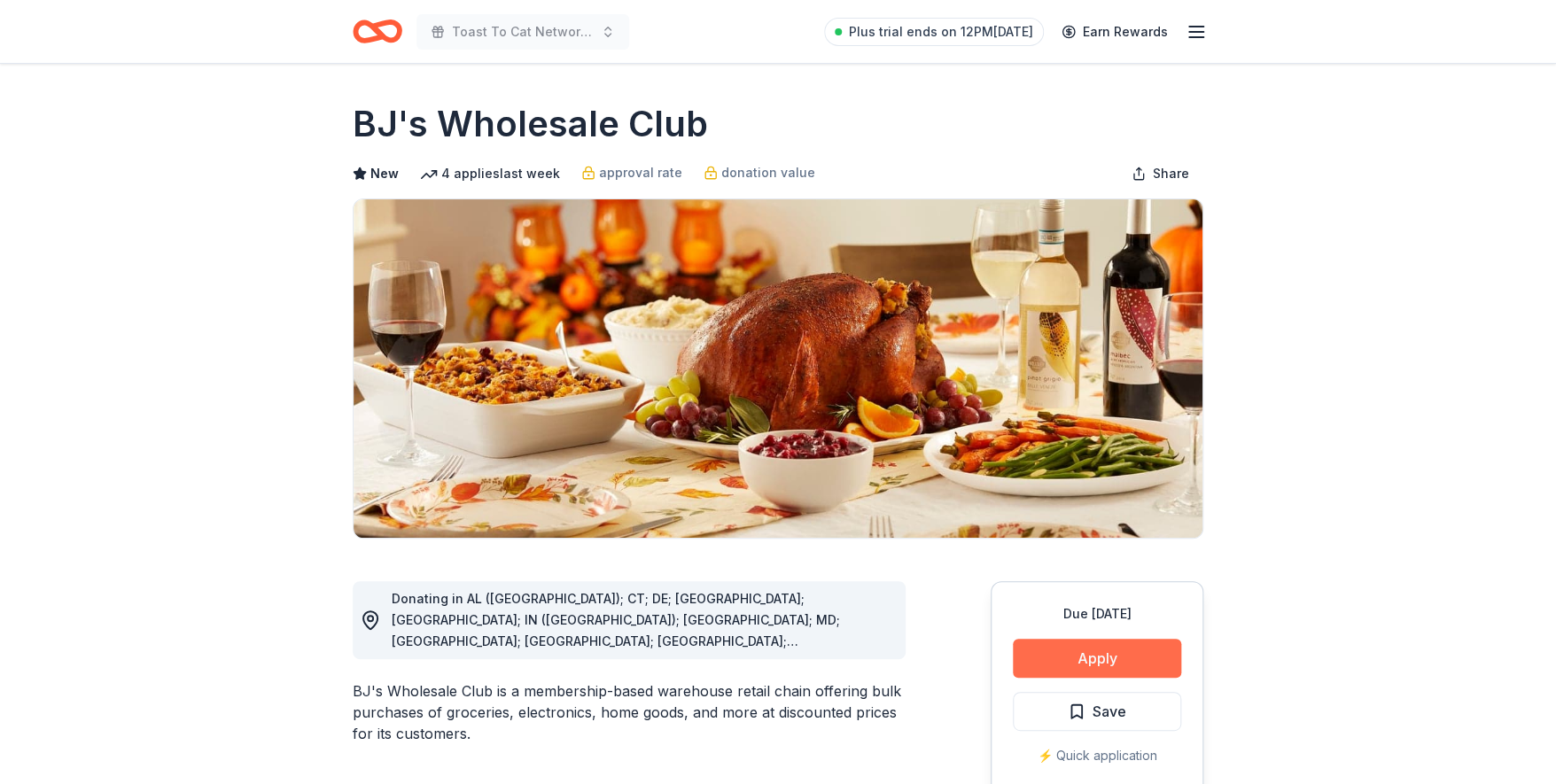
click at [1079, 653] on button "Apply" at bounding box center [1097, 658] width 169 height 39
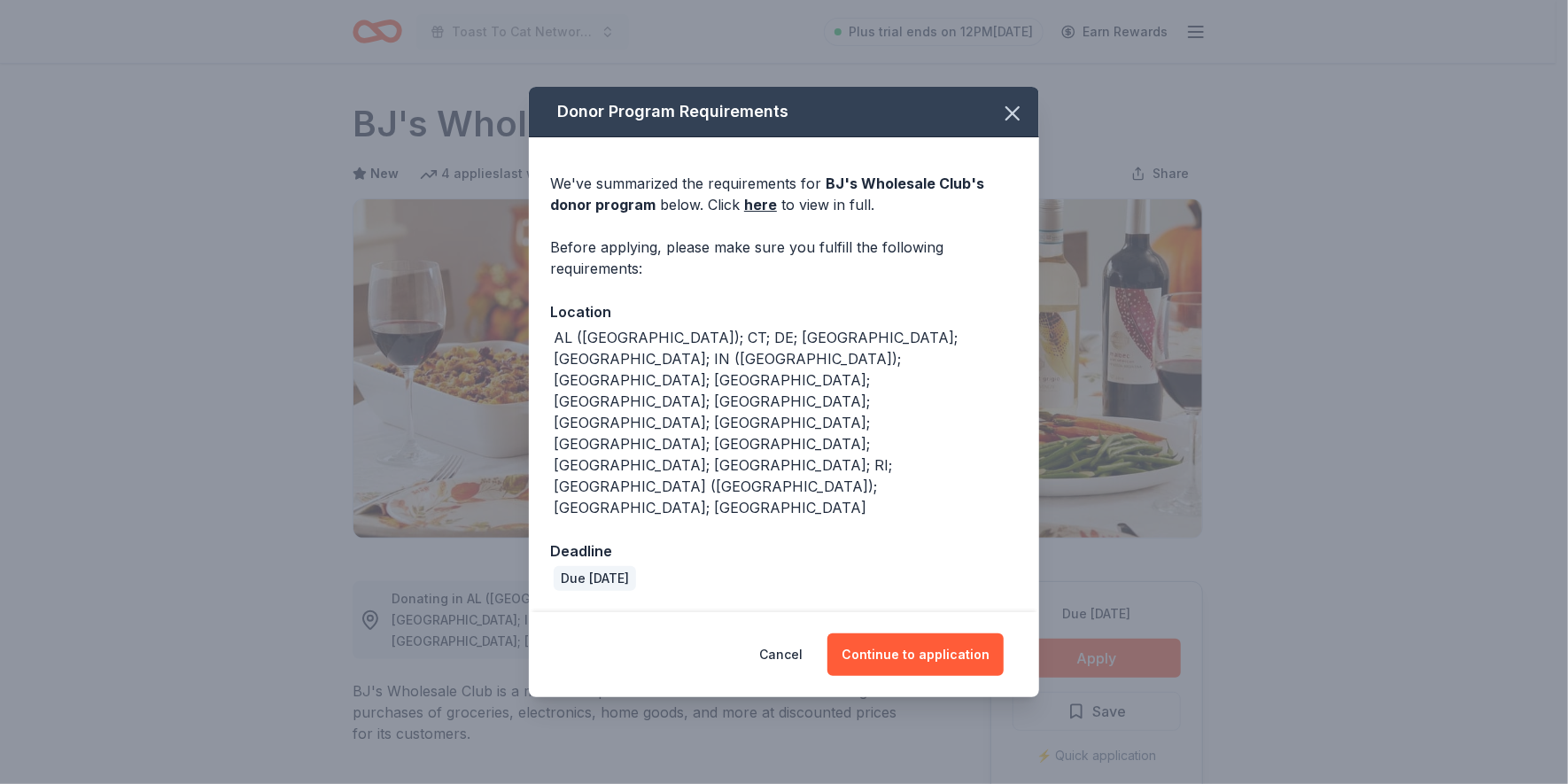
click at [883, 612] on div "Cancel Continue to application" at bounding box center [784, 654] width 511 height 85
click at [896, 633] on button "Continue to application" at bounding box center [915, 654] width 177 height 43
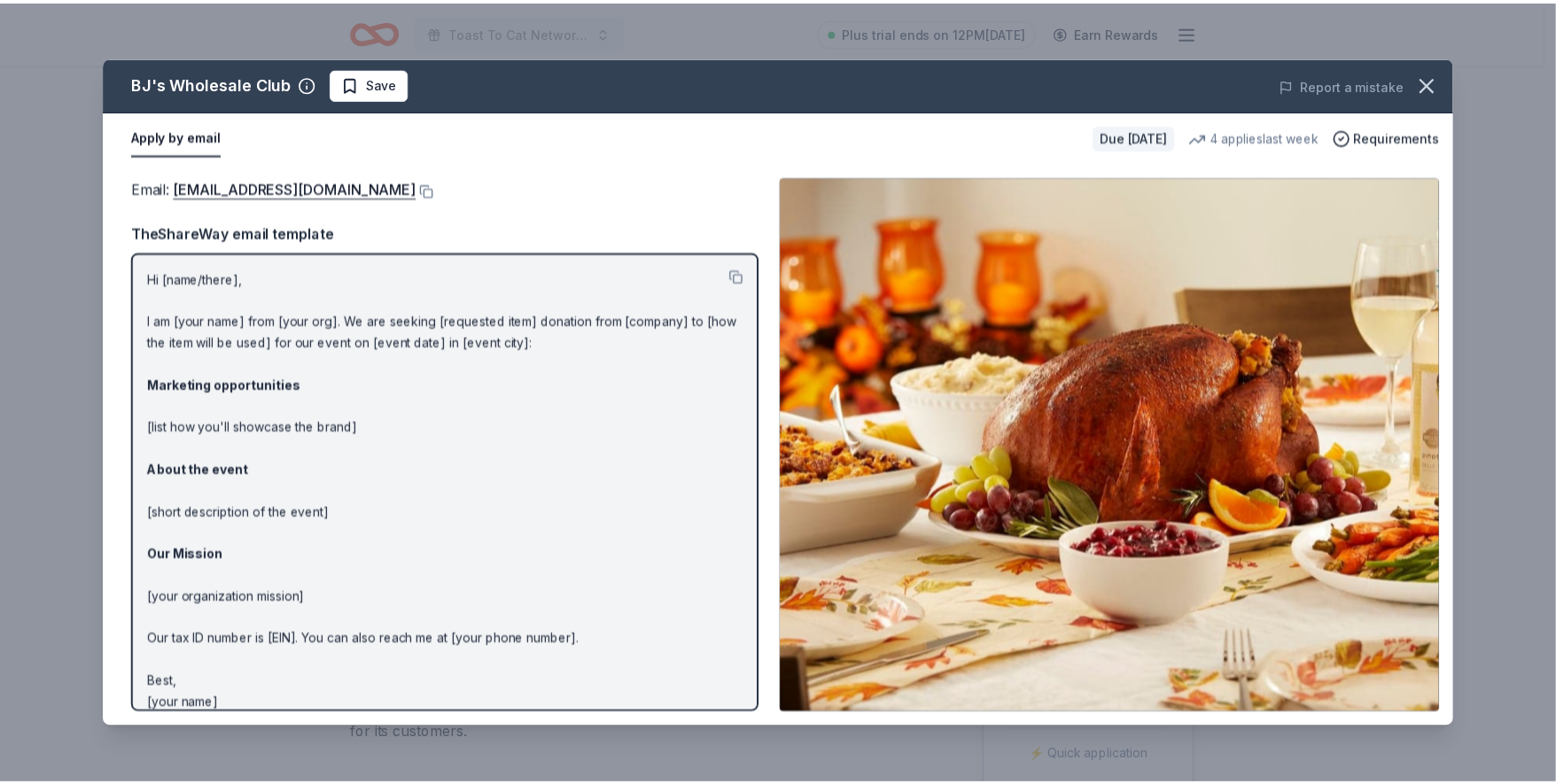
scroll to position [15, 0]
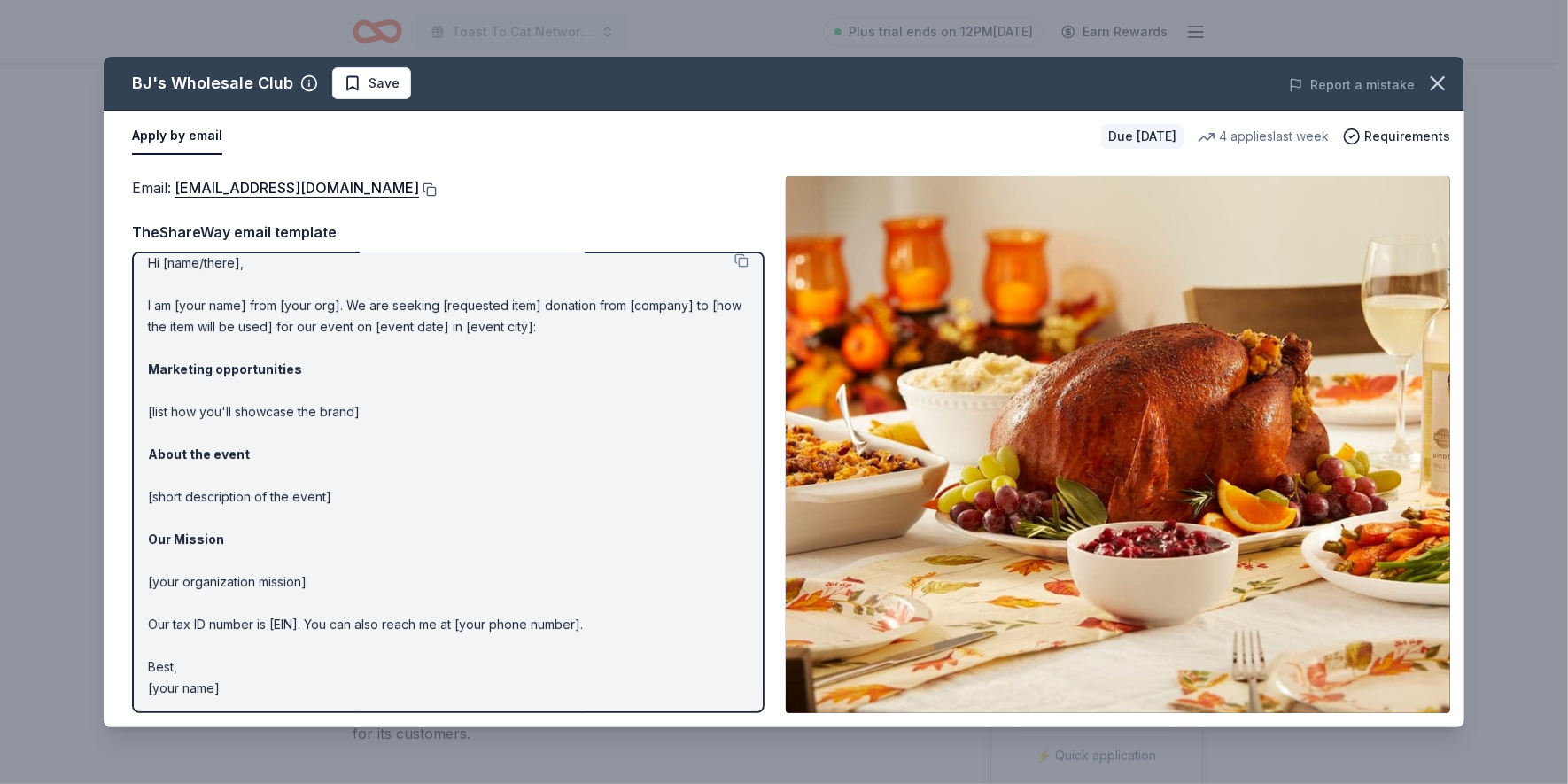
click at [419, 189] on button at bounding box center [428, 190] width 18 height 14
click at [1435, 82] on icon "button" at bounding box center [1437, 83] width 25 height 25
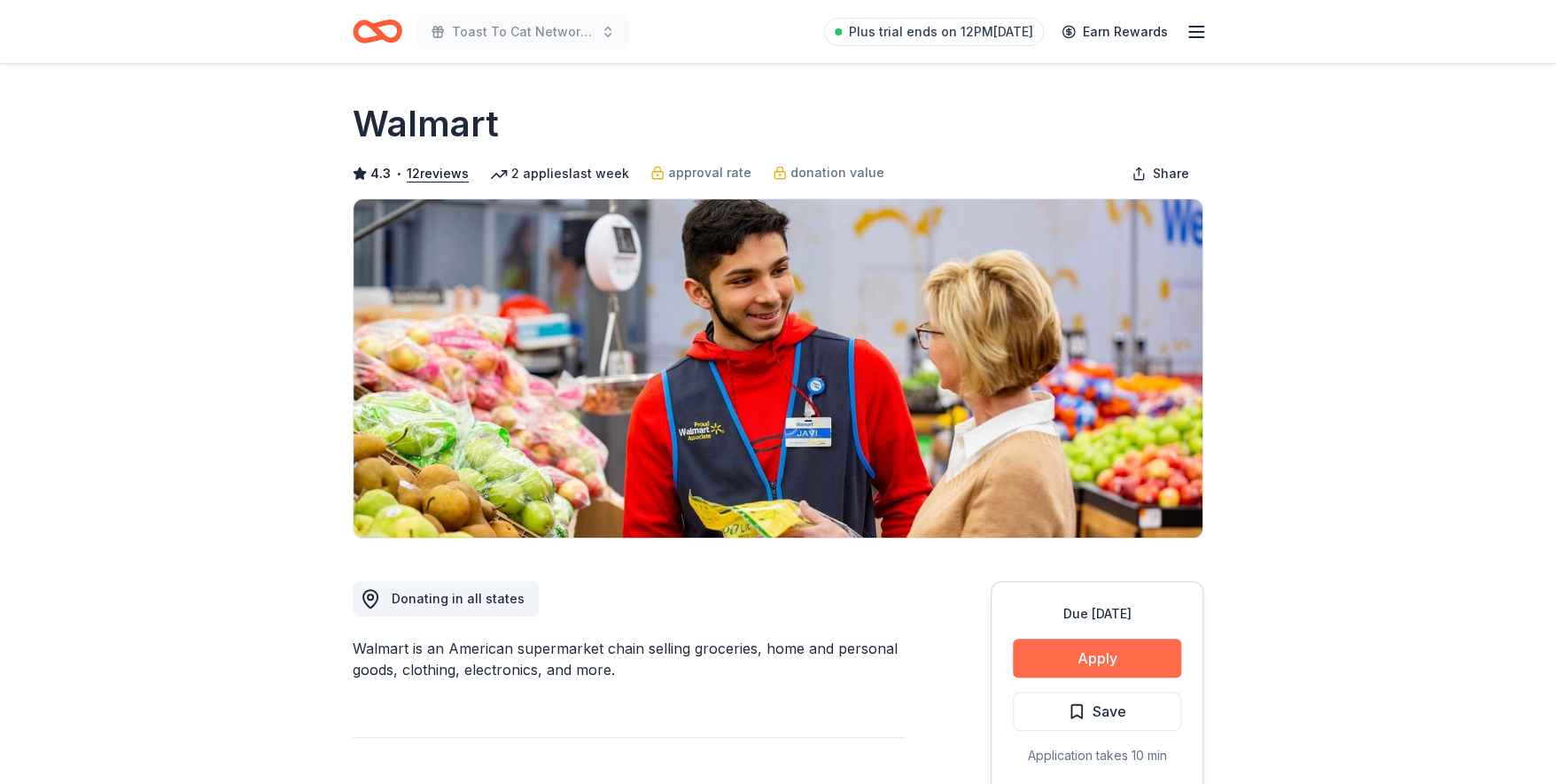
click at [1077, 663] on button "Apply" at bounding box center [1097, 658] width 169 height 39
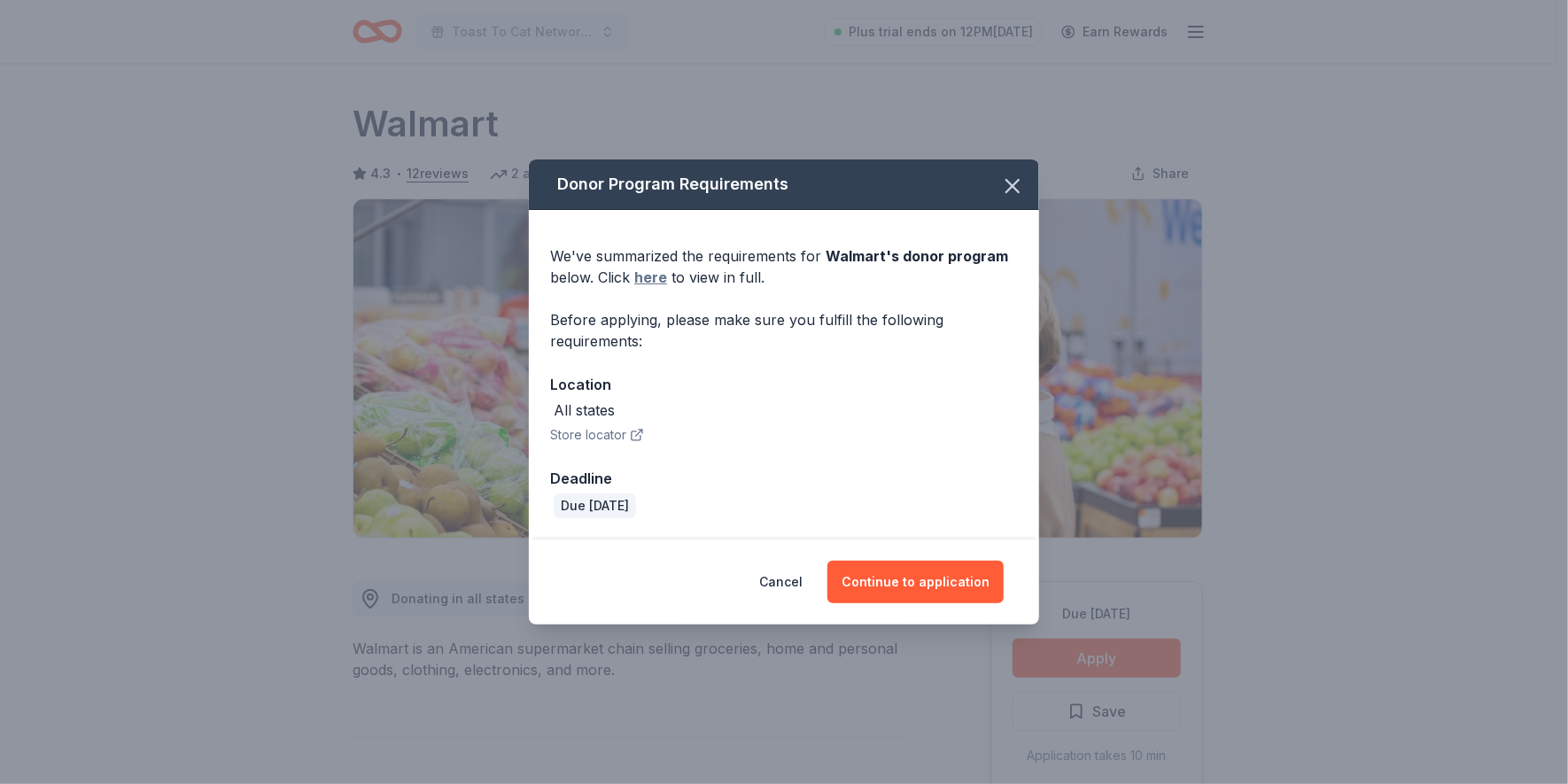
click at [647, 270] on link "here" at bounding box center [650, 277] width 33 height 21
click at [1013, 178] on icon "button" at bounding box center [1013, 186] width 25 height 25
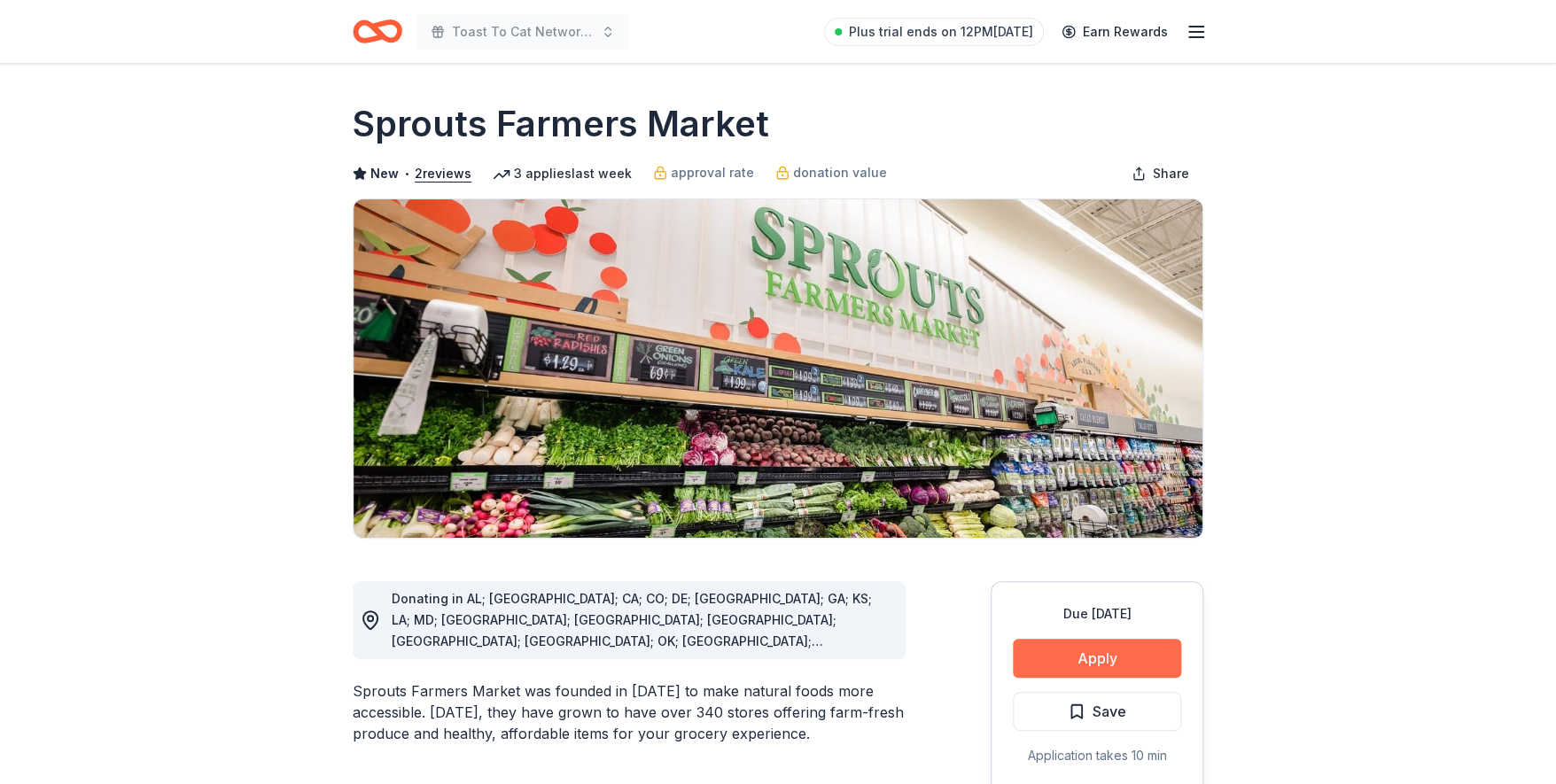
click at [1083, 643] on button "Apply" at bounding box center [1097, 658] width 169 height 39
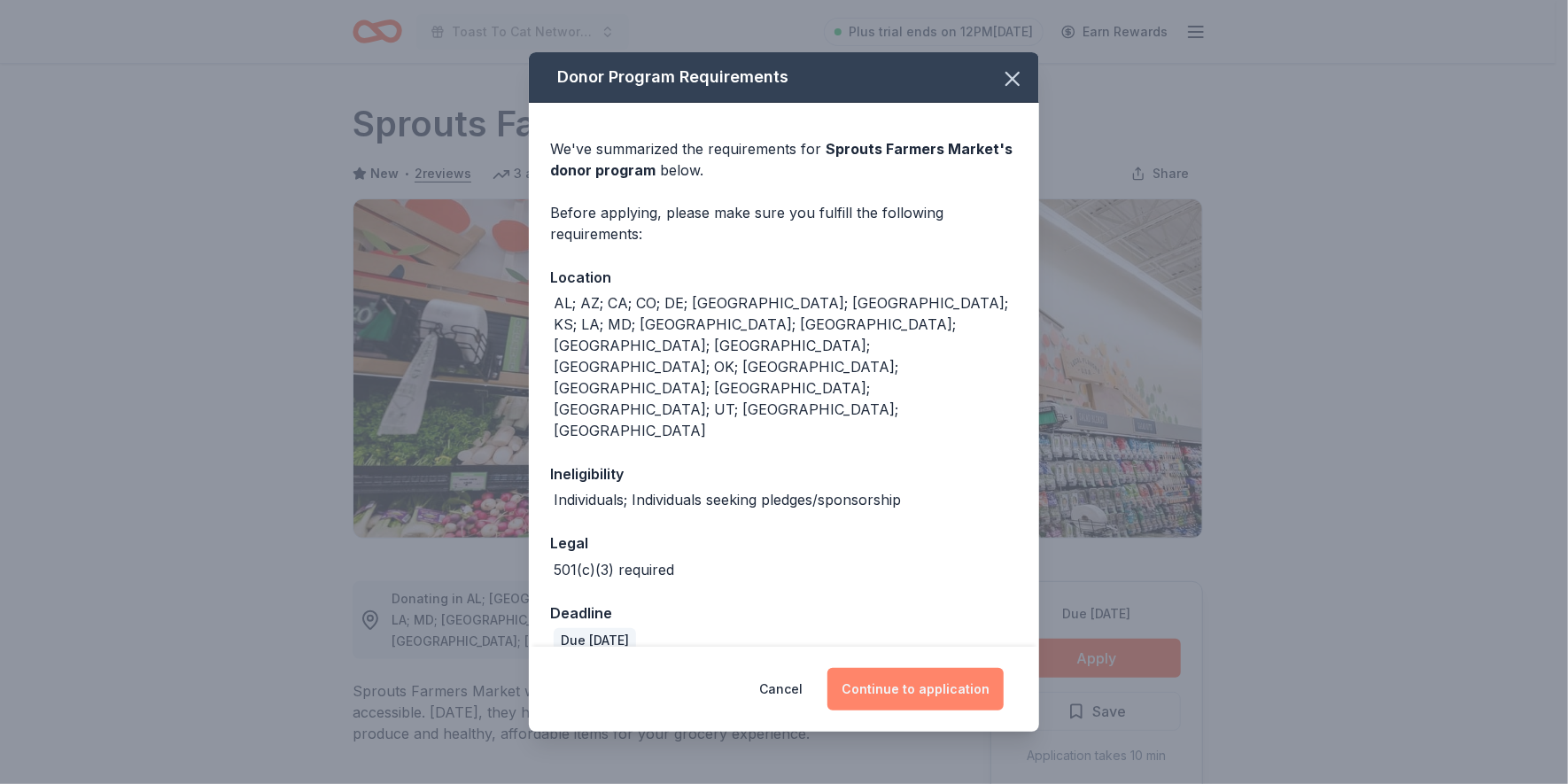
click at [906, 668] on button "Continue to application" at bounding box center [915, 689] width 177 height 43
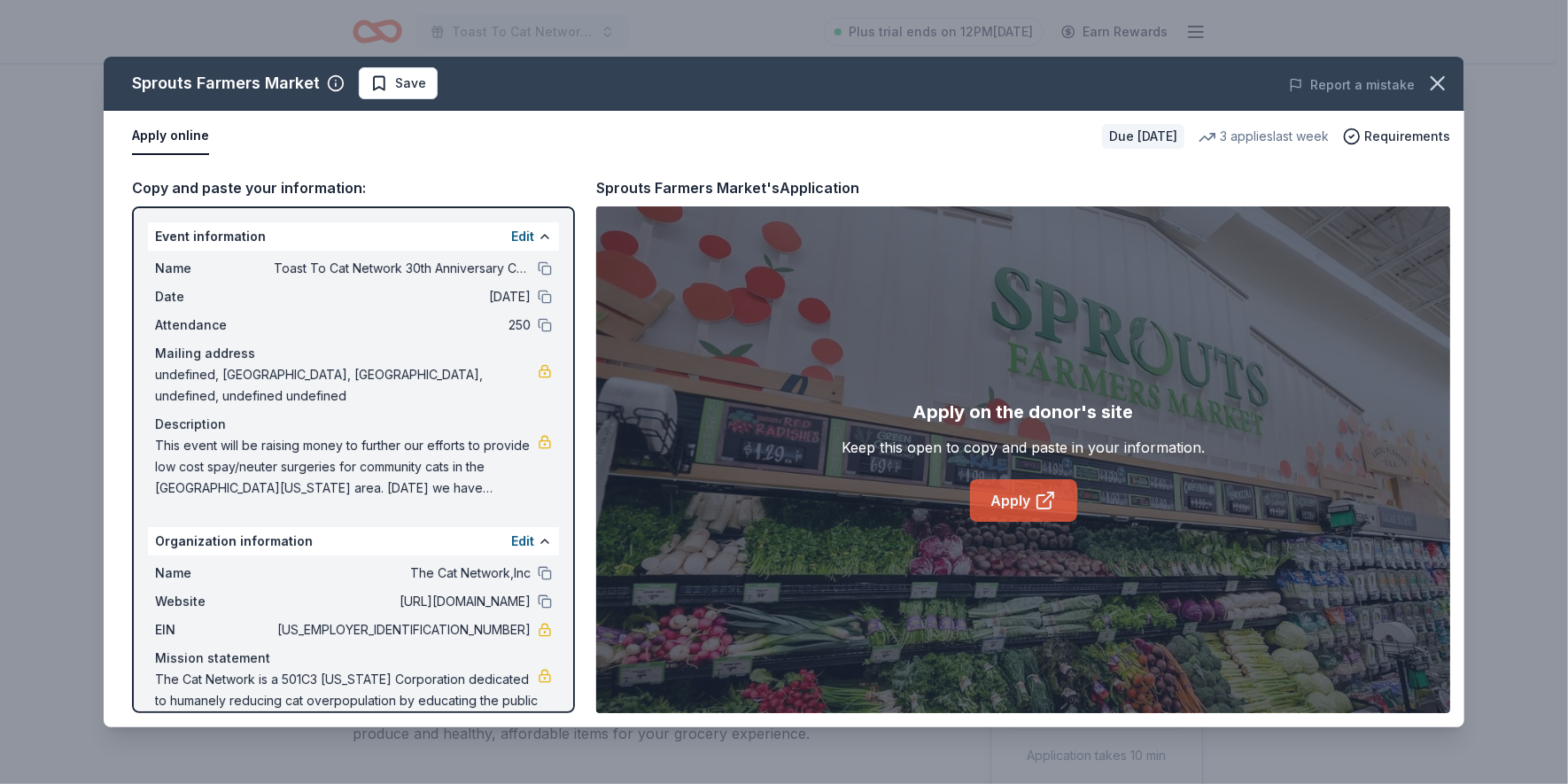
click at [1024, 508] on link "Apply" at bounding box center [1024, 501] width 107 height 43
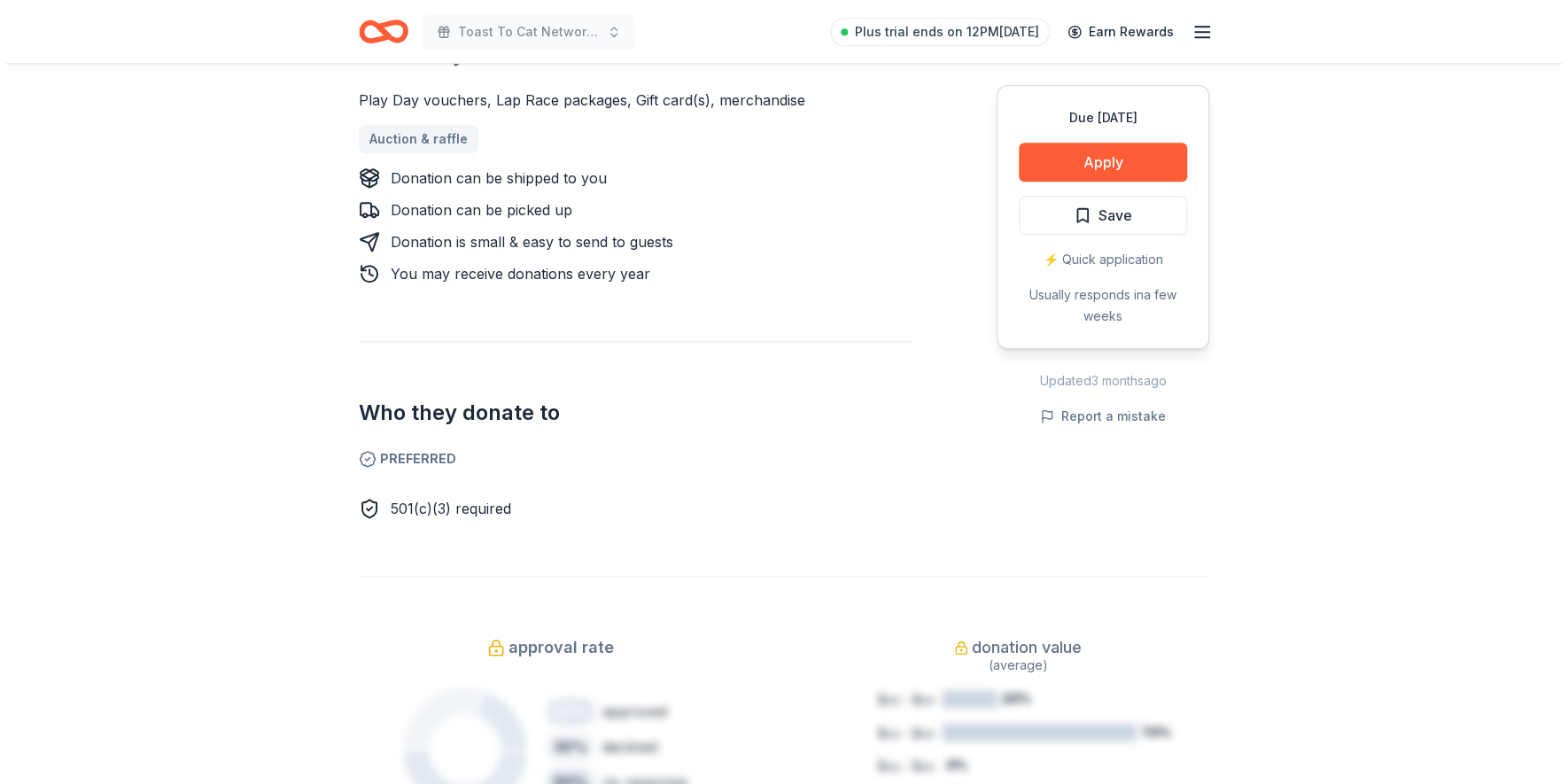
scroll to position [752, 0]
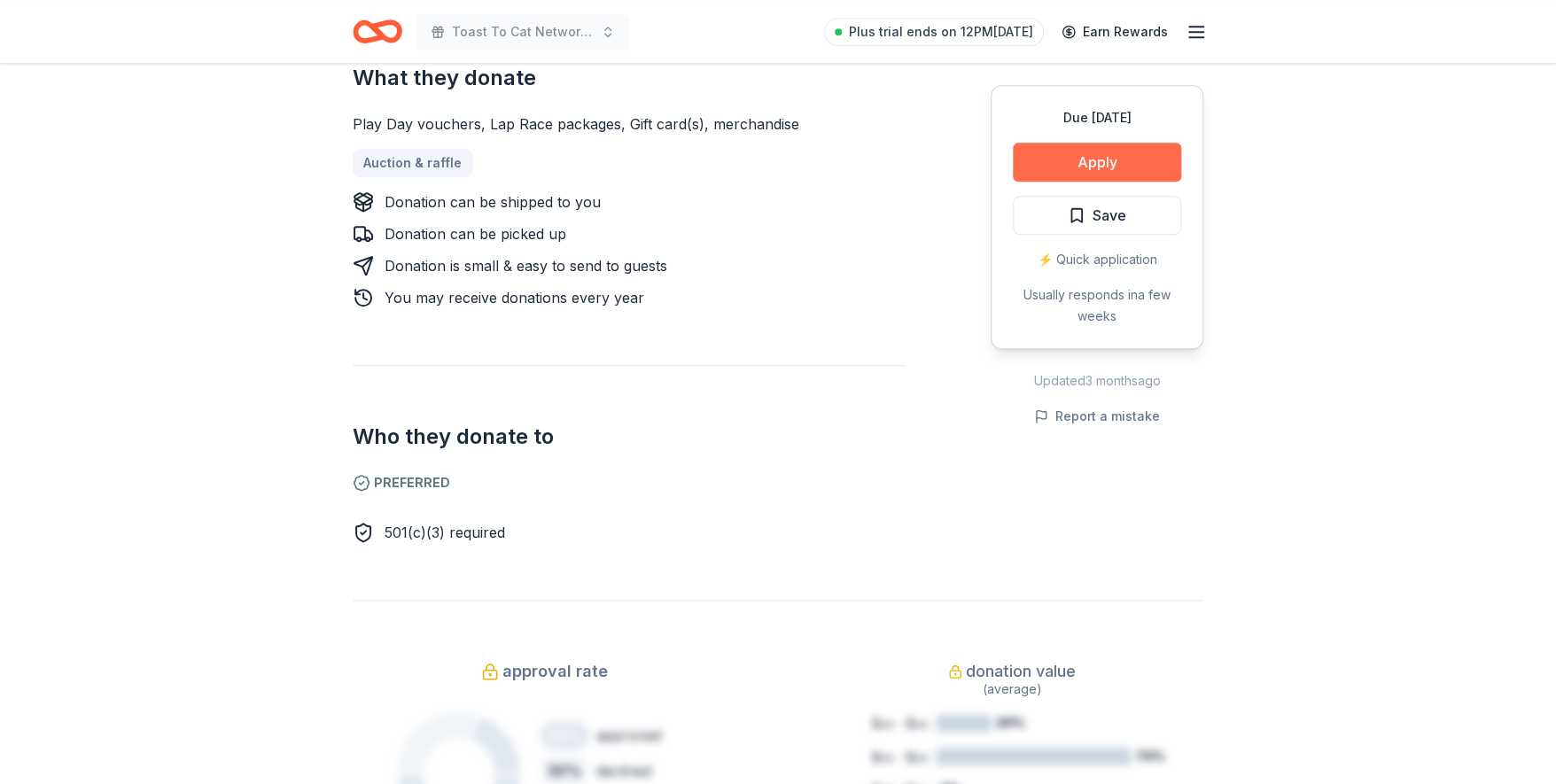
click at [1110, 161] on button "Apply" at bounding box center [1097, 162] width 169 height 39
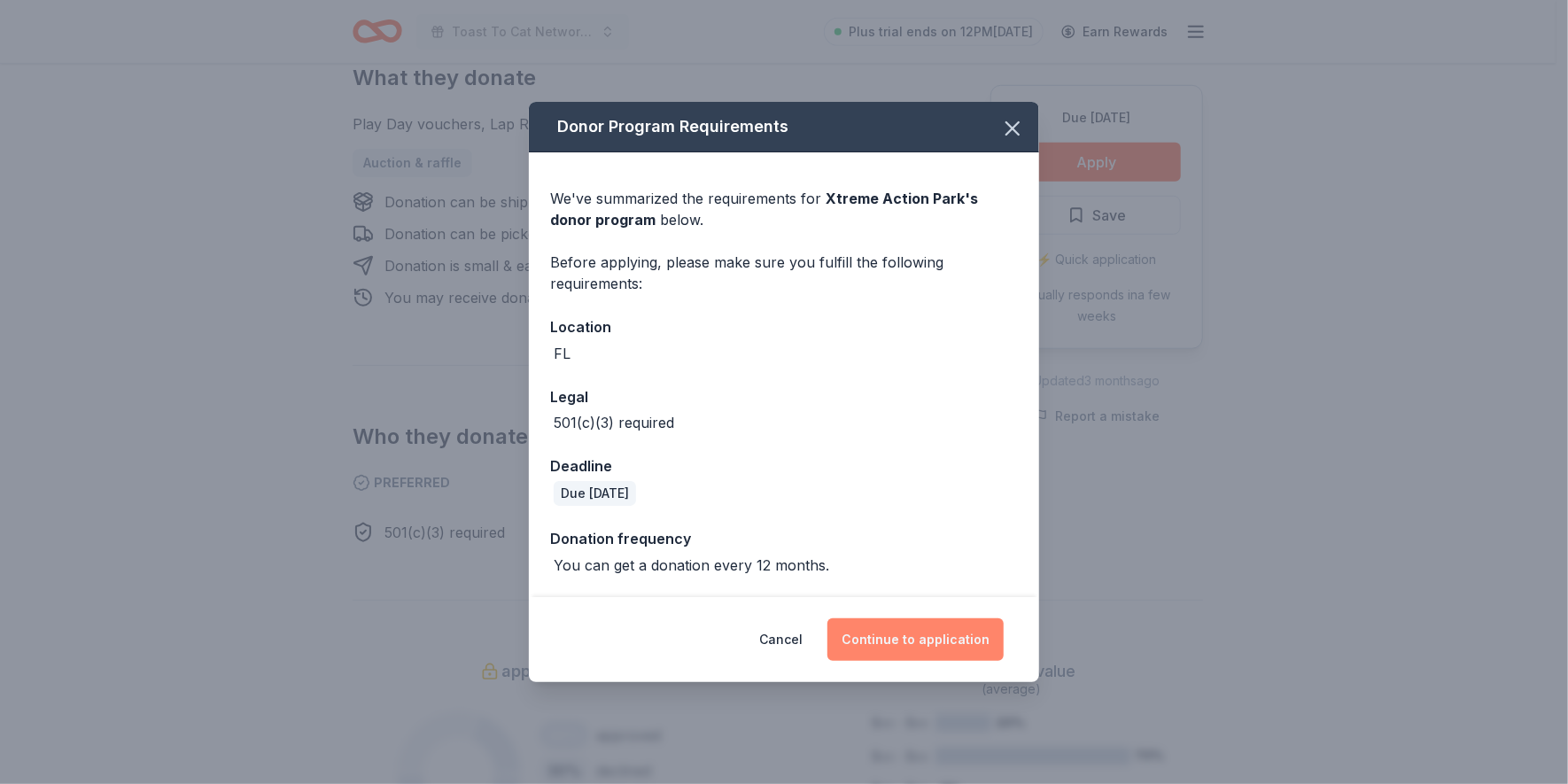
click at [922, 624] on button "Continue to application" at bounding box center [915, 639] width 177 height 43
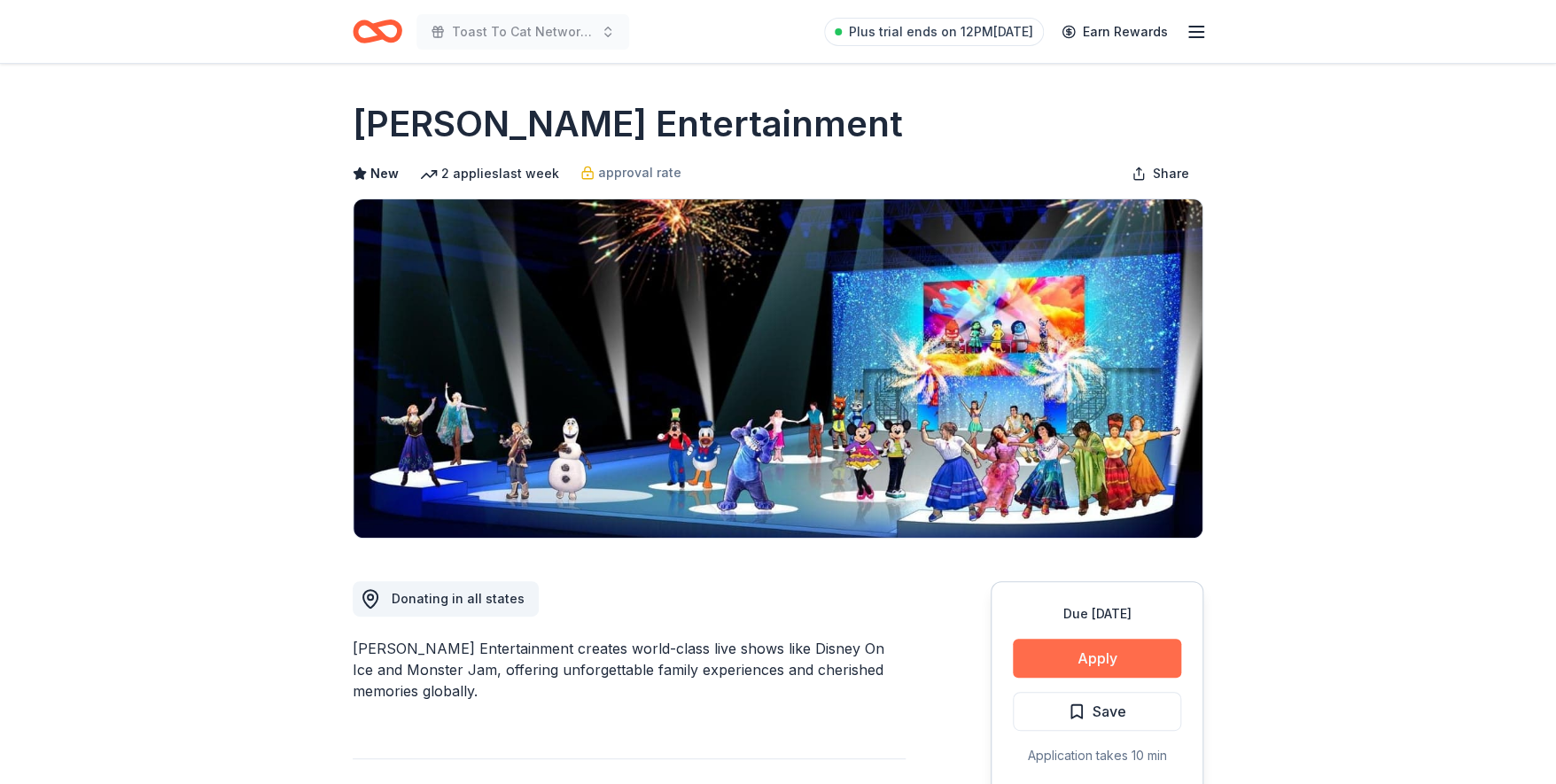
click at [1100, 654] on button "Apply" at bounding box center [1097, 658] width 169 height 39
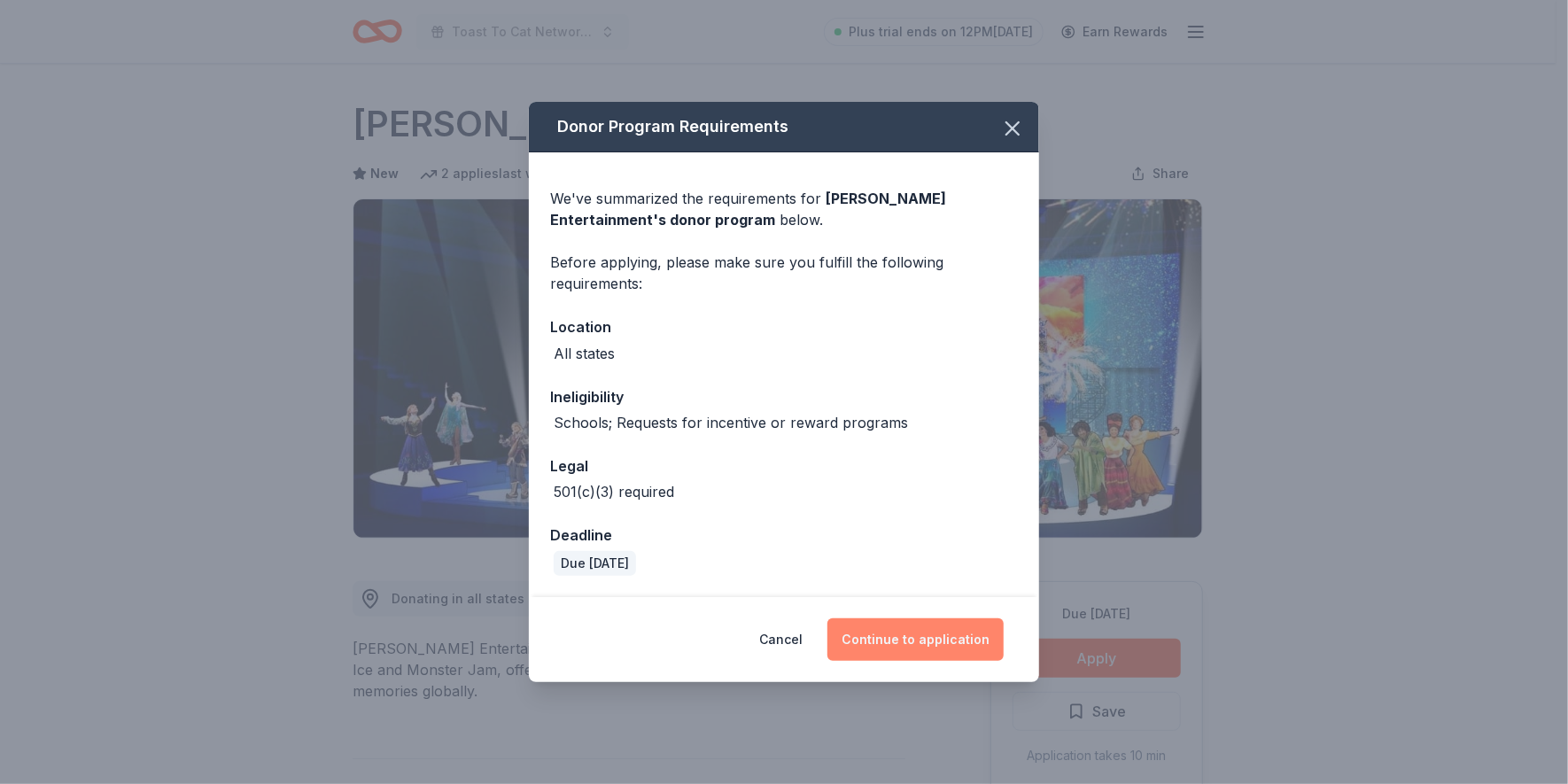
click at [932, 633] on button "Continue to application" at bounding box center [915, 639] width 177 height 43
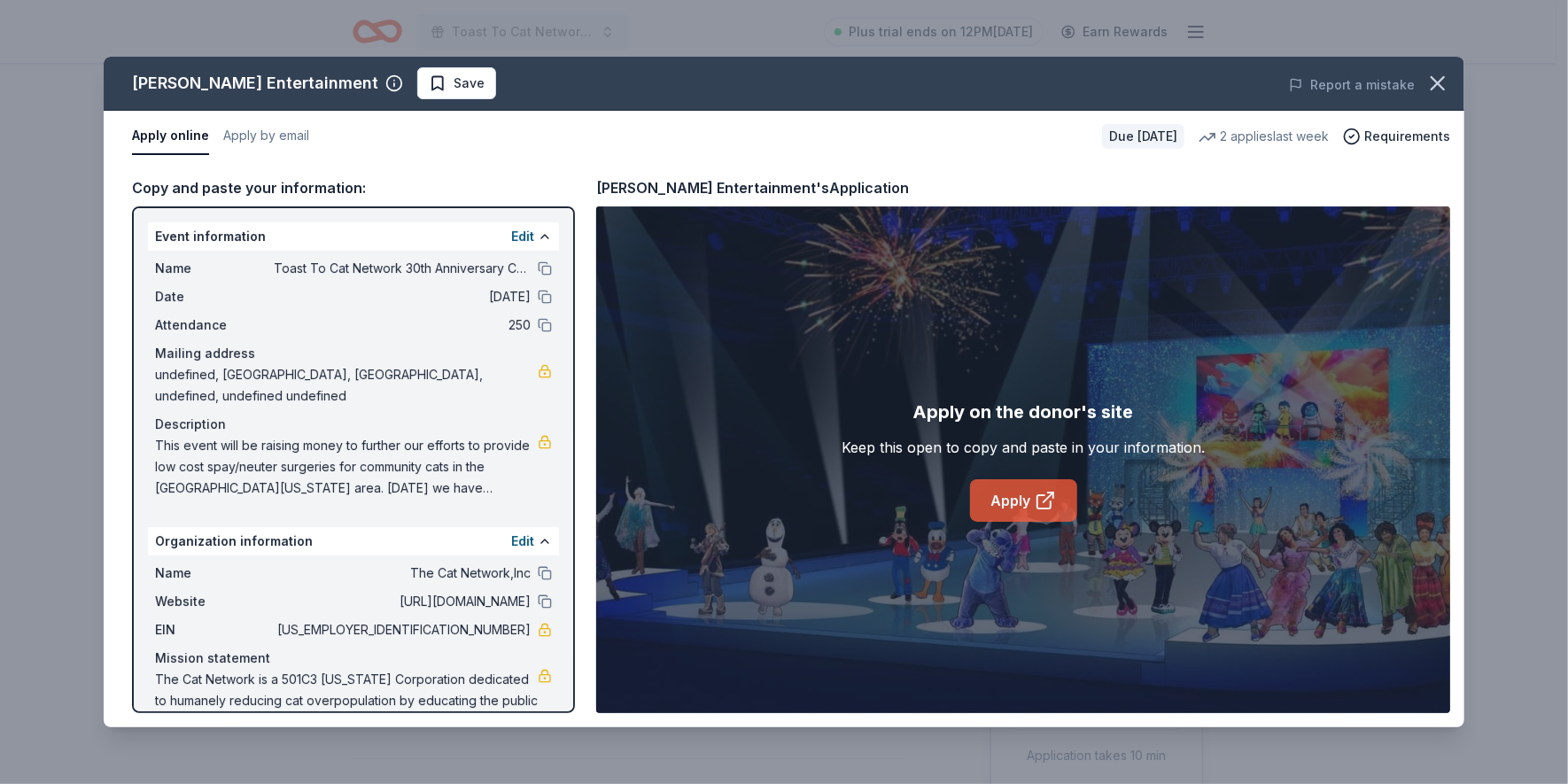
click at [1023, 505] on link "Apply" at bounding box center [1024, 501] width 107 height 43
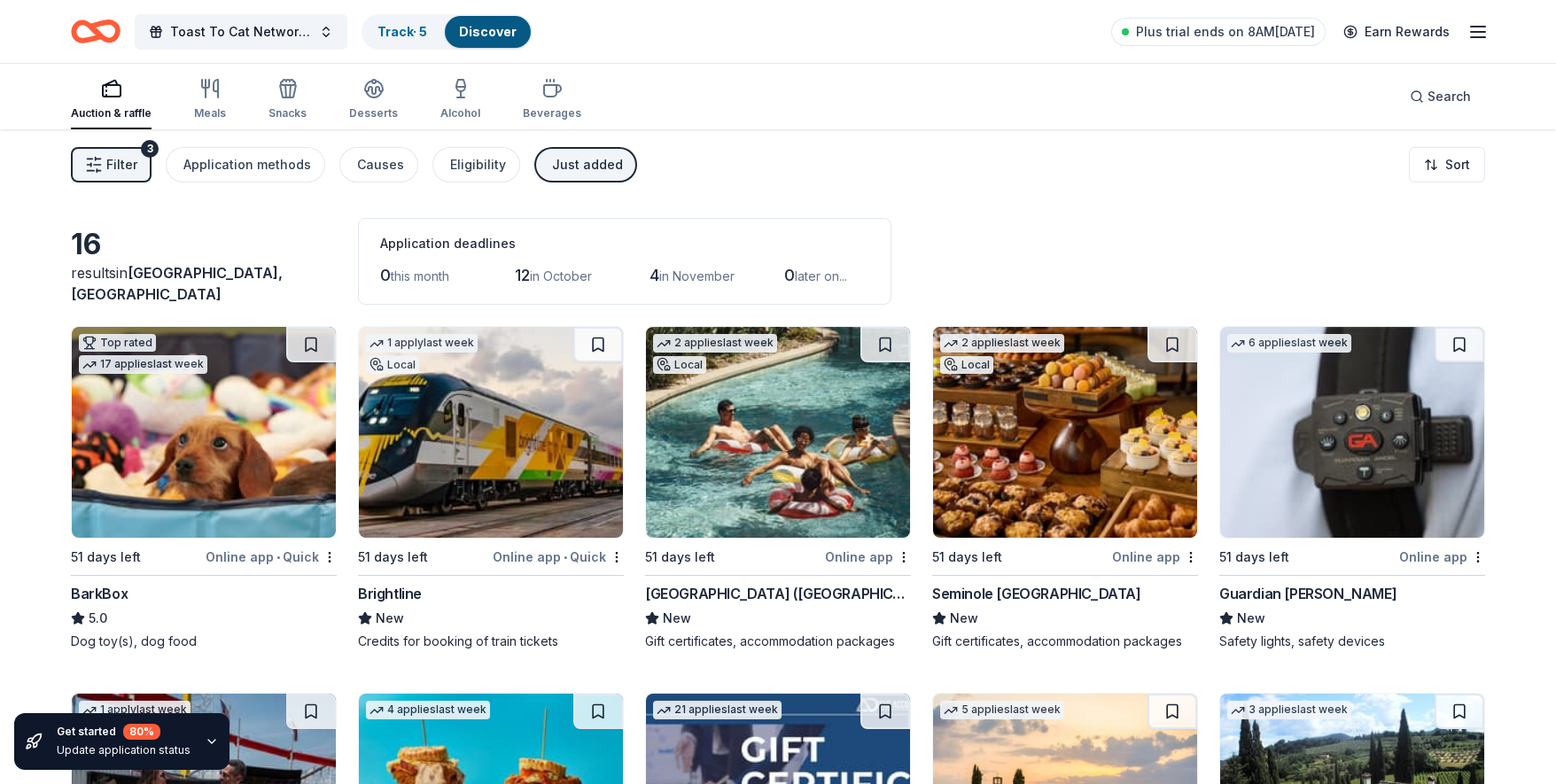
scroll to position [953, 0]
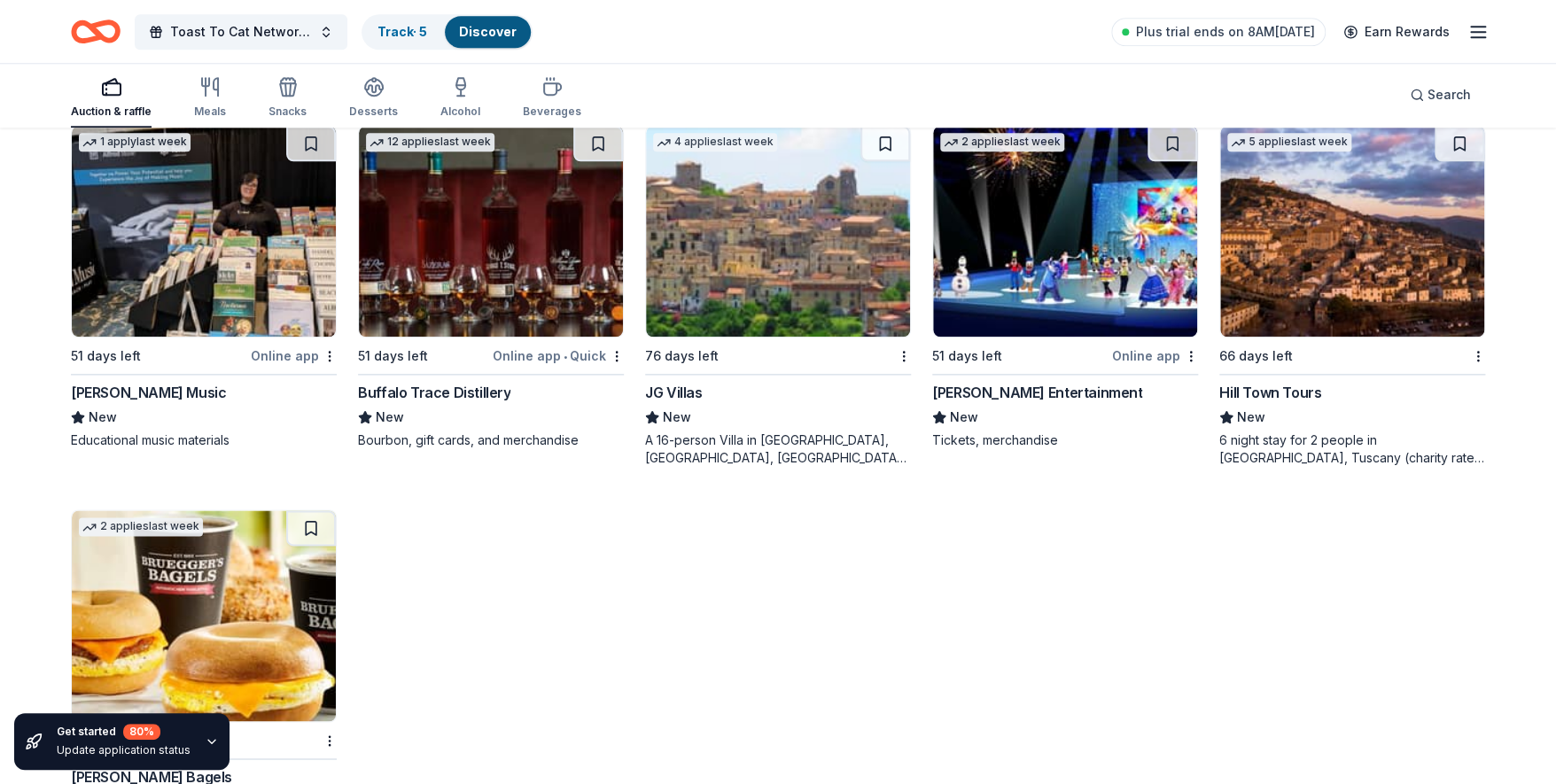
click at [460, 382] on div "Buffalo Trace Distillery" at bounding box center [434, 392] width 153 height 21
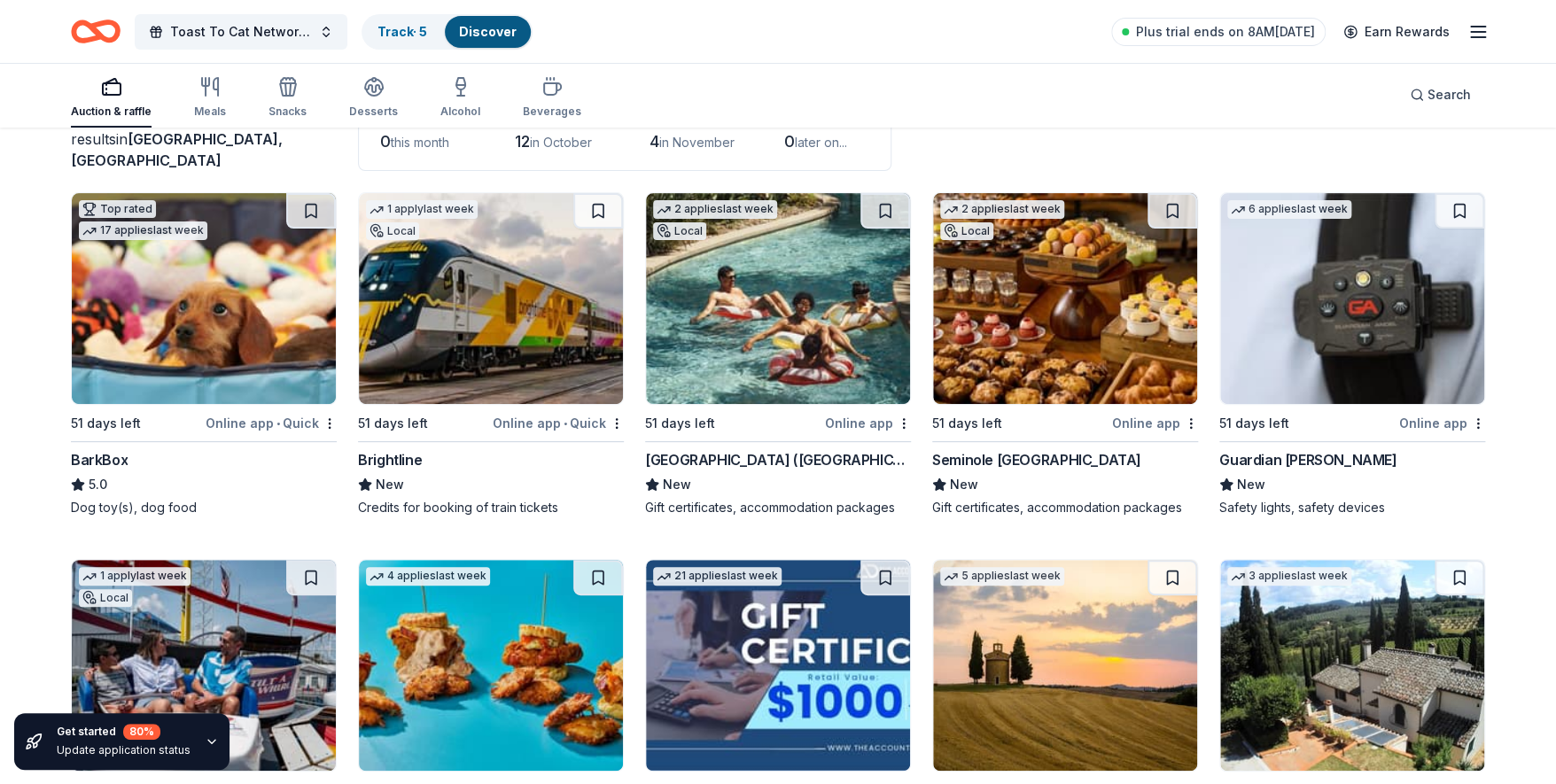
scroll to position [131, 0]
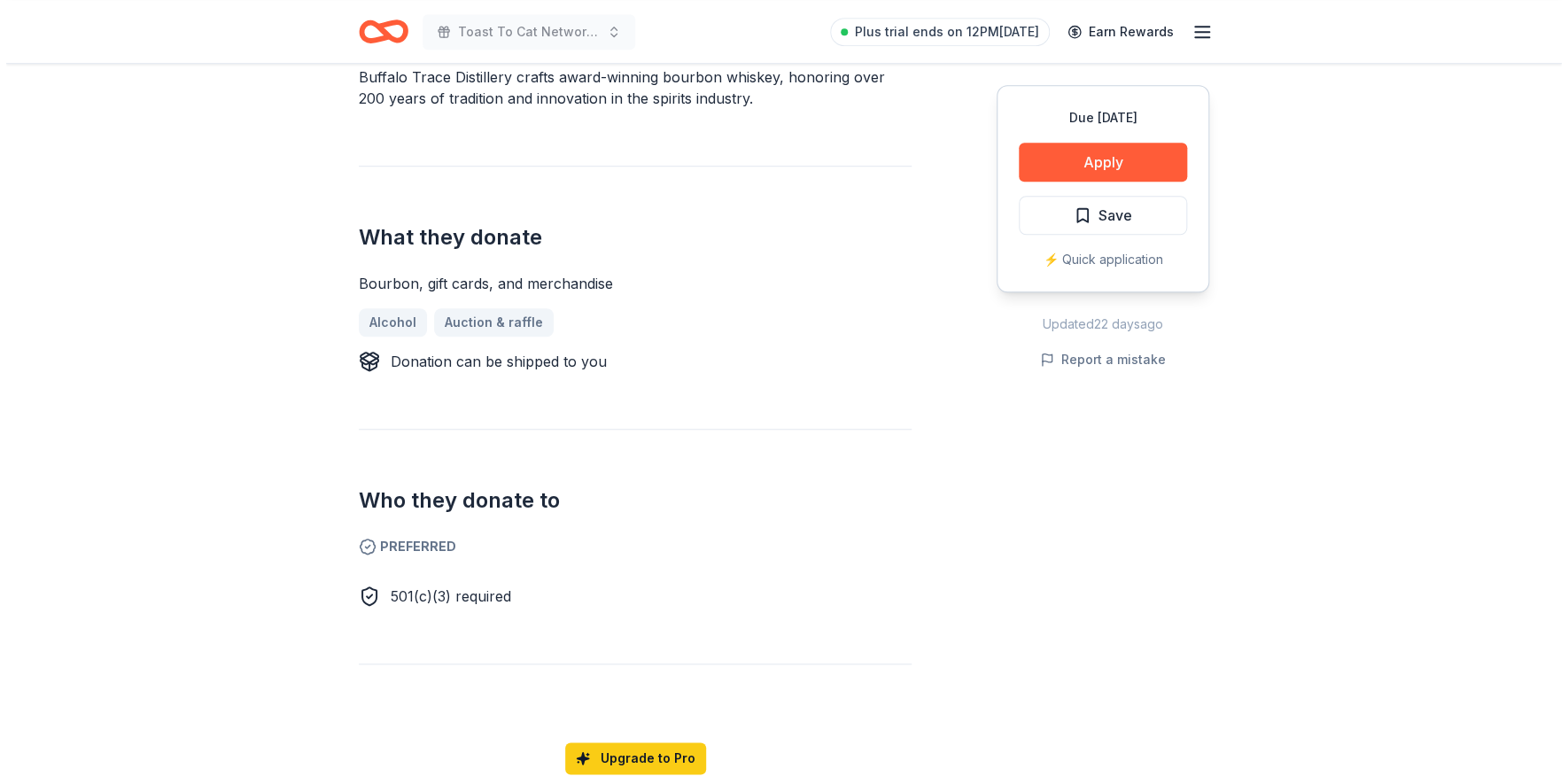
scroll to position [533, 0]
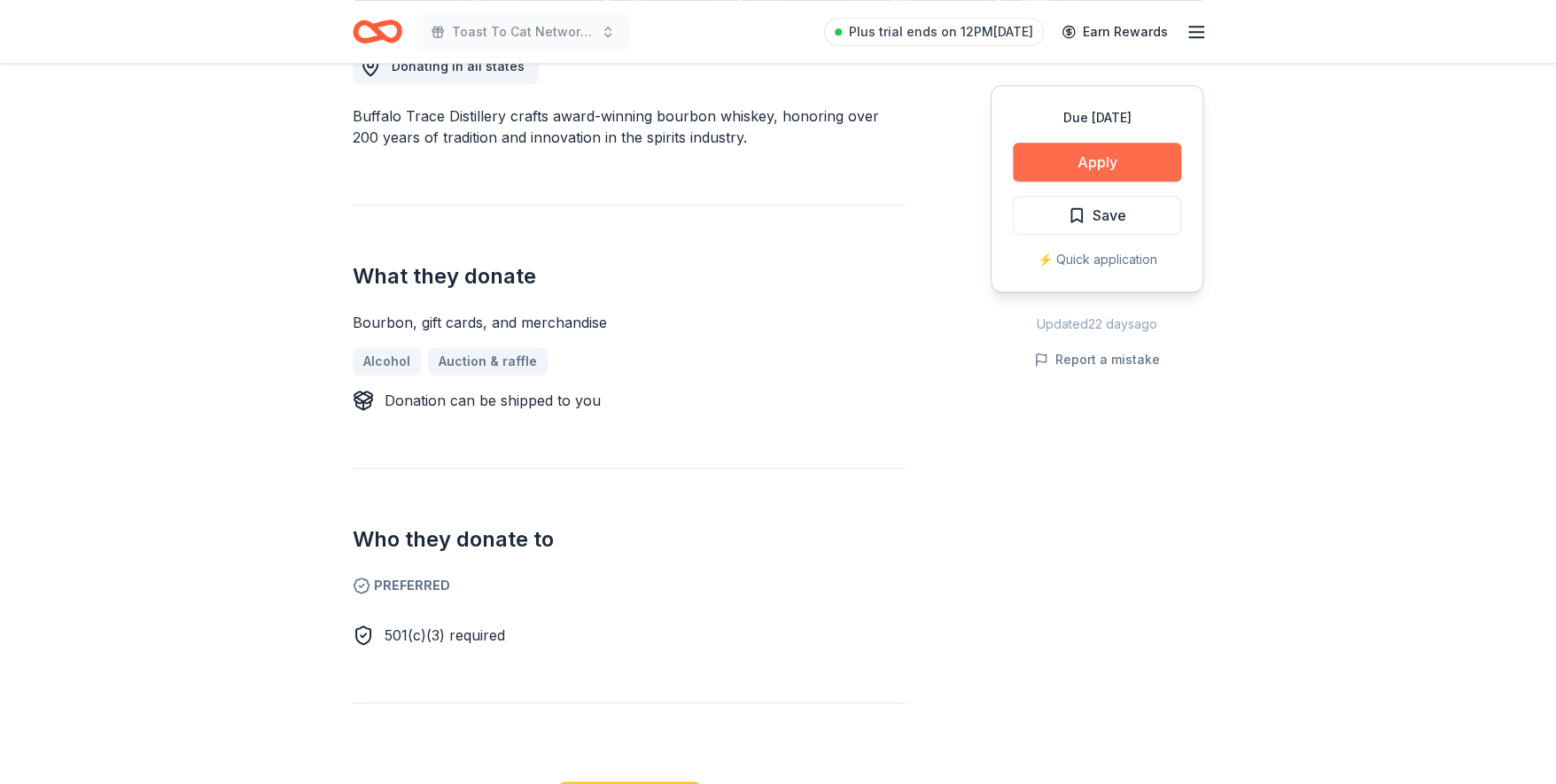
click at [1087, 161] on button "Apply" at bounding box center [1097, 162] width 169 height 39
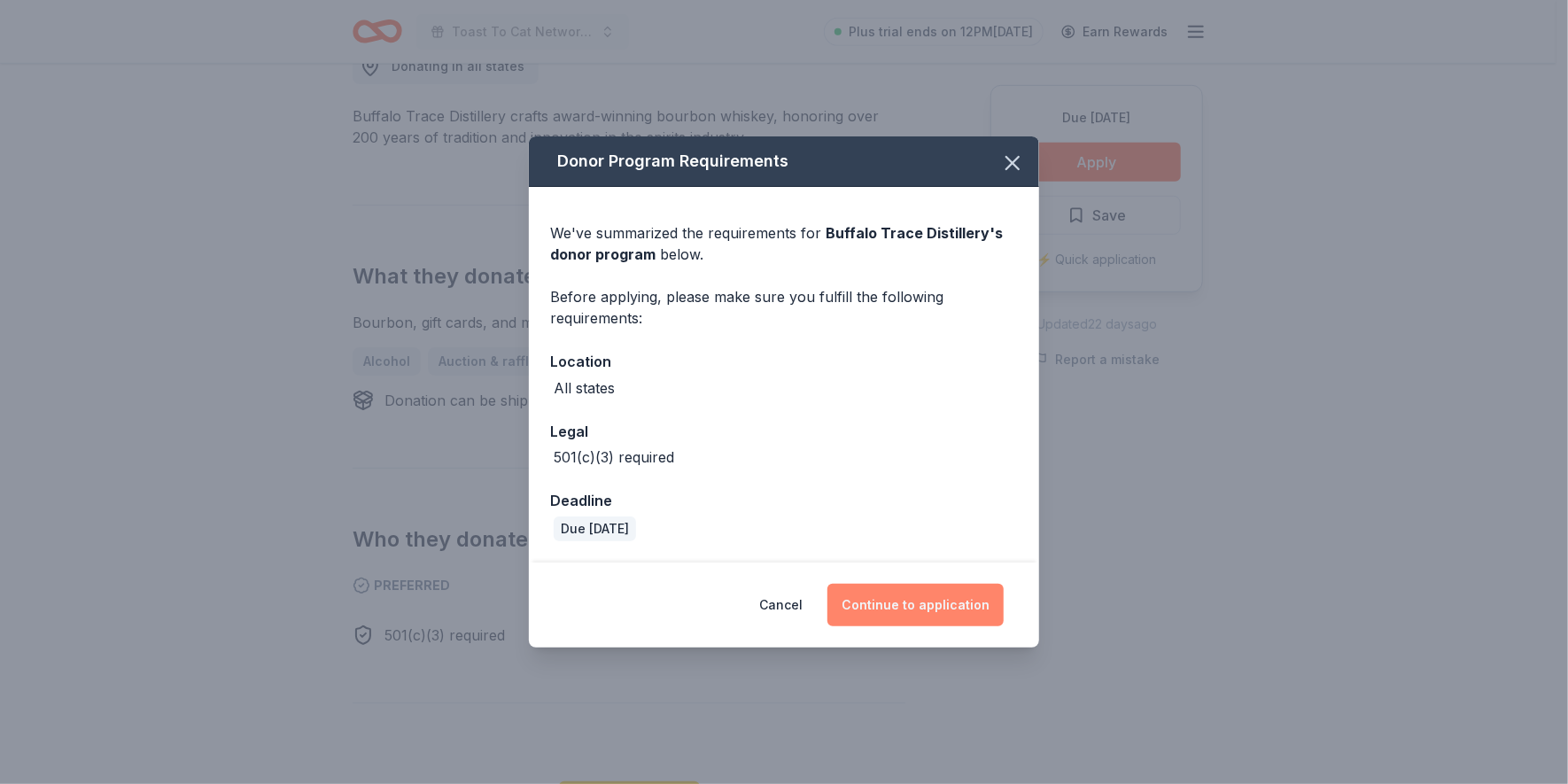
click at [919, 598] on button "Continue to application" at bounding box center [915, 606] width 177 height 43
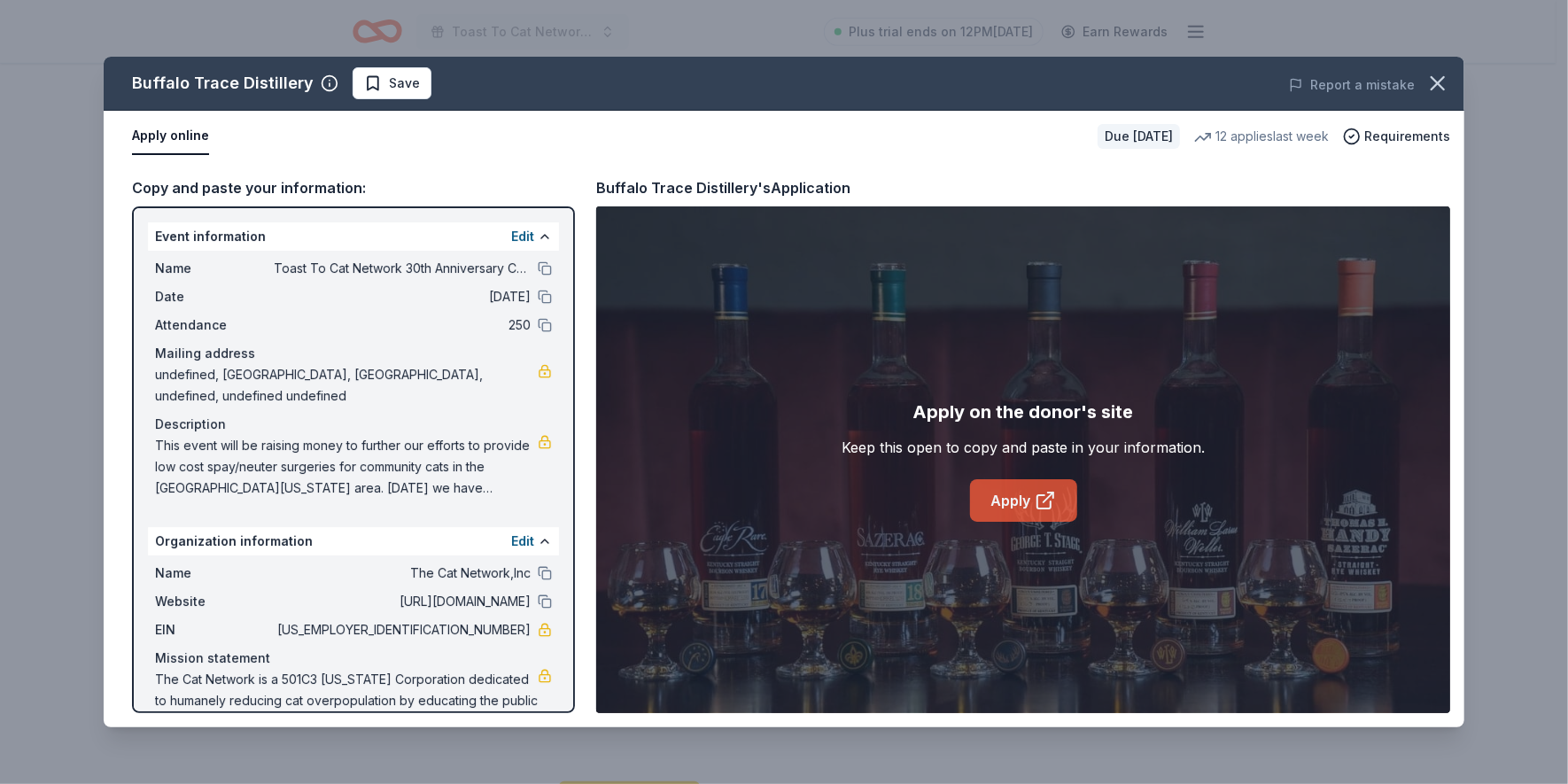
click at [1007, 499] on link "Apply" at bounding box center [1024, 501] width 107 height 43
